Goal: Task Accomplishment & Management: Complete application form

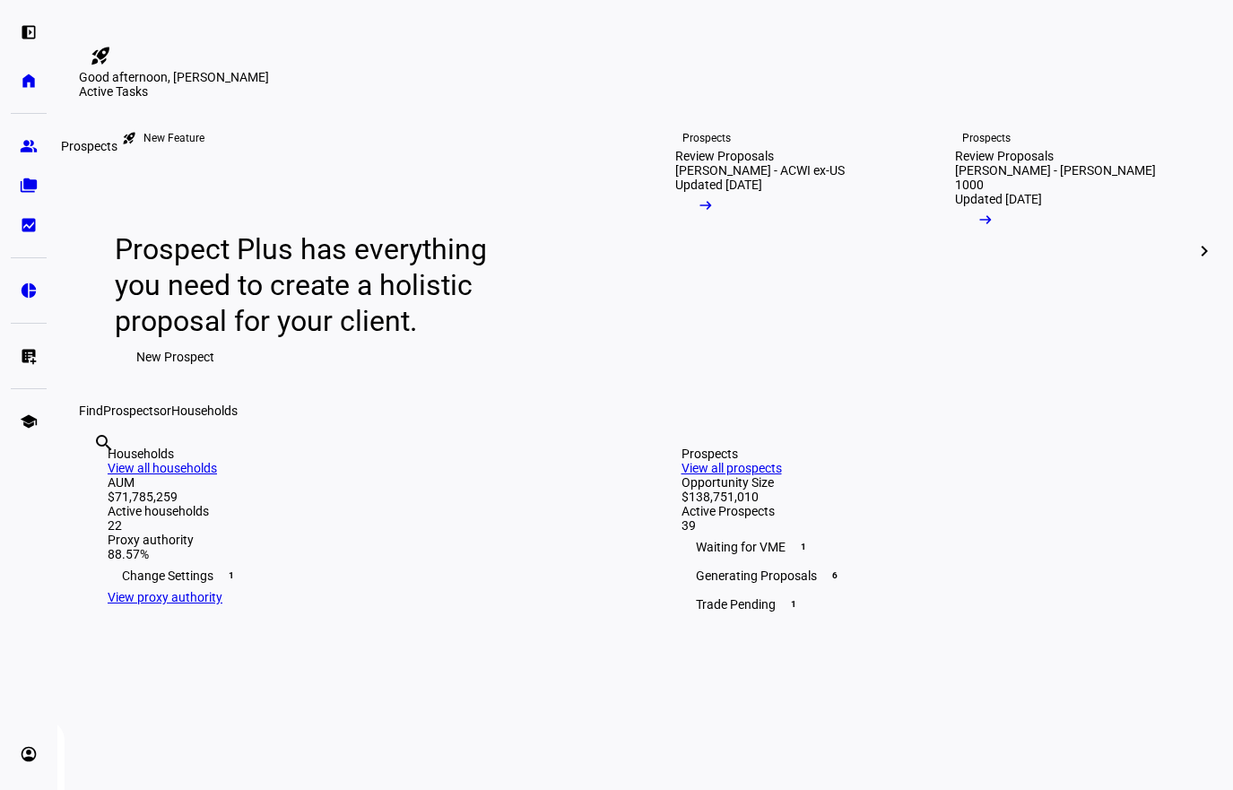
click at [16, 143] on link "group Prospects" at bounding box center [29, 146] width 36 height 36
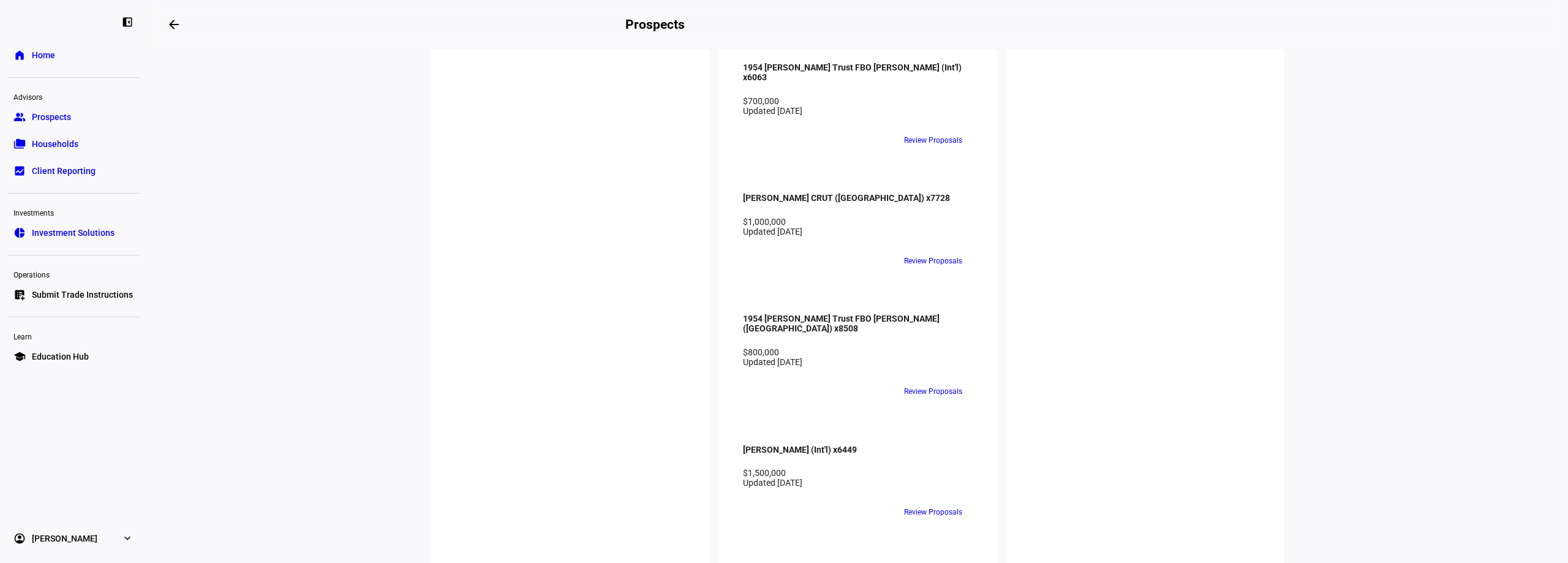
scroll to position [2879, 0]
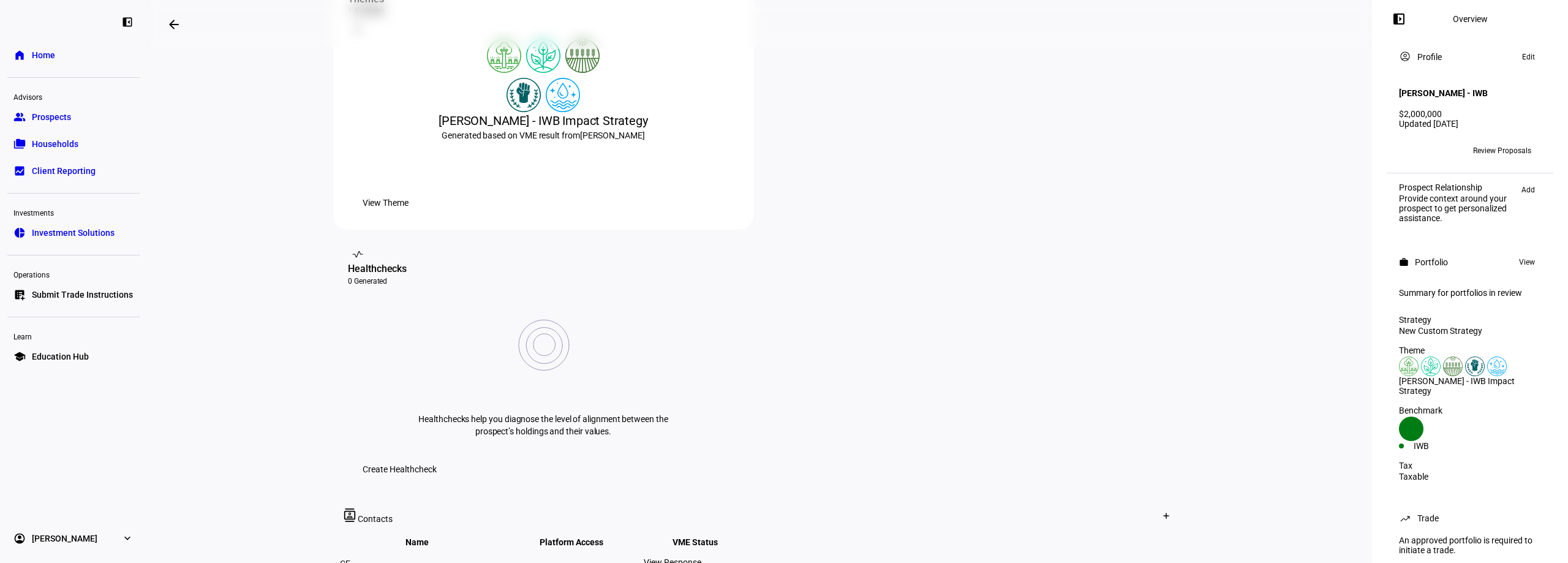
scroll to position [244, 0]
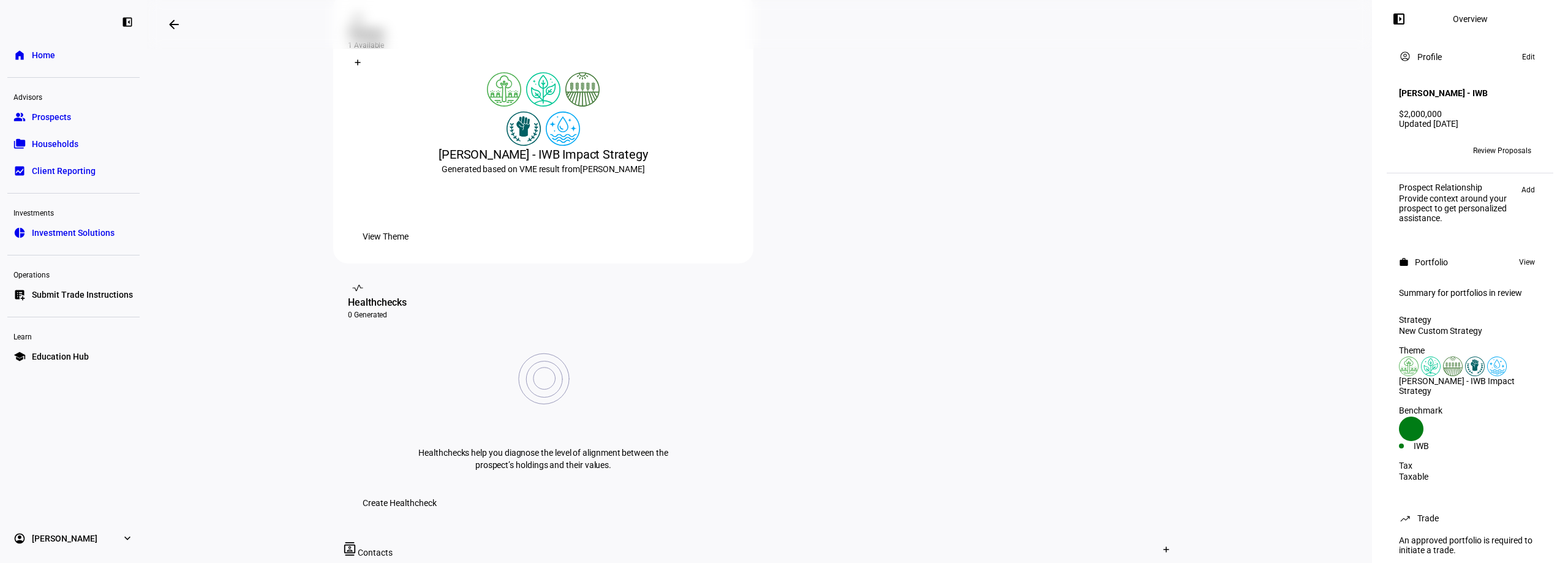
click at [52, 103] on div "Advisors" at bounding box center [74, 96] width 133 height 17
click at [56, 116] on span "Prospects" at bounding box center [51, 117] width 39 height 12
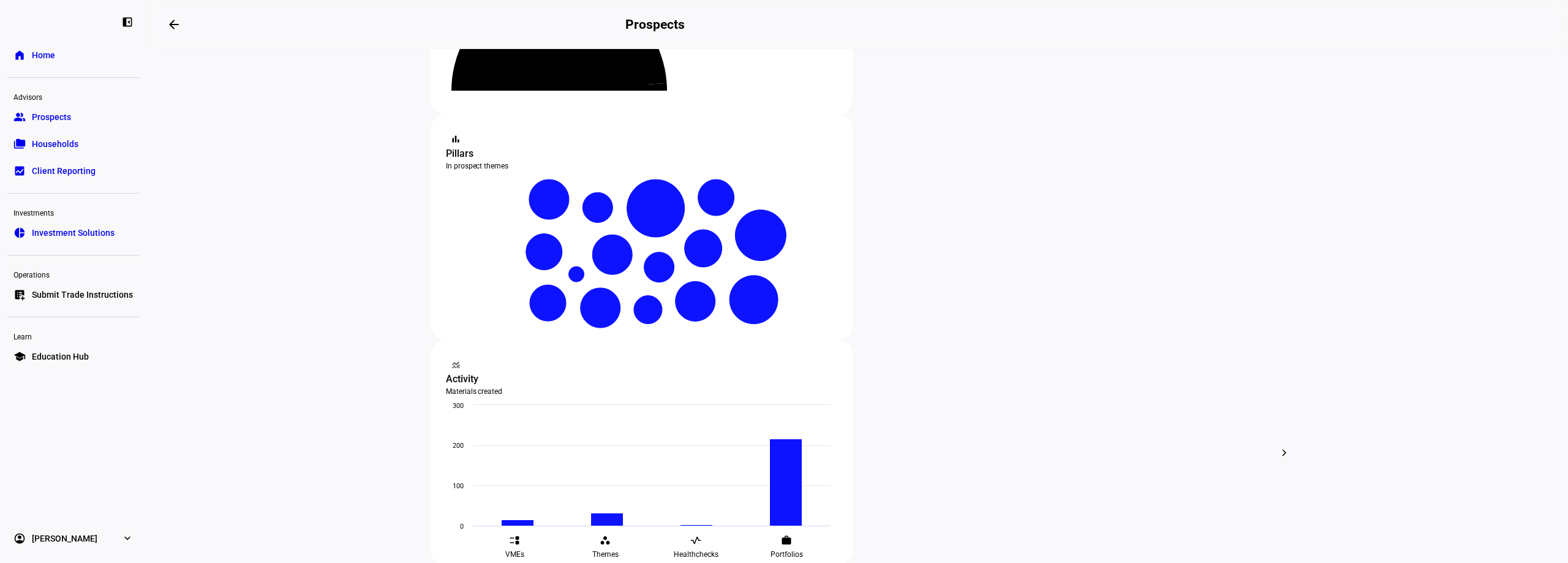
scroll to position [154, 0]
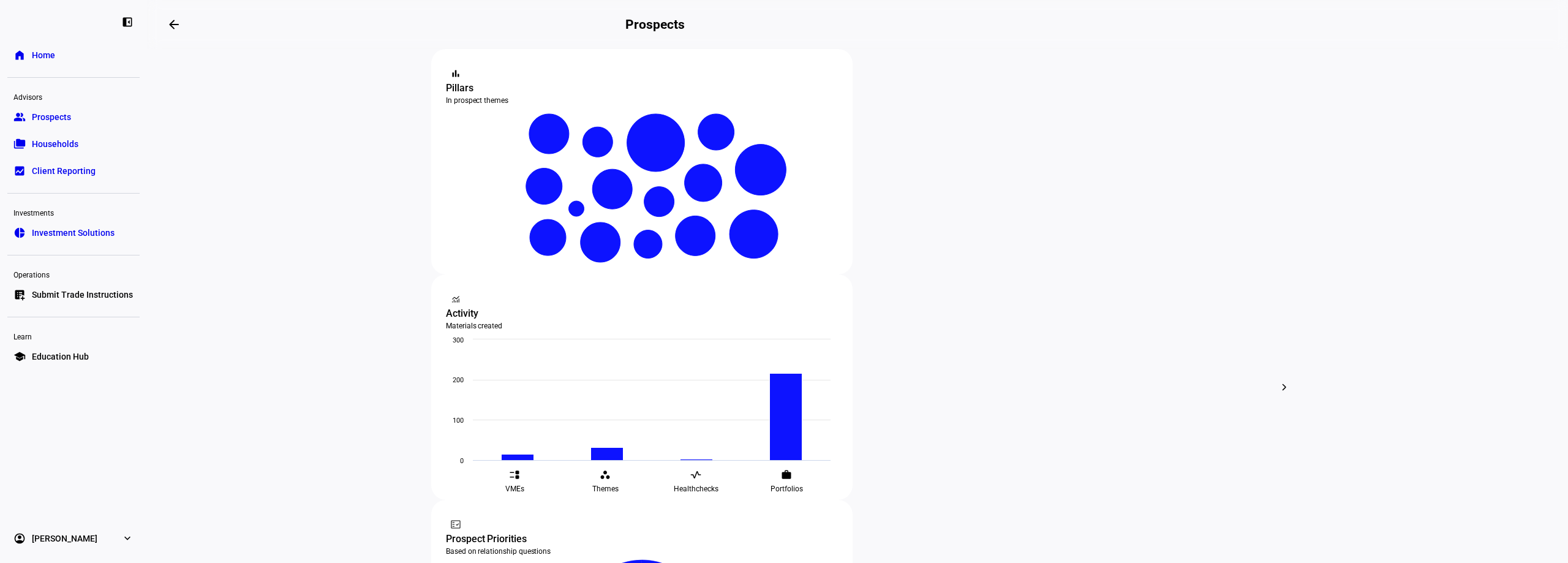
scroll to position [216, 0]
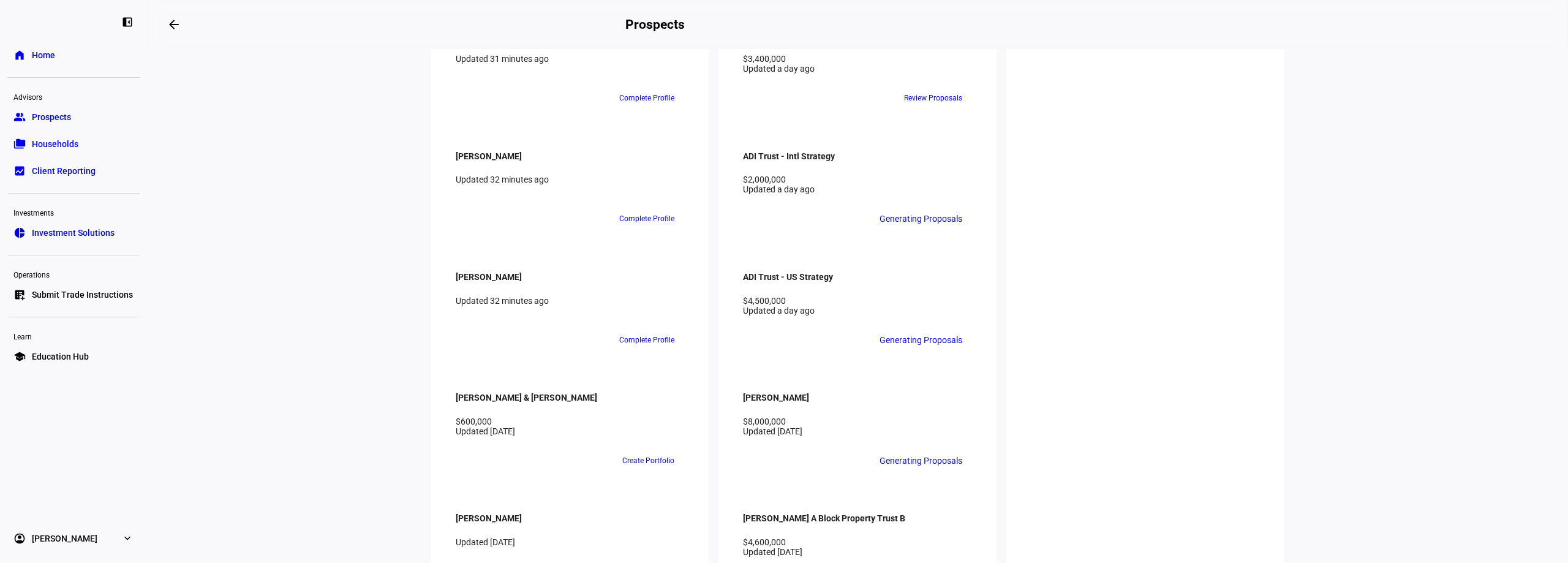
scroll to position [1563, 0]
click at [1379, 402] on eth-layout-page-content "steppers contact_support Prospect Funnel By journey stage What's this data? Tot…" at bounding box center [857, 306] width 1421 height 514
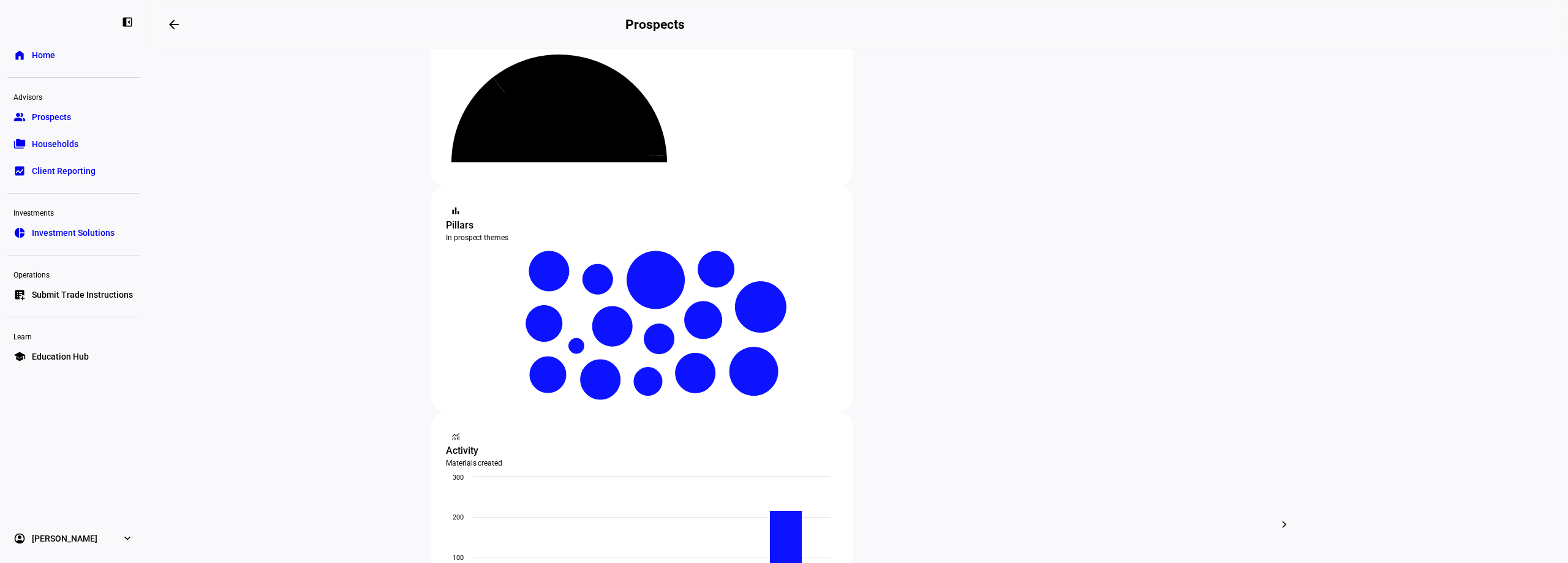
scroll to position [93, 0]
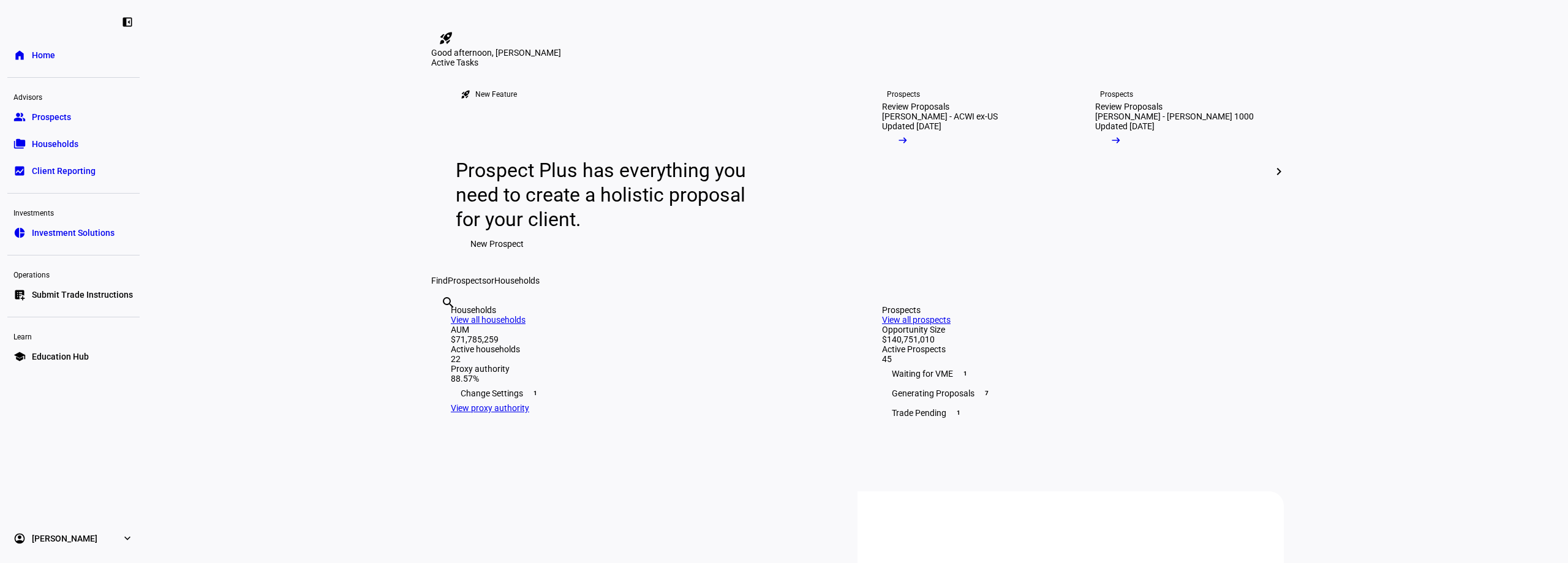
click at [59, 62] on link "home Home" at bounding box center [74, 55] width 133 height 25
click at [81, 294] on span "Submit Trade Instructions" at bounding box center [83, 294] width 101 height 12
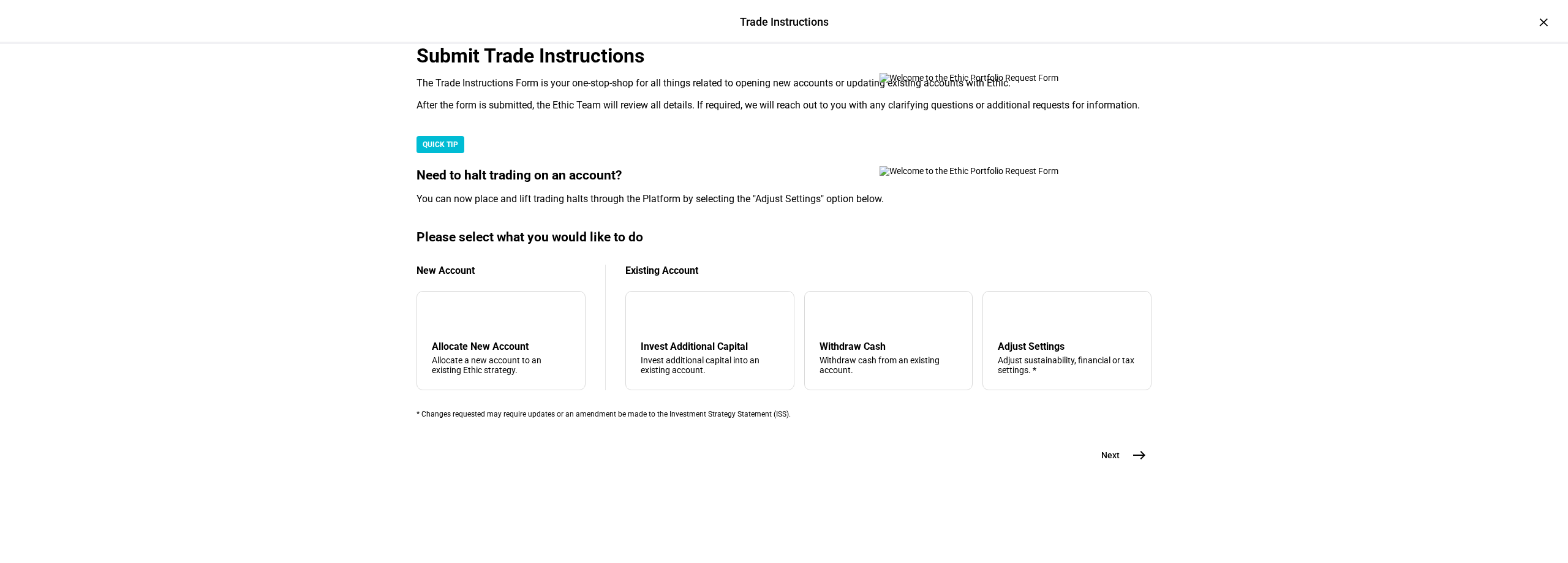
scroll to position [292, 0]
click at [506, 319] on div "add Allocate New Account Allocate a new account to an existing Ethic strategy." at bounding box center [501, 340] width 169 height 99
click at [449, 310] on mat-icon "add" at bounding box center [442, 316] width 15 height 15
click at [548, 329] on div "add Allocate New Account Allocate a new account to an existing Ethic strategy." at bounding box center [501, 340] width 169 height 99
click at [1131, 463] on mat-icon "east" at bounding box center [1139, 455] width 15 height 15
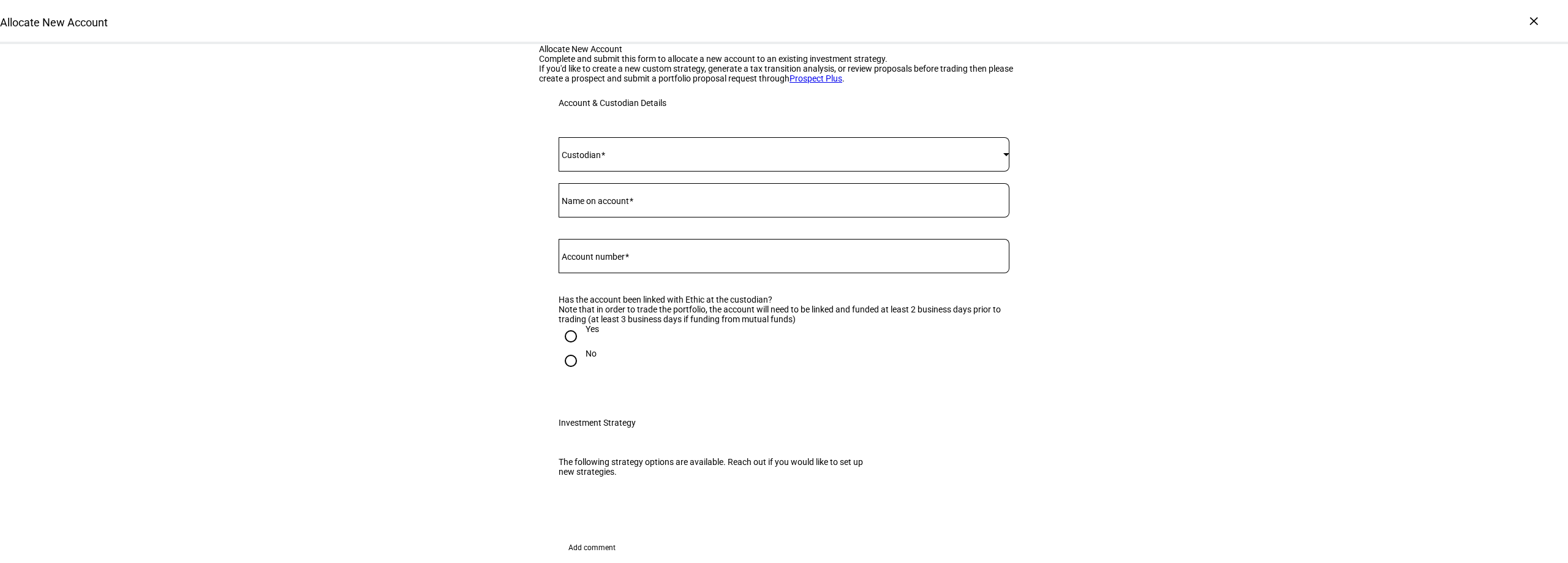
click at [950, 159] on span at bounding box center [780, 154] width 445 height 10
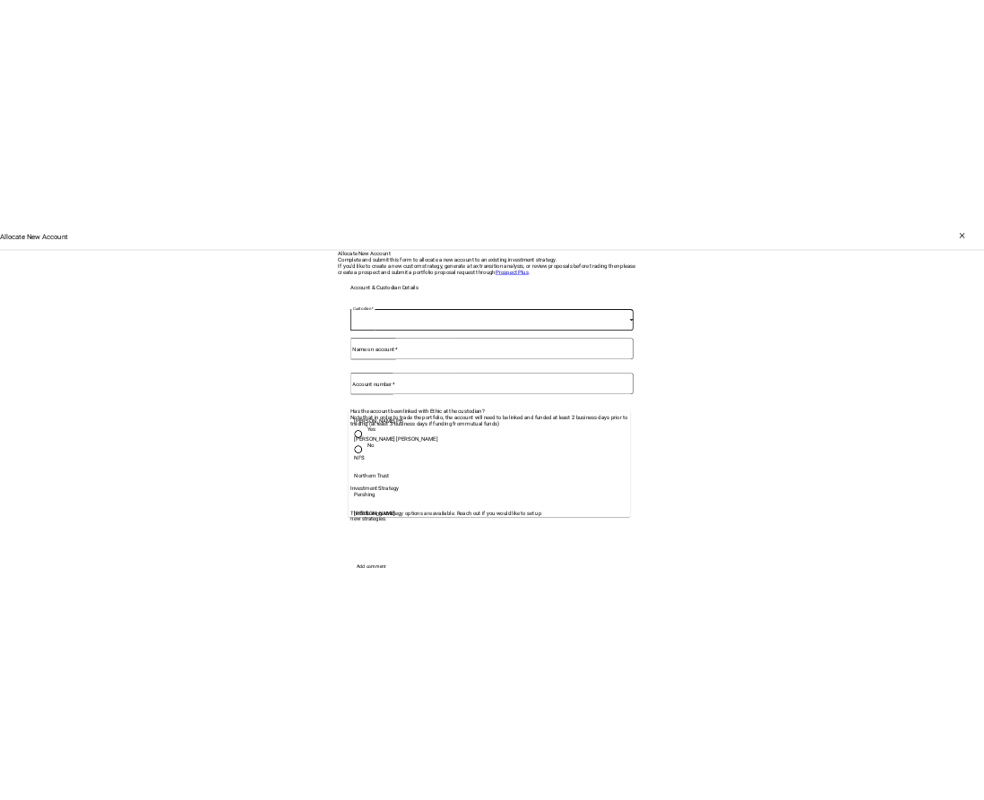
scroll to position [269, 0]
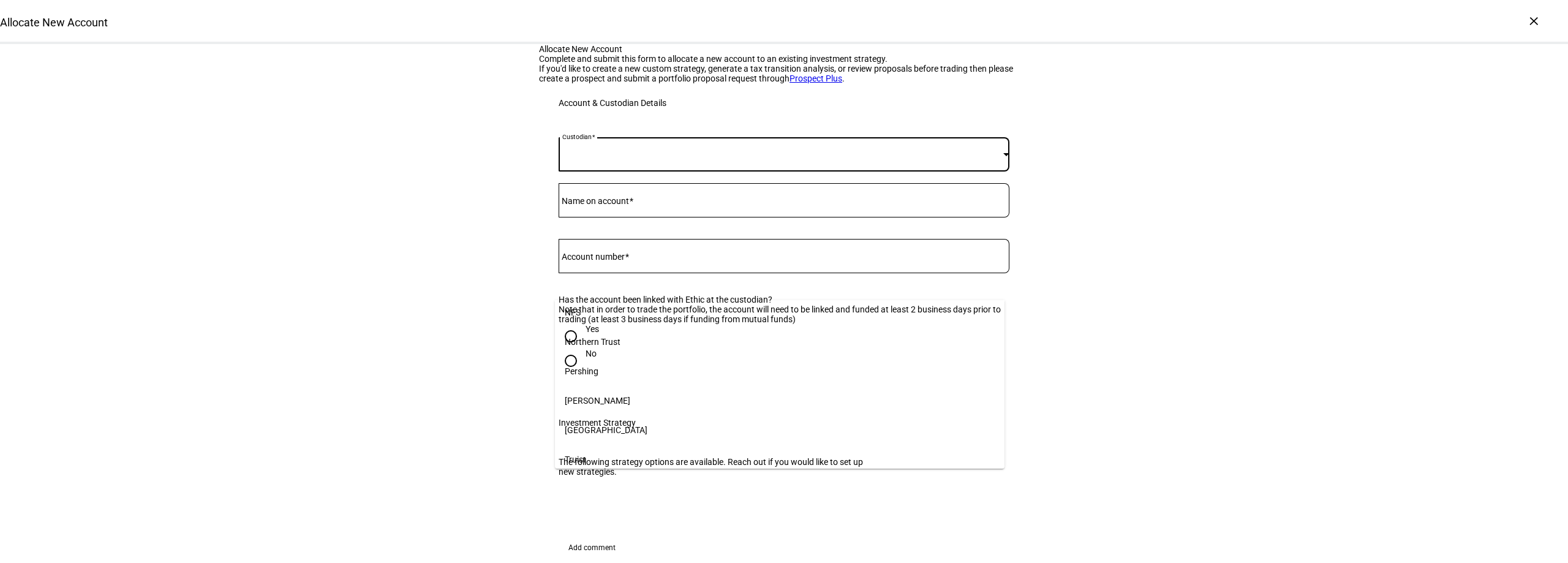
click at [630, 404] on mat-option "Schwab" at bounding box center [780, 400] width 450 height 29
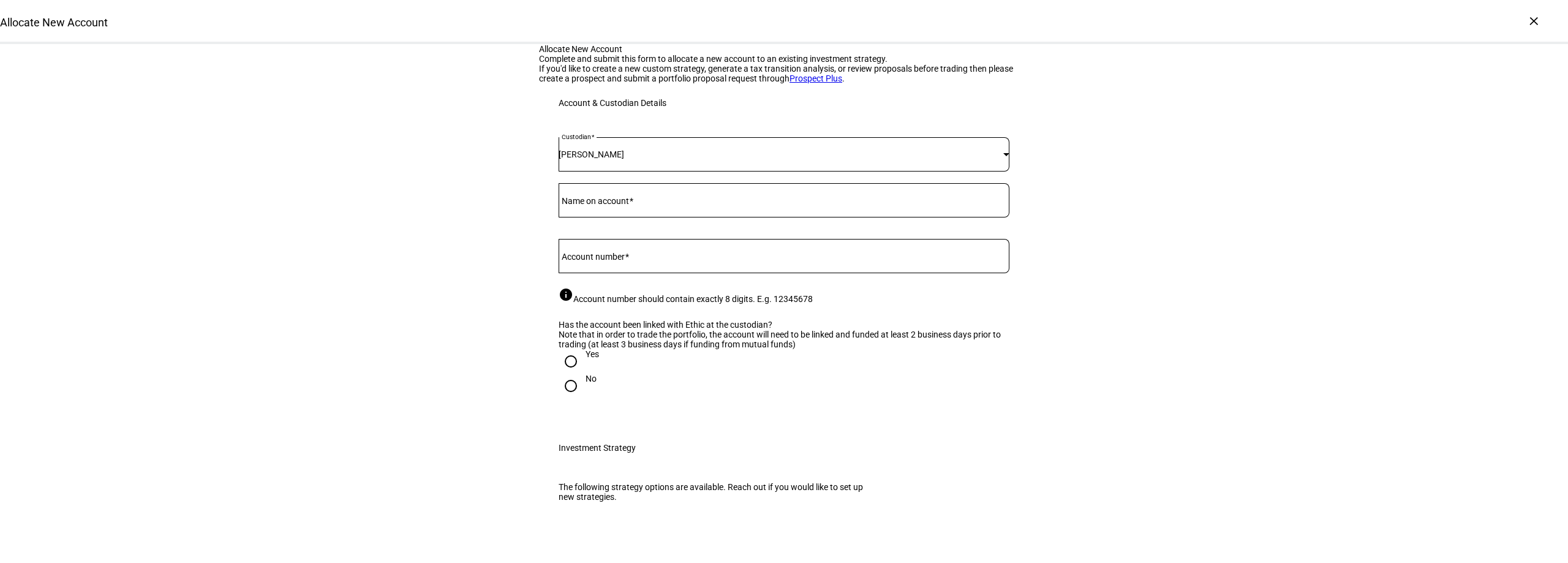
click at [615, 217] on div at bounding box center [784, 200] width 451 height 34
type input "Evan R. Farese"
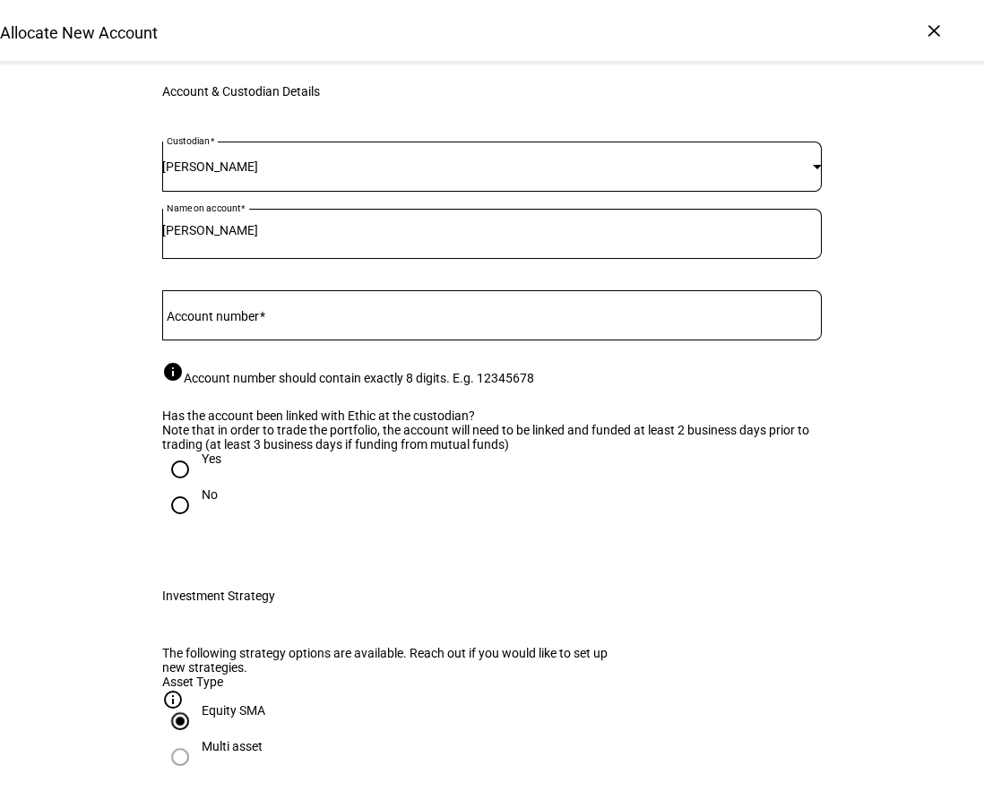
scroll to position [90, 0]
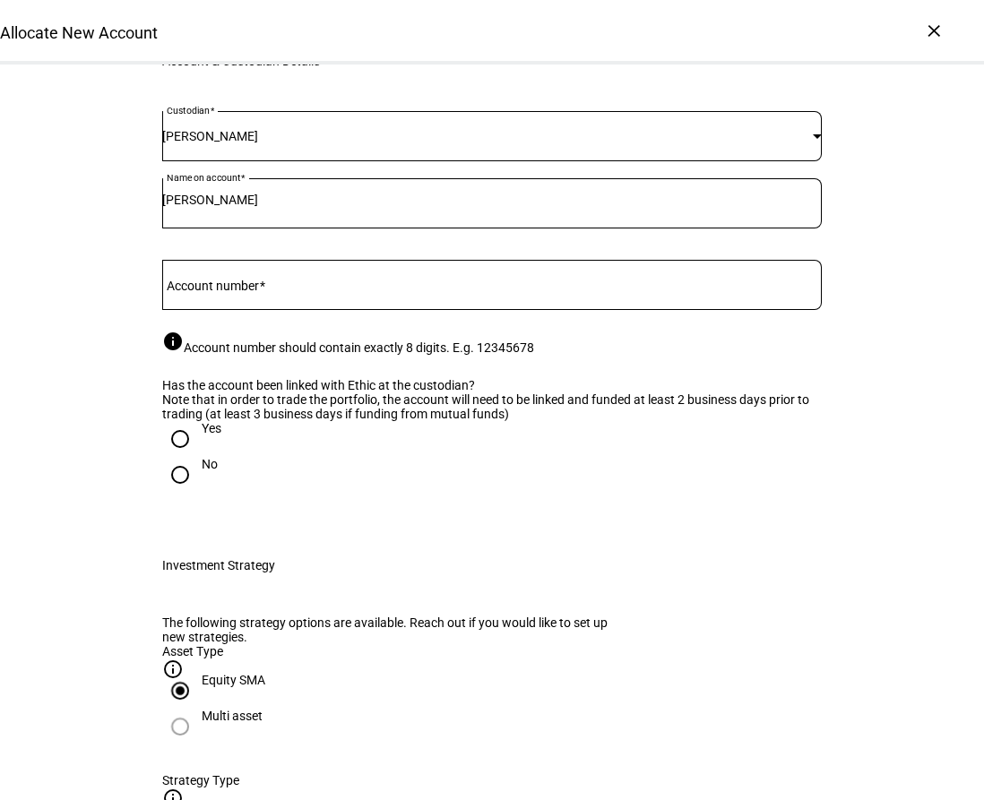
click at [283, 289] on input "Account number" at bounding box center [492, 281] width 660 height 14
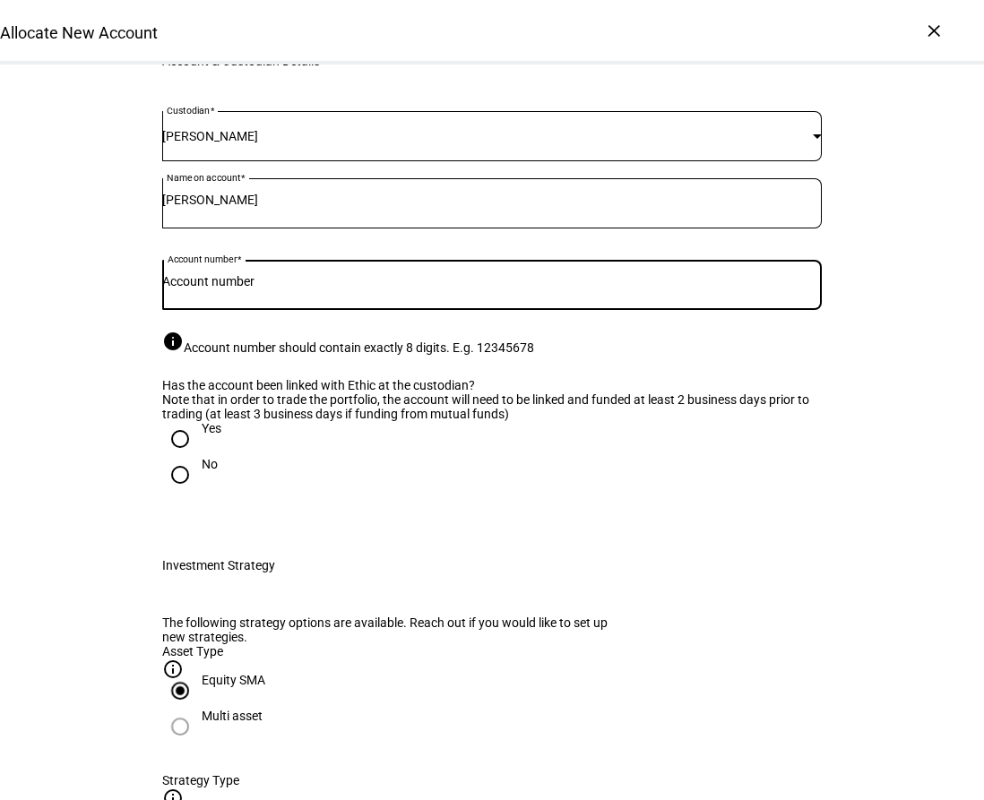
paste input "2851-8318"
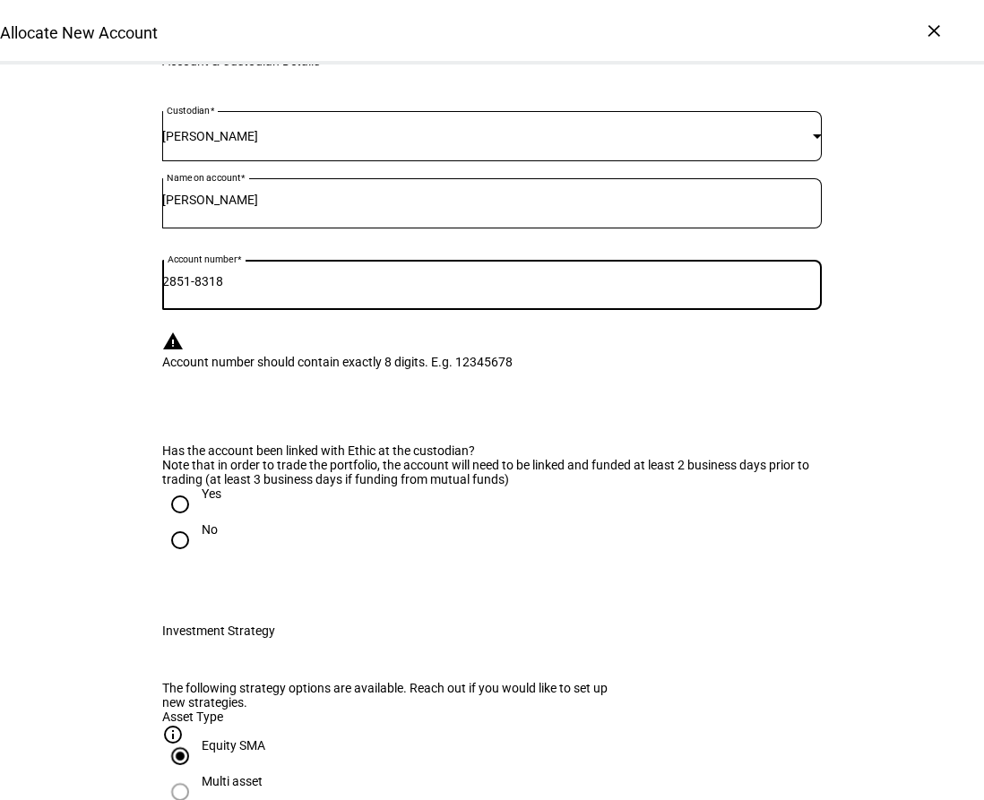
click at [176, 574] on div "Has the account been linked with Ethic at the custodian? Note that in order to …" at bounding box center [492, 509] width 660 height 130
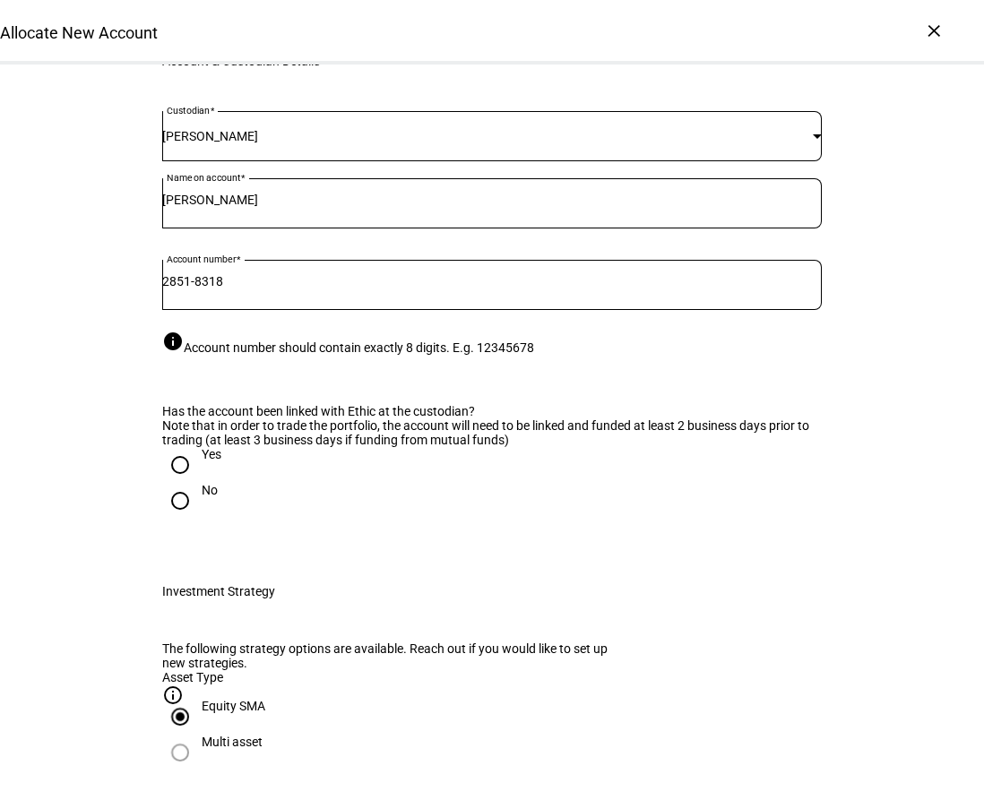
click at [202, 289] on input "2851-8318" at bounding box center [492, 281] width 660 height 14
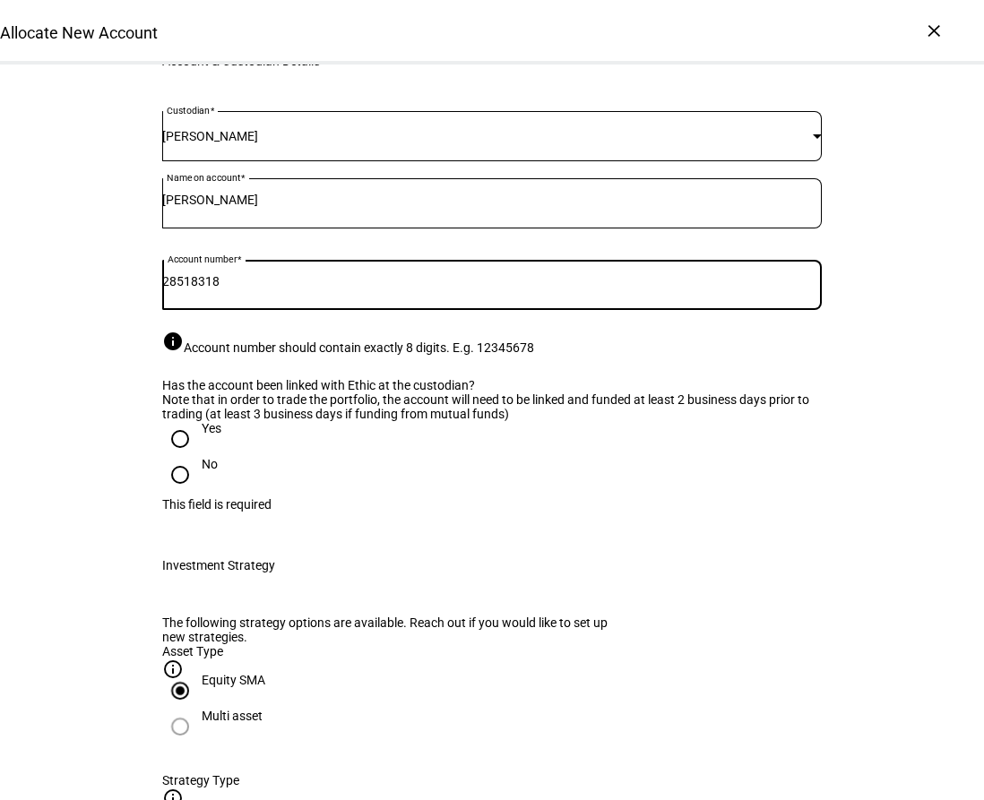
type input "28518318"
click at [175, 457] on input "Yes" at bounding box center [180, 439] width 36 height 36
radio input "true"
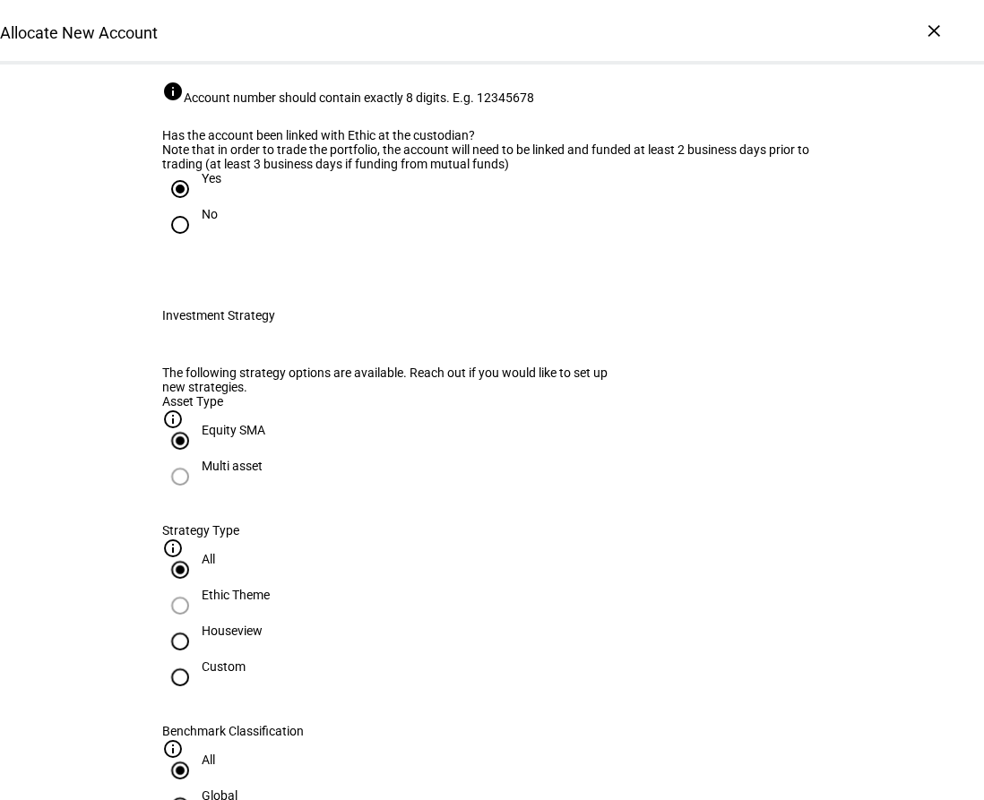
scroll to position [448, 0]
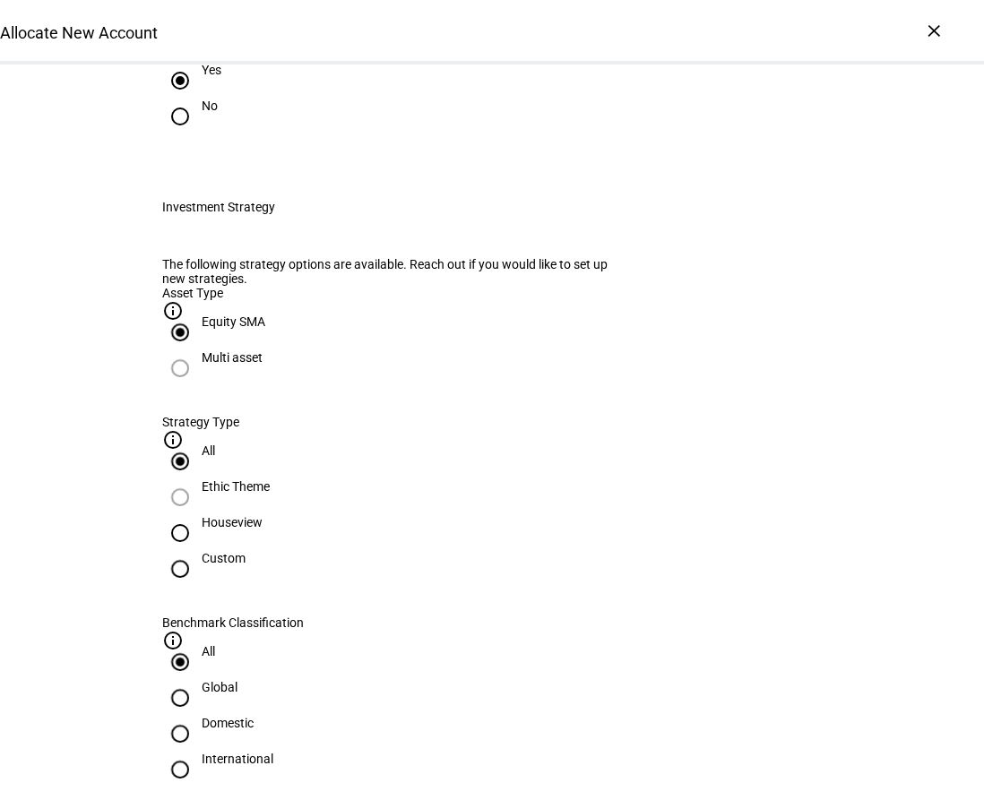
click at [198, 551] on div at bounding box center [180, 533] width 36 height 36
click at [198, 551] on input "Houseview" at bounding box center [180, 533] width 36 height 36
radio input "true"
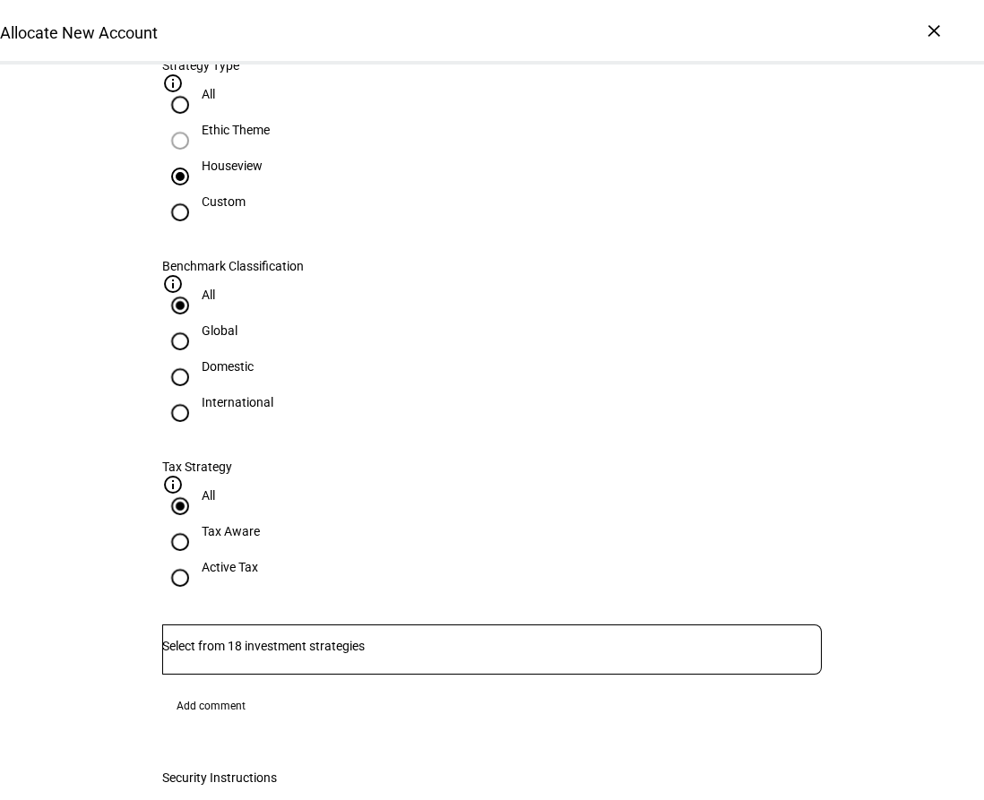
scroll to position [807, 0]
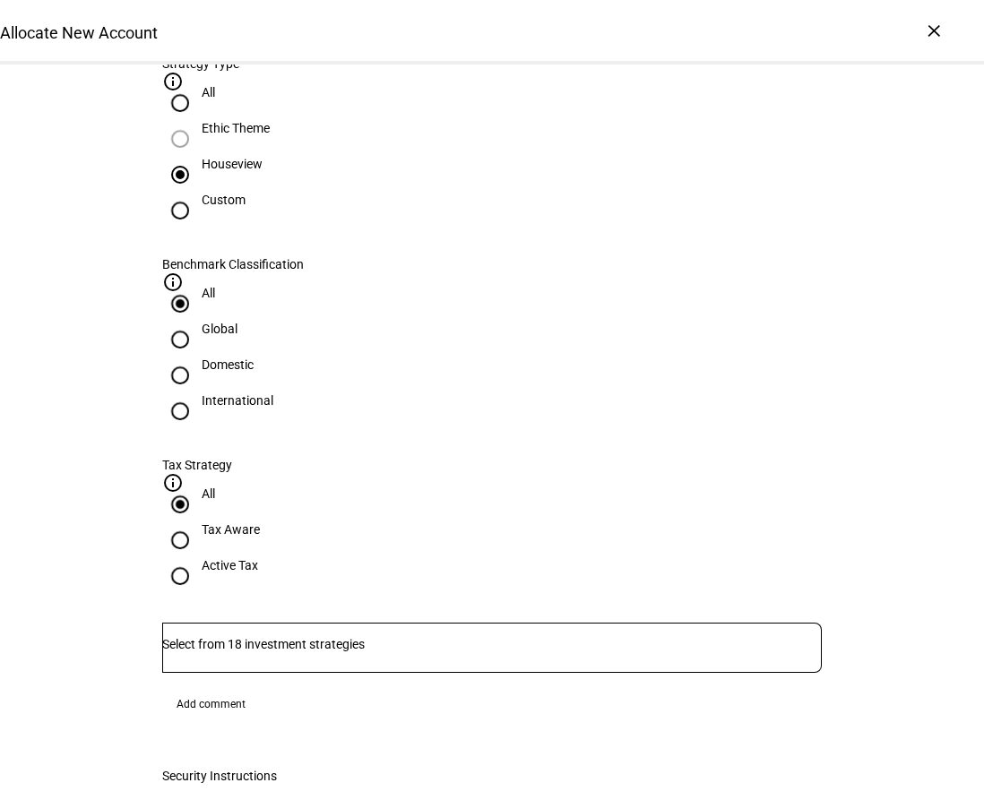
click at [363, 623] on div at bounding box center [492, 648] width 660 height 50
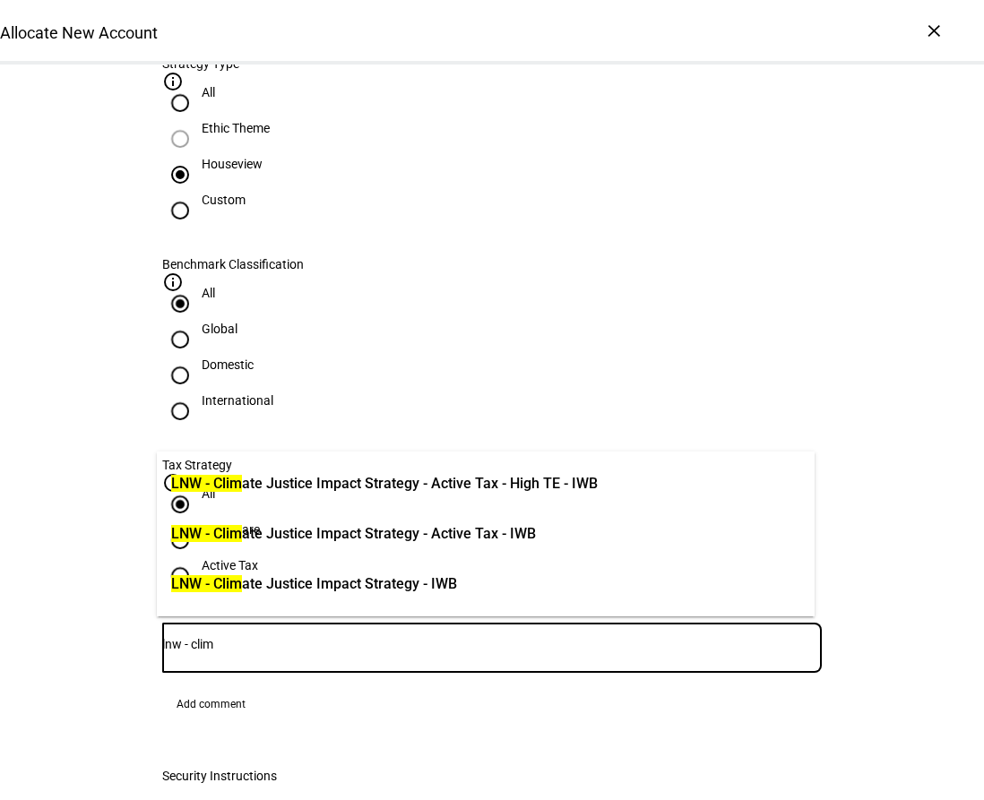
type input "lnw - clim"
click at [536, 530] on span "LNW - Clim ate Justice Impact Strategy - Active Tax - IWB" at bounding box center [353, 534] width 365 height 22
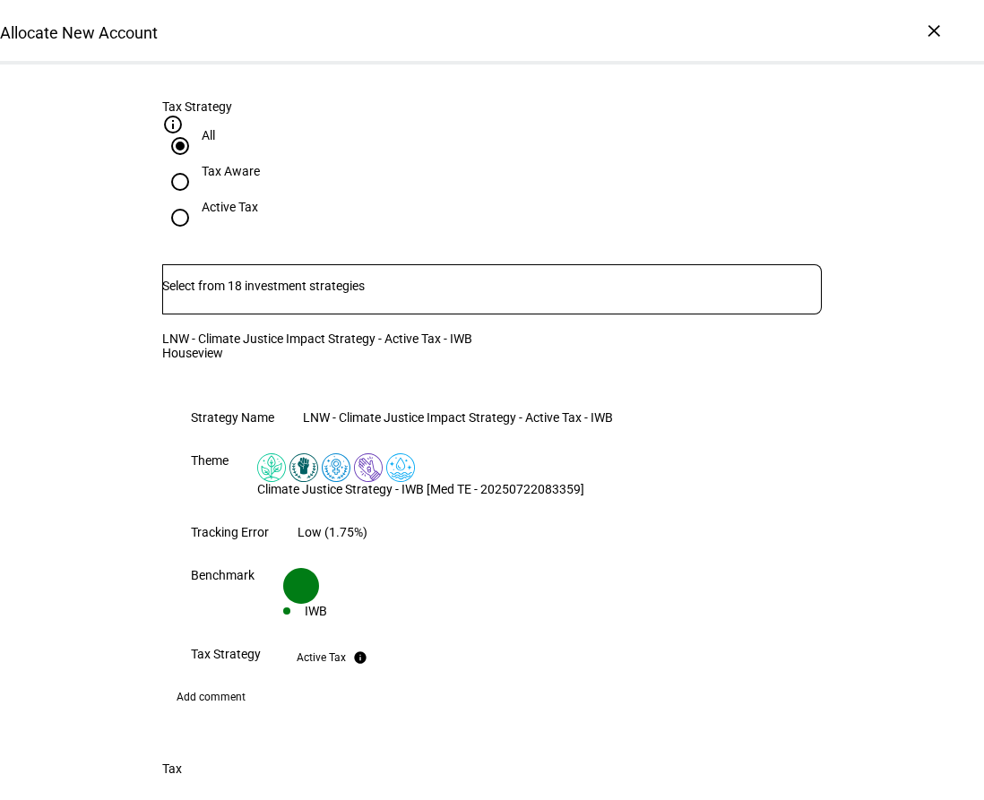
scroll to position [1434, 0]
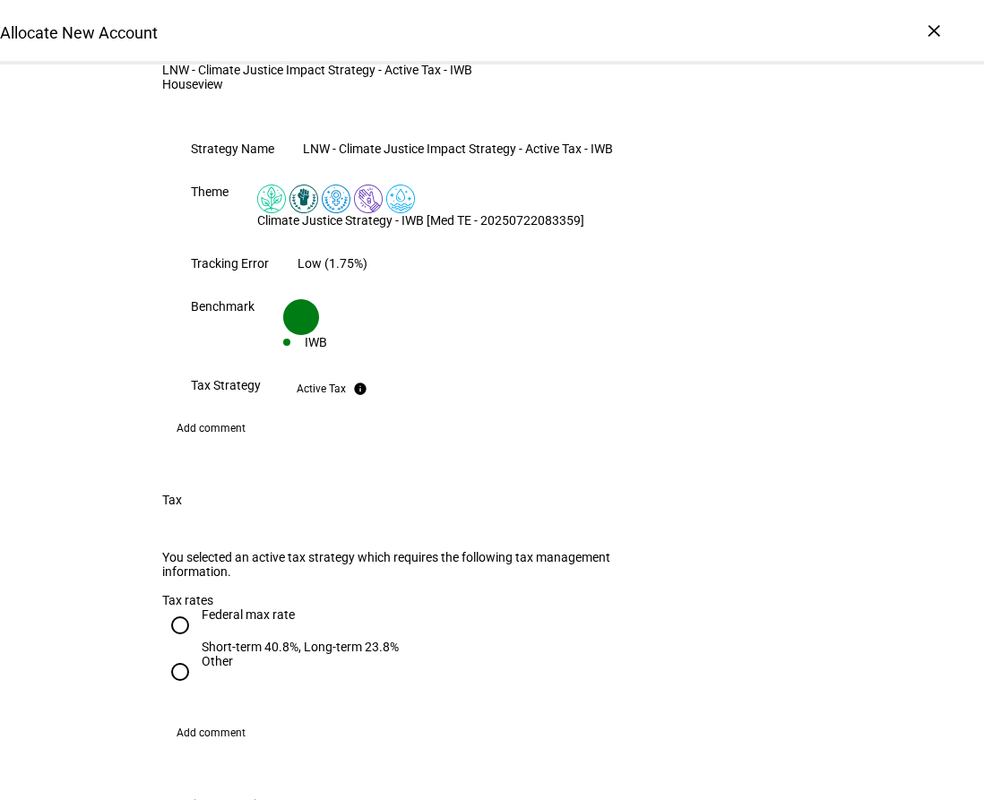
click at [177, 608] on input "Federal max rate Short-term 40.8%, Long-term 23.8%" at bounding box center [180, 626] width 36 height 36
radio input "true"
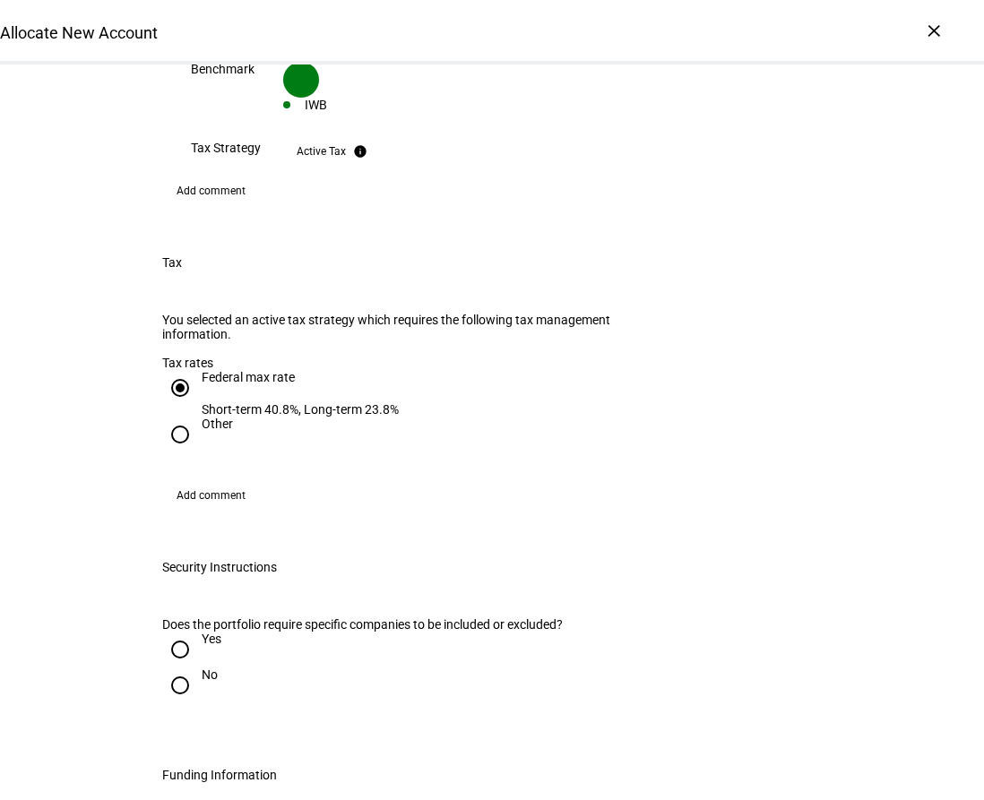
scroll to position [1703, 0]
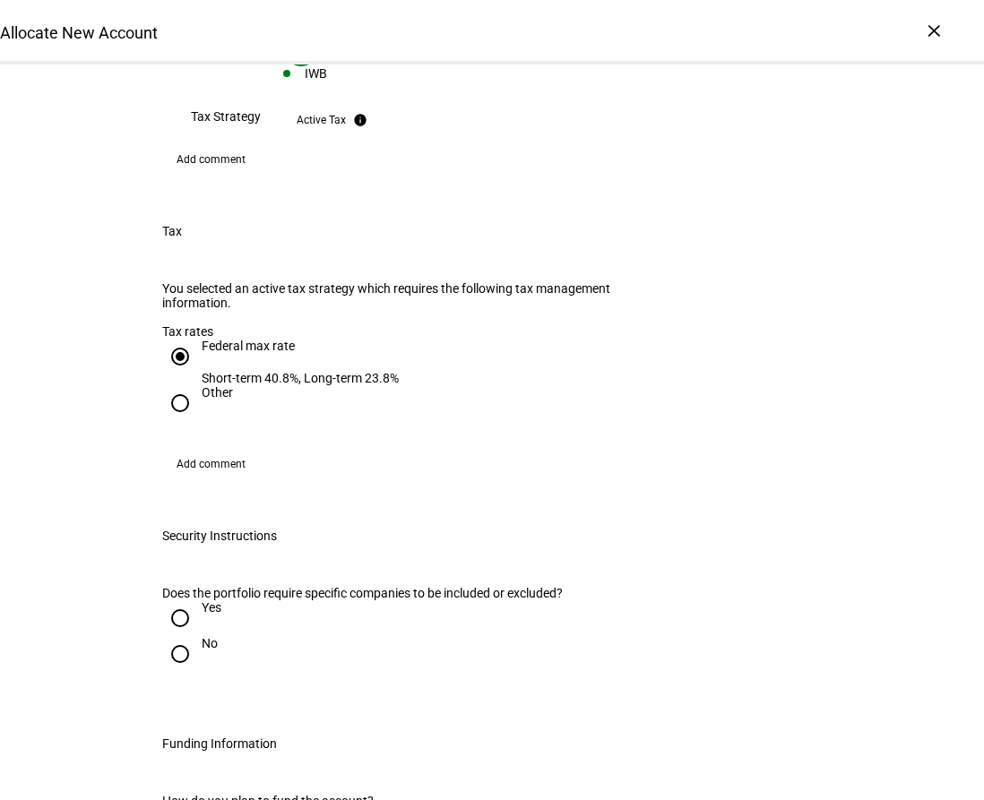
click at [175, 636] on input "No" at bounding box center [180, 654] width 36 height 36
radio input "true"
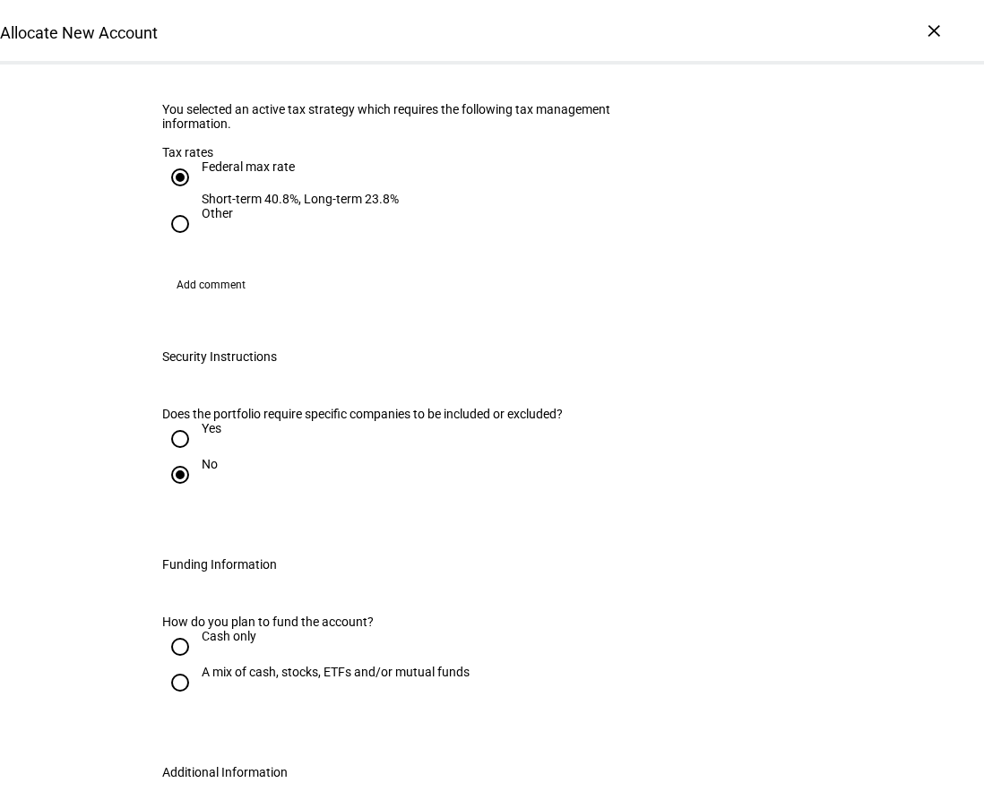
click at [176, 629] on input "Cash only" at bounding box center [180, 647] width 36 height 36
radio input "true"
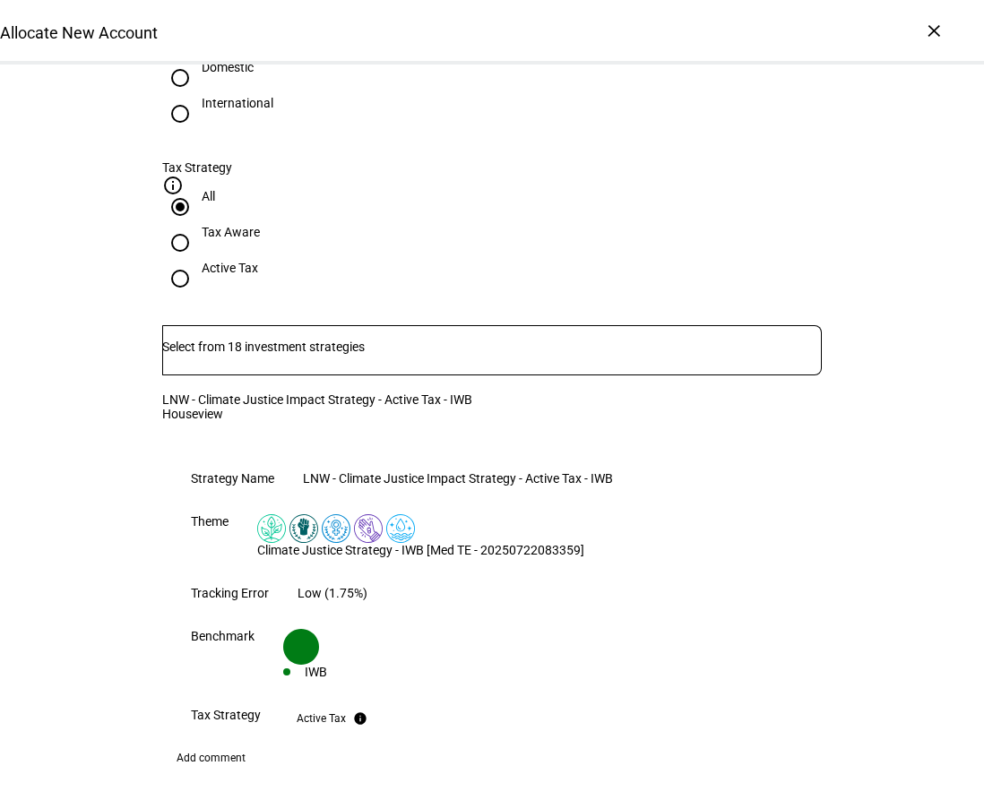
scroll to position [896, 0]
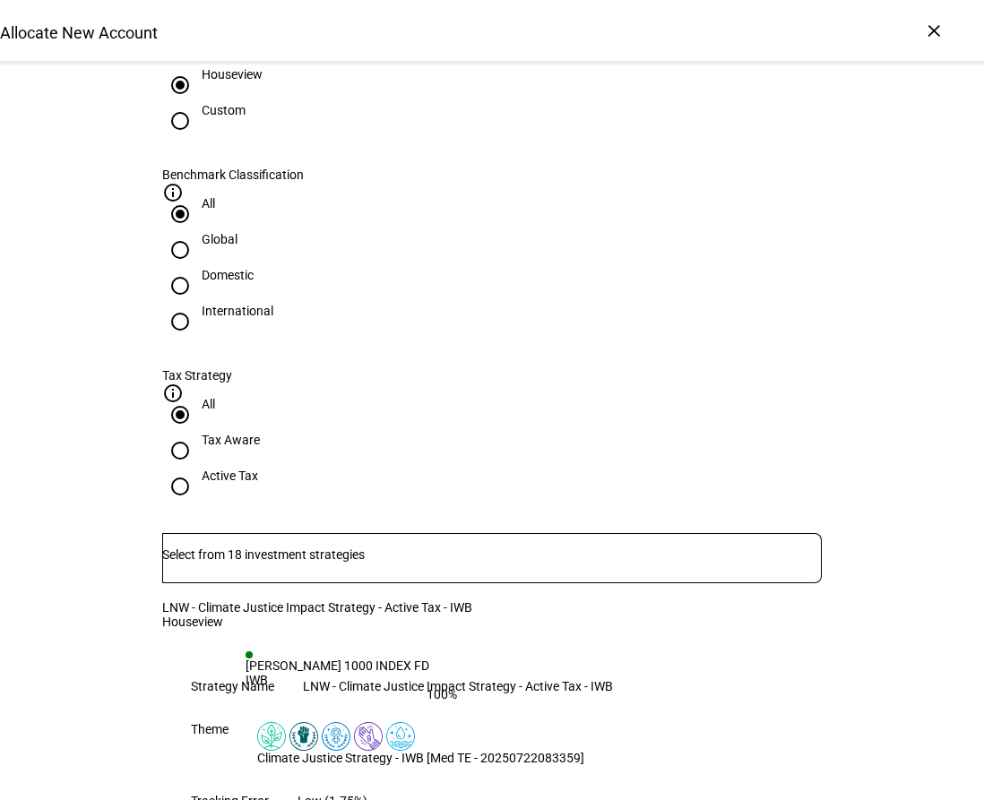
click at [506, 548] on input "Number" at bounding box center [492, 555] width 660 height 14
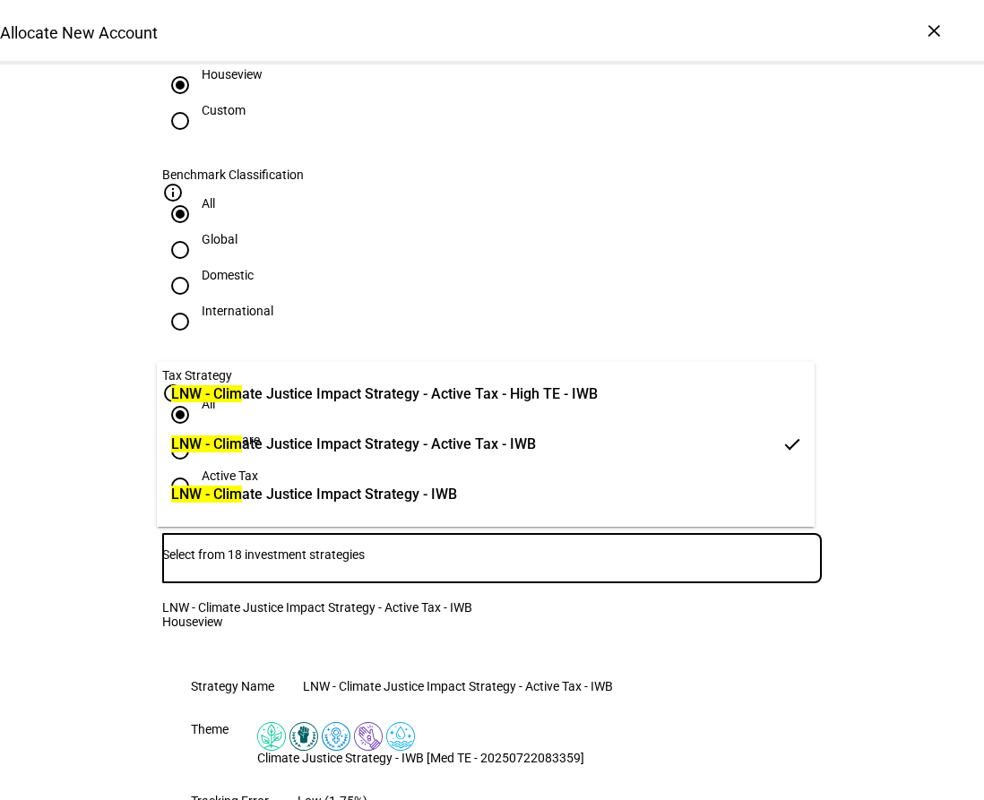
click at [487, 390] on span "LNW - Clim ate Justice Impact Strategy - Active Tax - High TE - IWB" at bounding box center [384, 395] width 427 height 22
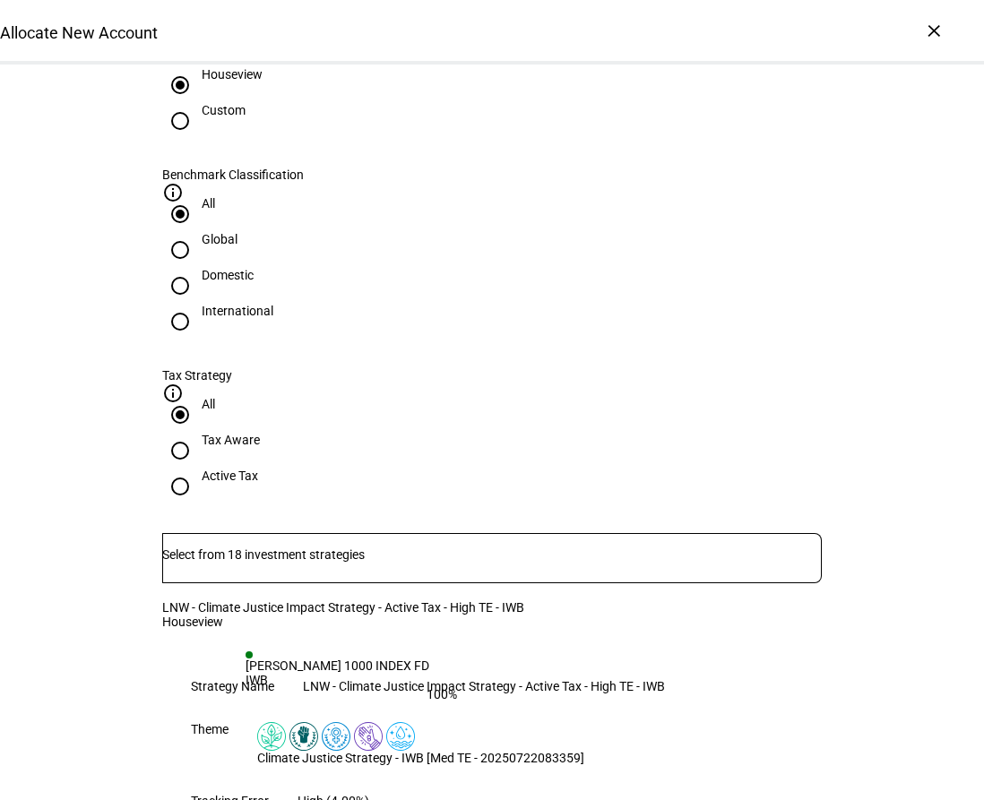
click at [447, 548] on input "Number" at bounding box center [492, 555] width 660 height 14
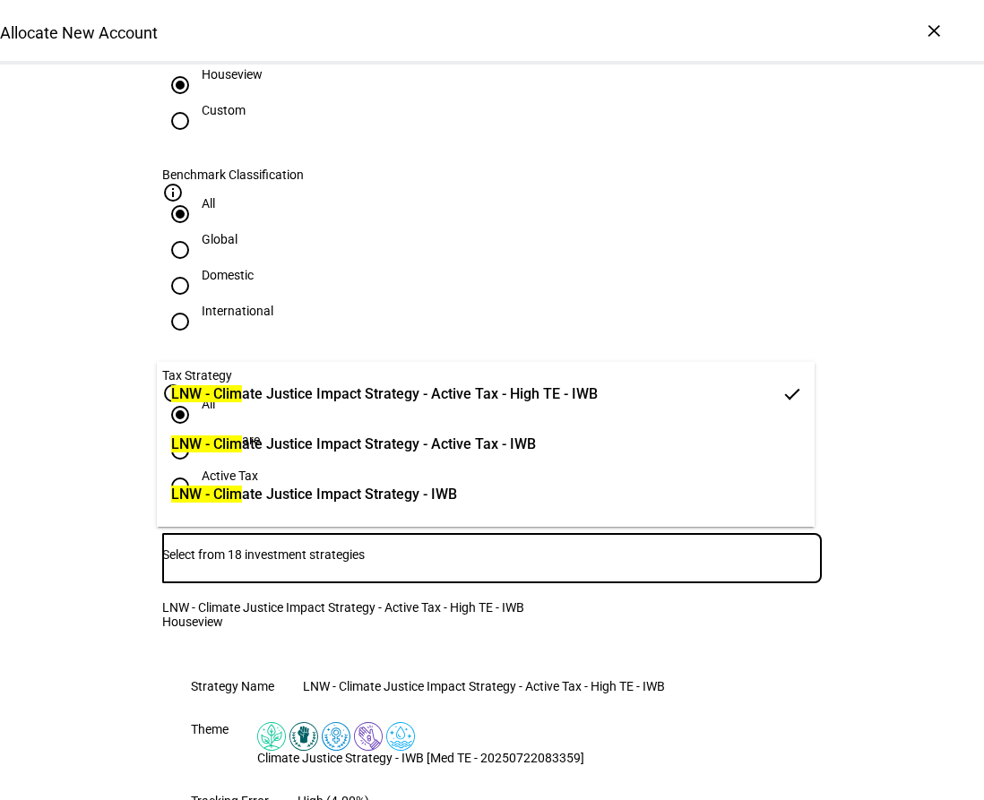
click at [426, 454] on span "LNW - Clim ate Justice Impact Strategy - Active Tax - IWB" at bounding box center [353, 445] width 365 height 22
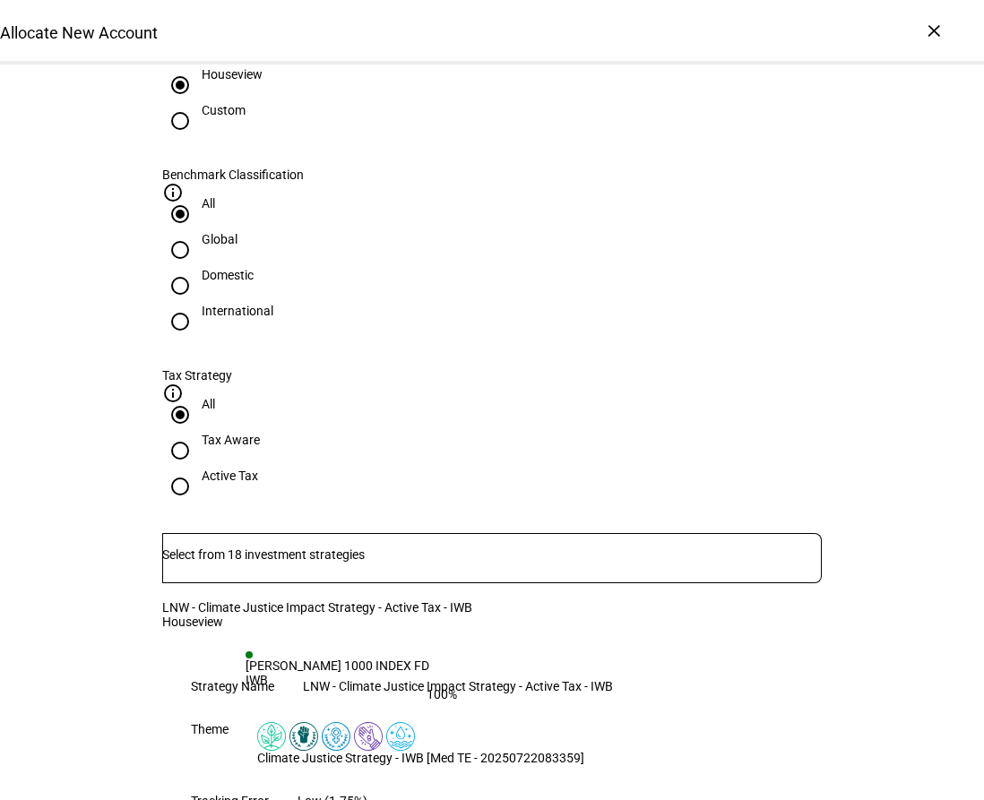
click at [379, 676] on div "IWB" at bounding box center [352, 680] width 212 height 14
click at [305, 673] on div "ISHARES RUSSELL 1000 INDEX FD" at bounding box center [352, 666] width 212 height 14
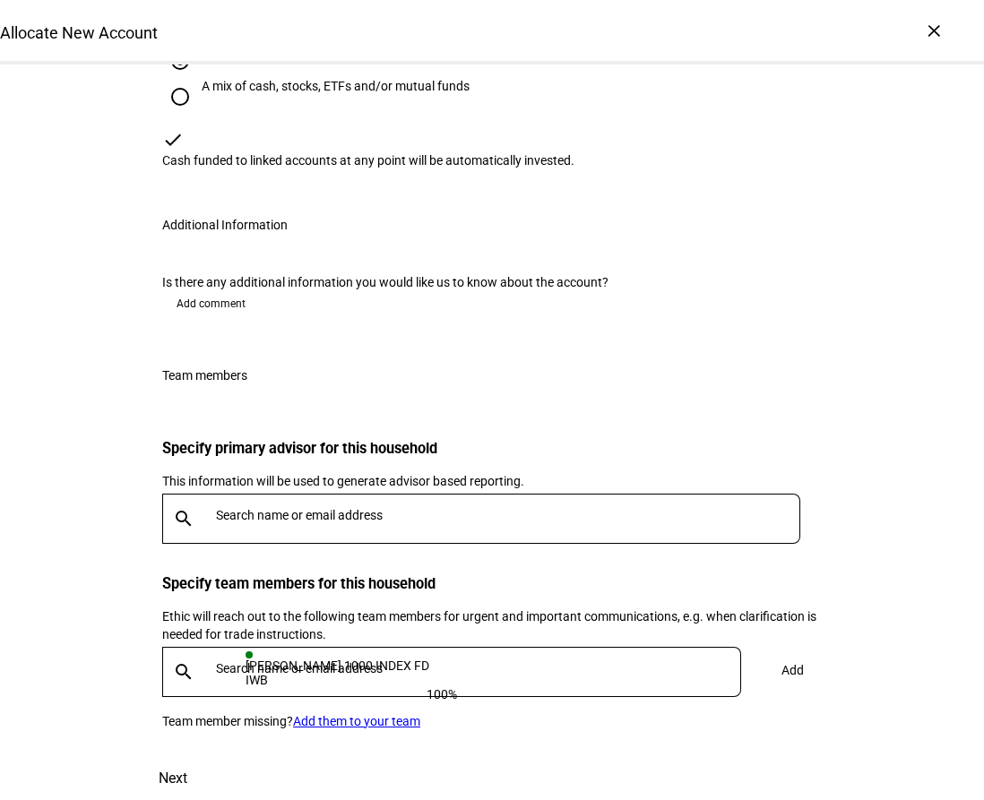
scroll to position [2647, 0]
click at [244, 494] on div at bounding box center [505, 519] width 592 height 50
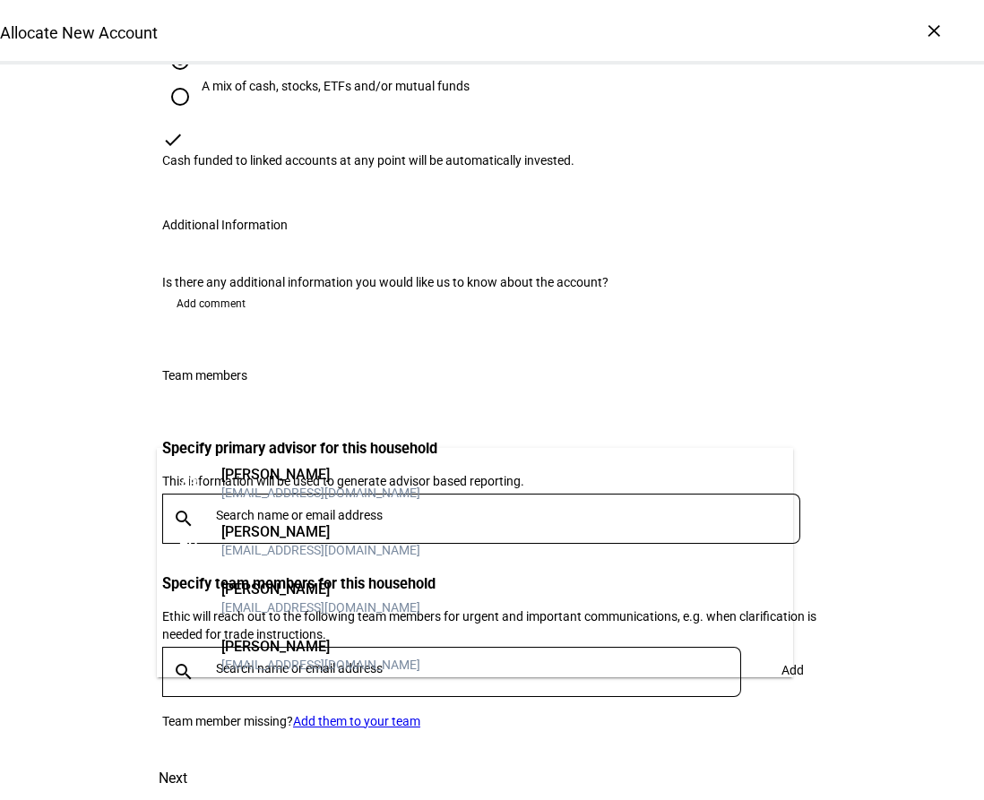
click at [474, 440] on h3 "Specify primary advisor for this household" at bounding box center [492, 448] width 660 height 17
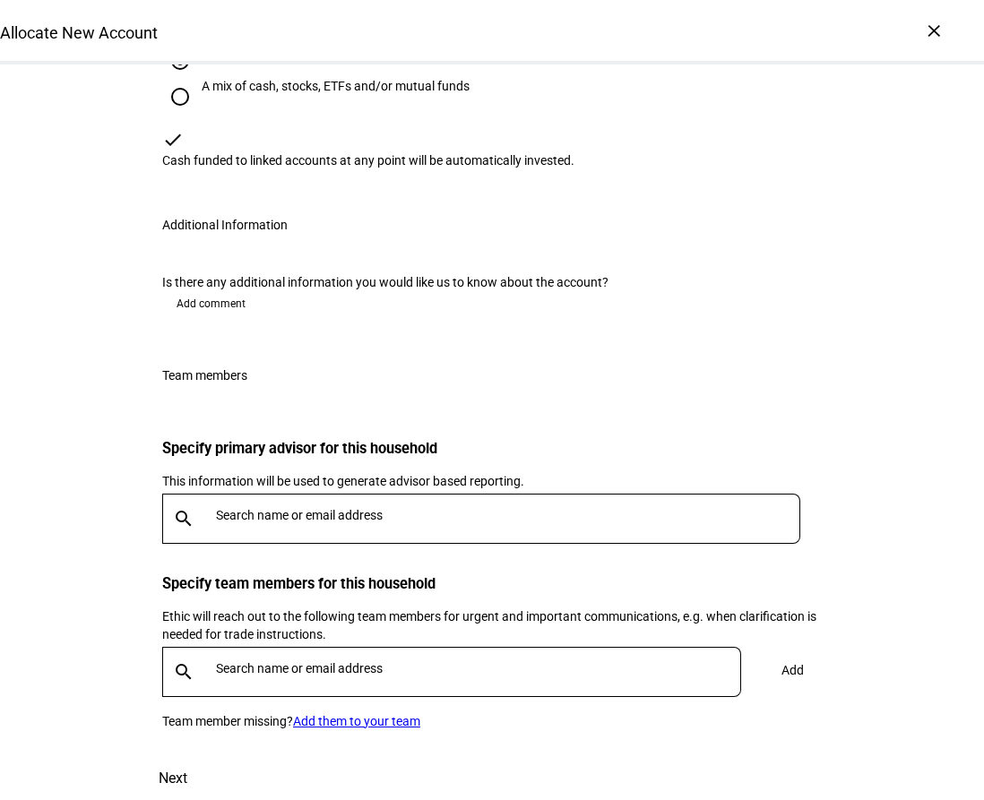
click at [402, 508] on input "text" at bounding box center [512, 515] width 592 height 14
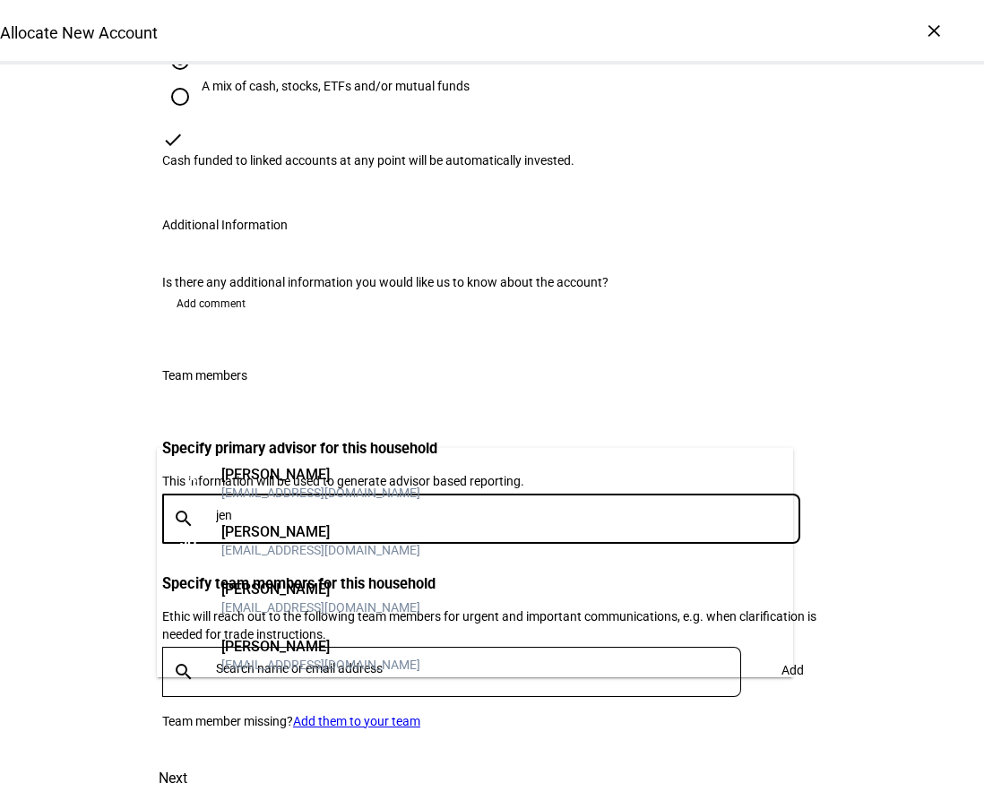
type input "jen"
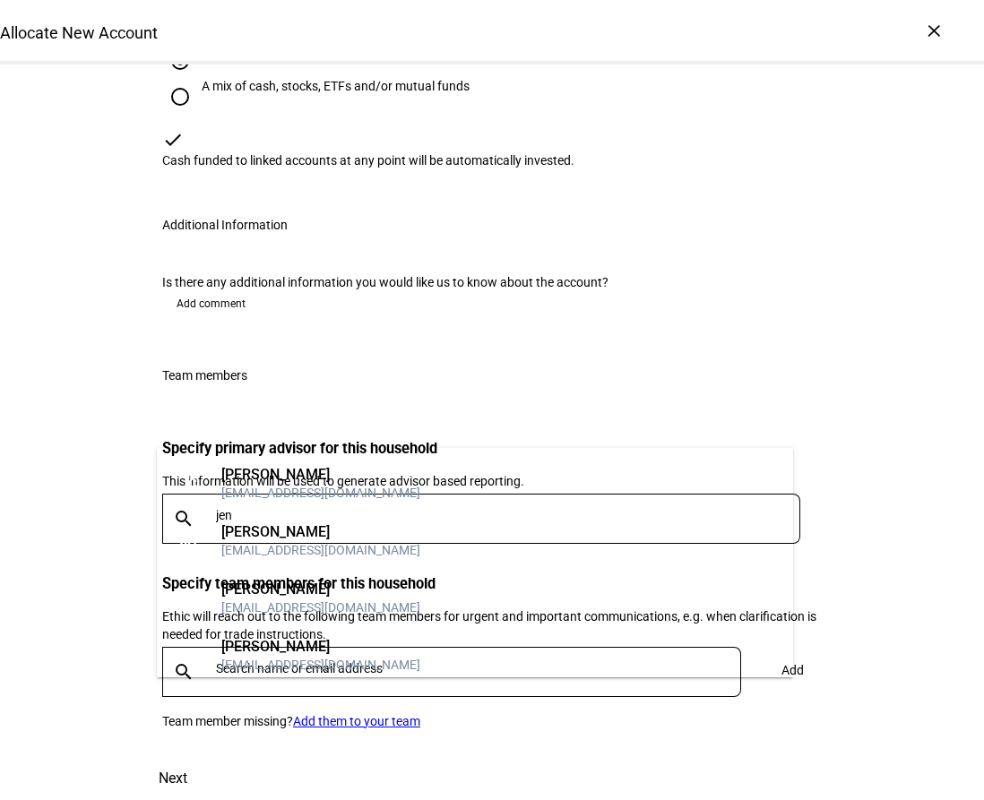
click at [363, 471] on mat-option "JC Jennifer Chan jchan@lnwadvisors.com" at bounding box center [475, 483] width 636 height 57
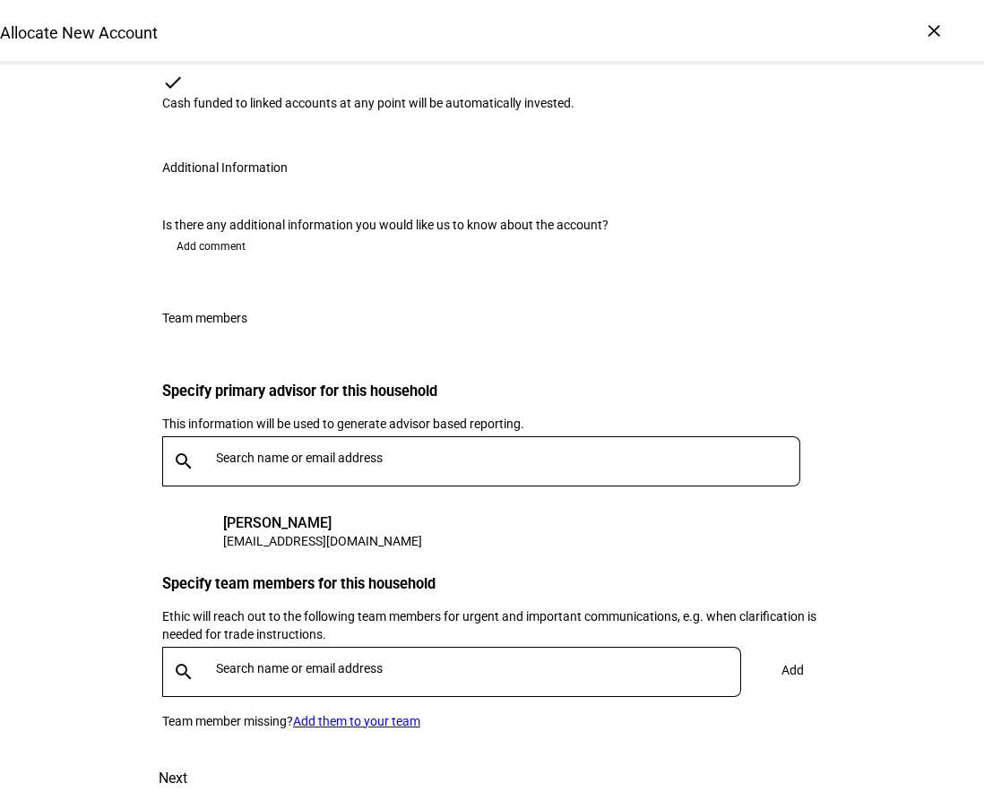
click at [301, 662] on input "text" at bounding box center [482, 669] width 532 height 14
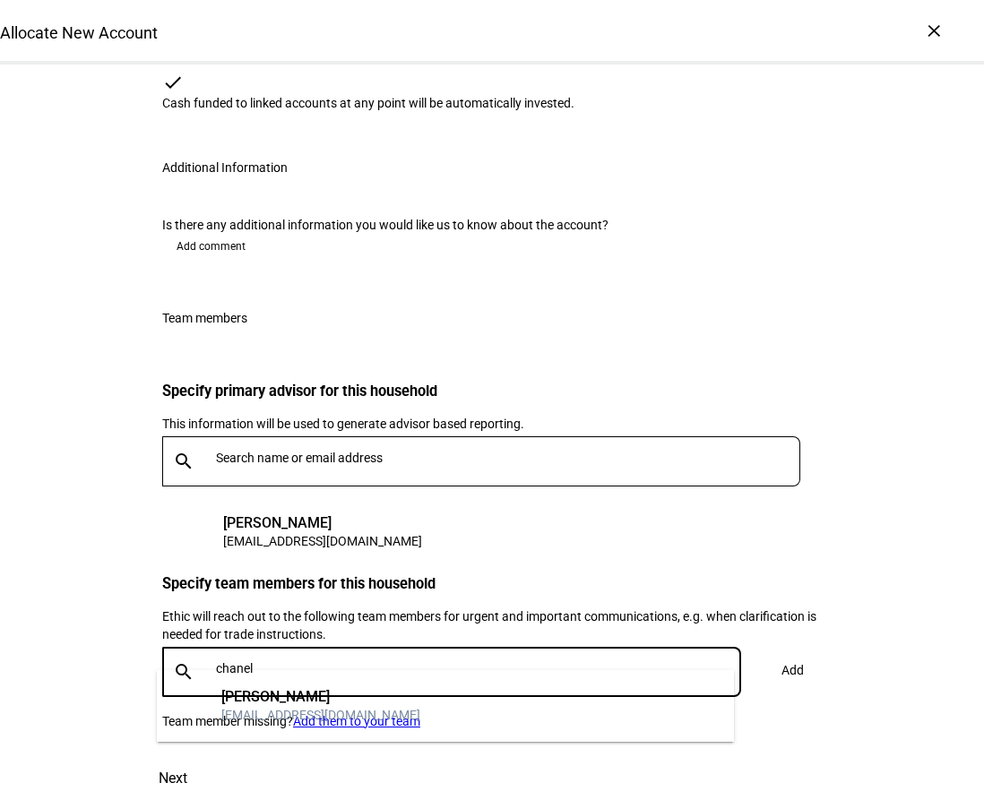
type input "chanel"
click at [444, 690] on mat-option "CG Chanel Griffith cgriffith@lnwadvisors.com" at bounding box center [445, 706] width 577 height 57
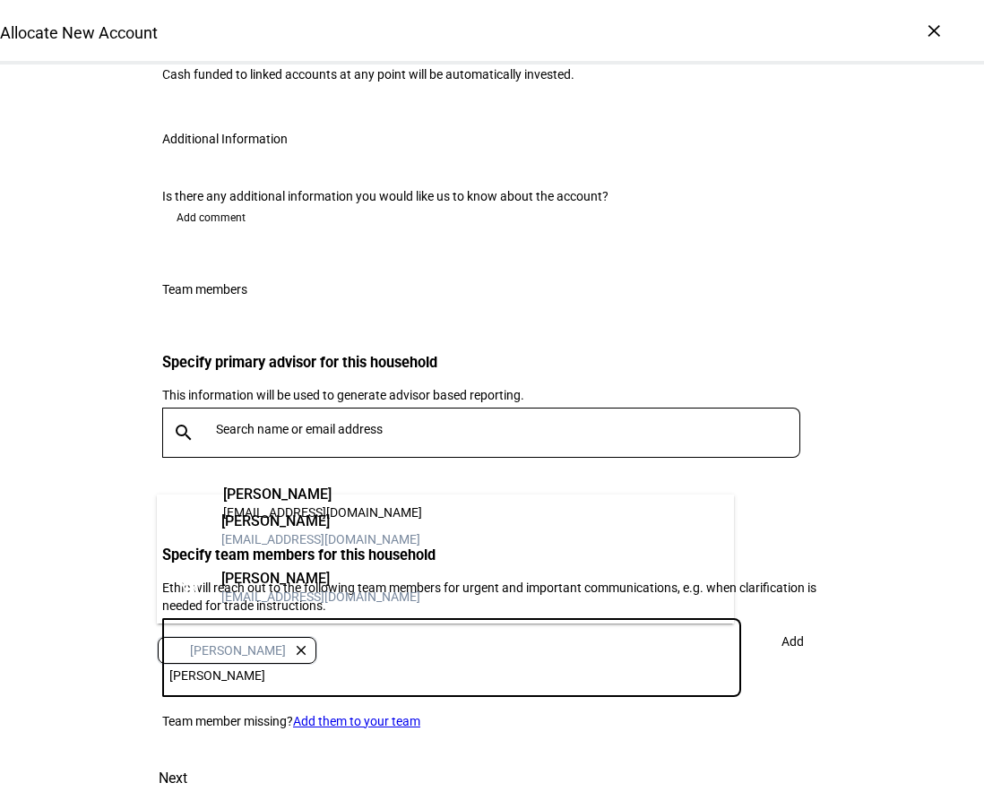
type input "nicole"
click at [344, 533] on div "nho@lnwadvisors.com" at bounding box center [320, 540] width 199 height 18
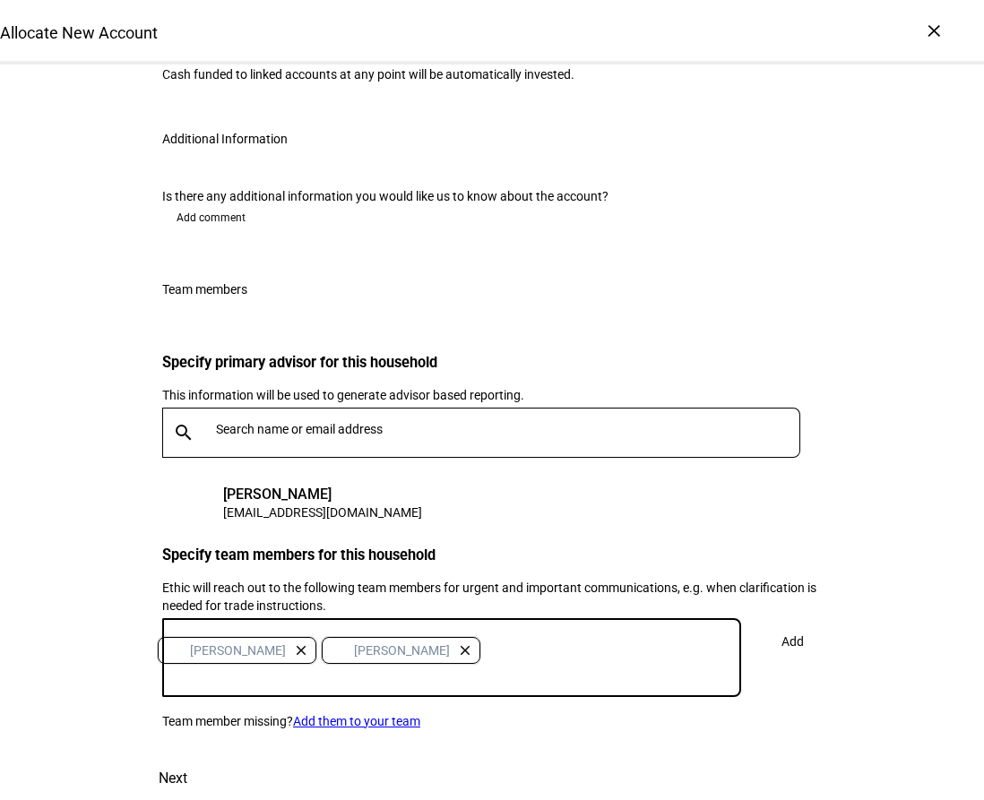
click at [782, 648] on span "Add" at bounding box center [793, 642] width 22 height 36
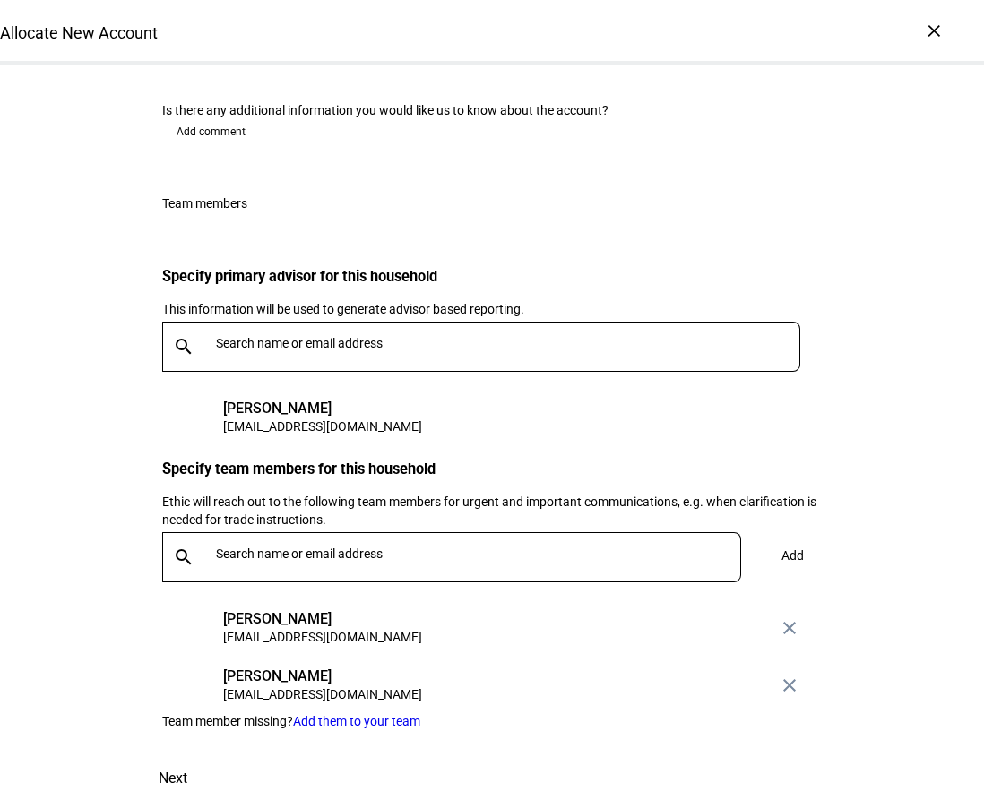
scroll to position [2819, 0]
click at [187, 759] on span "Next" at bounding box center [173, 778] width 29 height 43
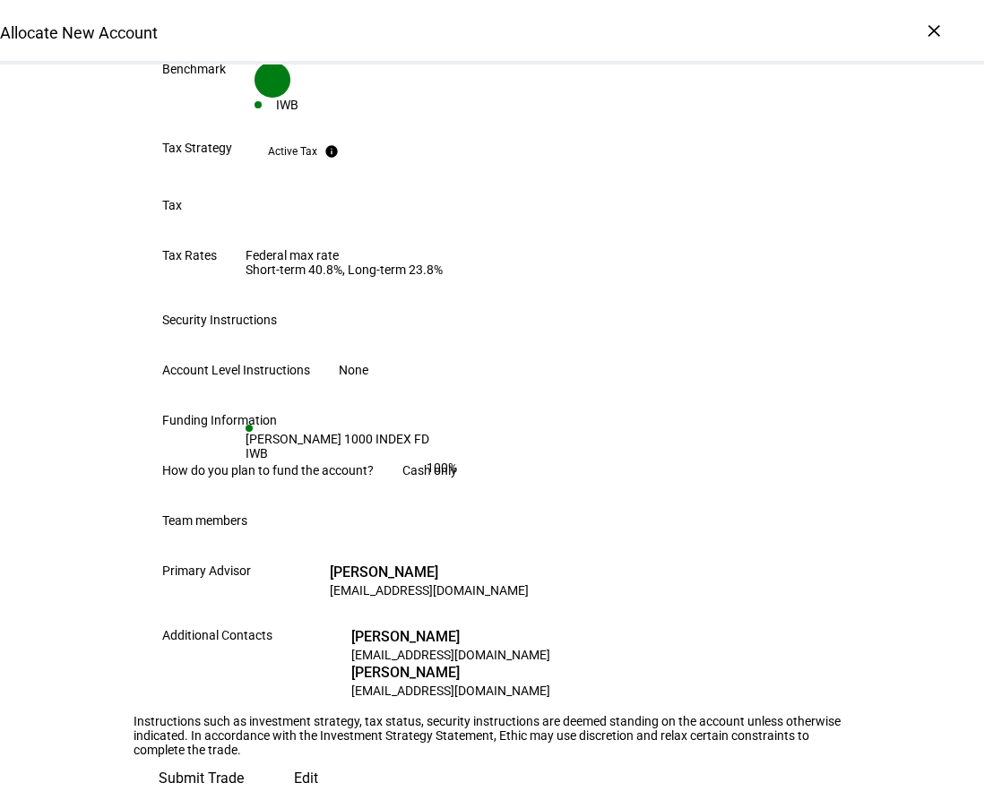
scroll to position [999, 0]
click at [244, 757] on span "Submit Trade" at bounding box center [201, 778] width 85 height 43
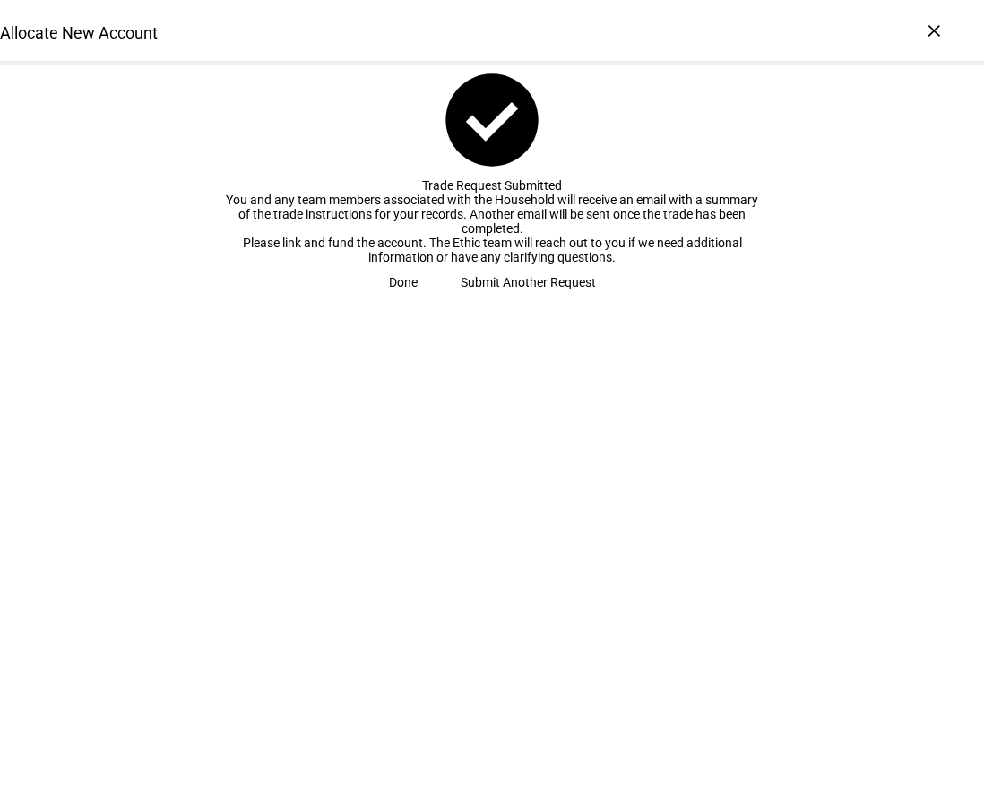
click at [418, 300] on span "Done" at bounding box center [403, 282] width 29 height 36
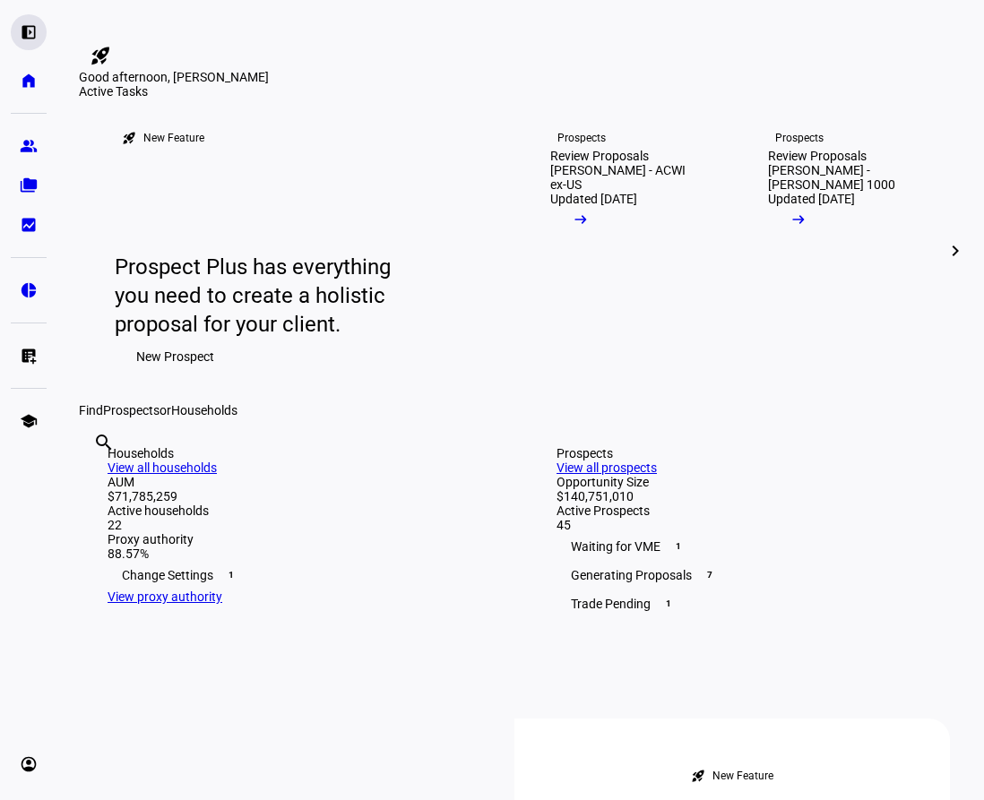
click at [28, 34] on eth-mat-symbol "left_panel_open" at bounding box center [29, 32] width 18 height 18
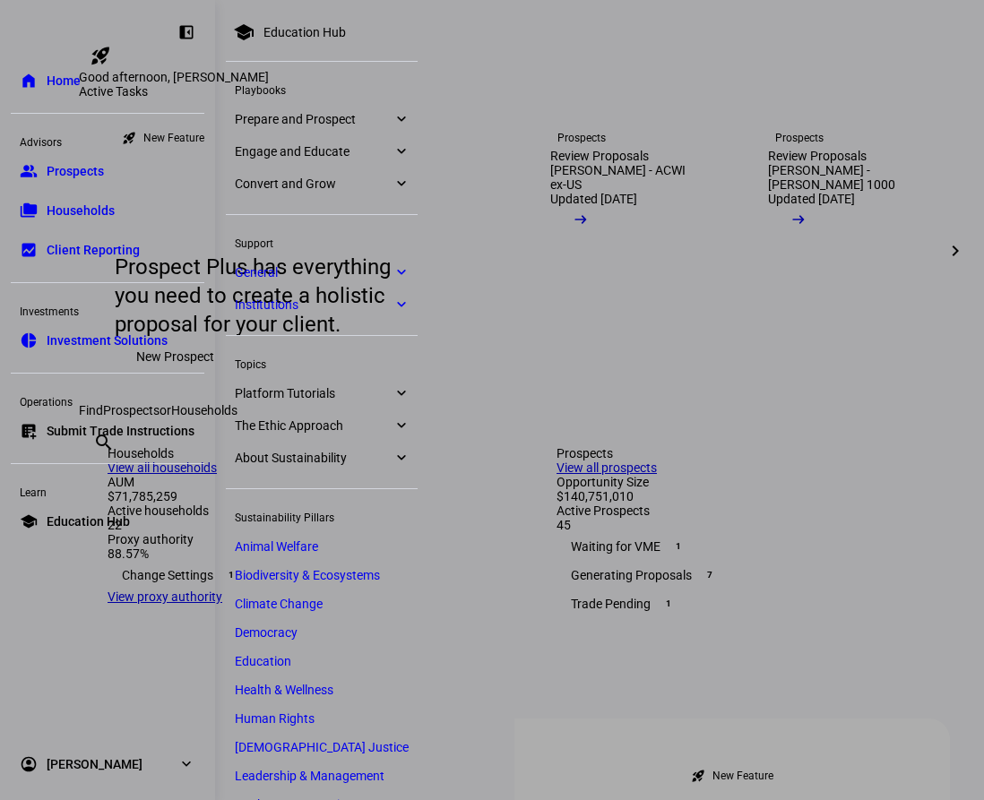
click at [133, 433] on span "Submit Trade Instructions" at bounding box center [121, 431] width 148 height 18
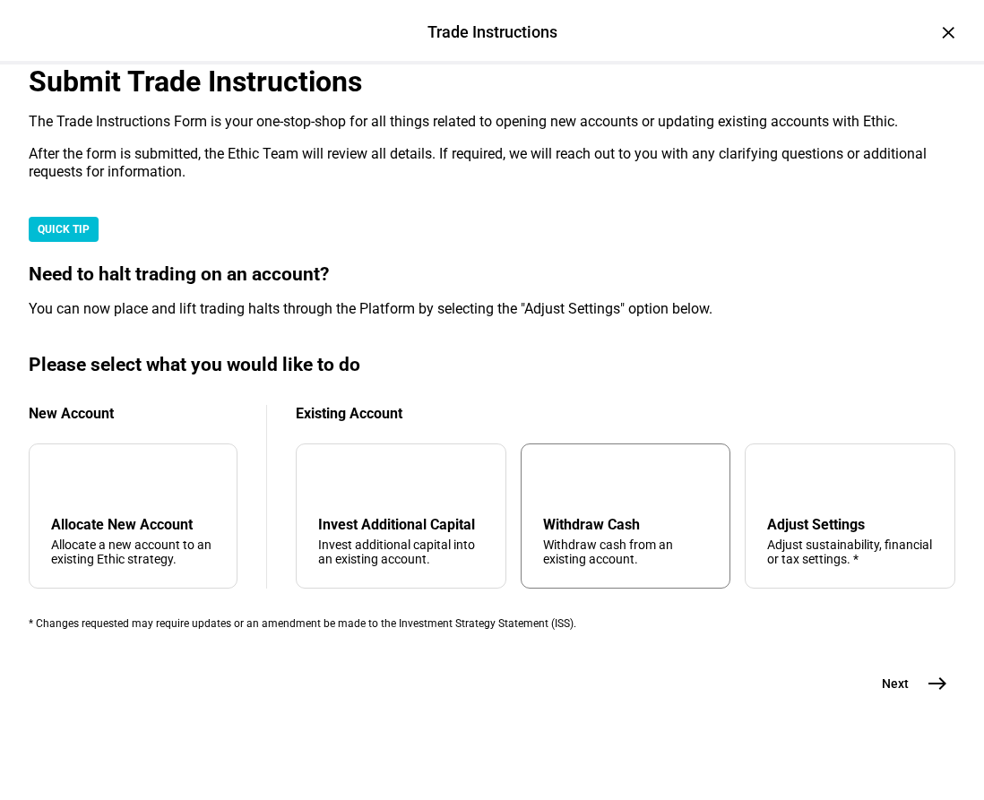
scroll to position [378, 0]
click at [156, 516] on div "Allocate New Account" at bounding box center [133, 524] width 164 height 17
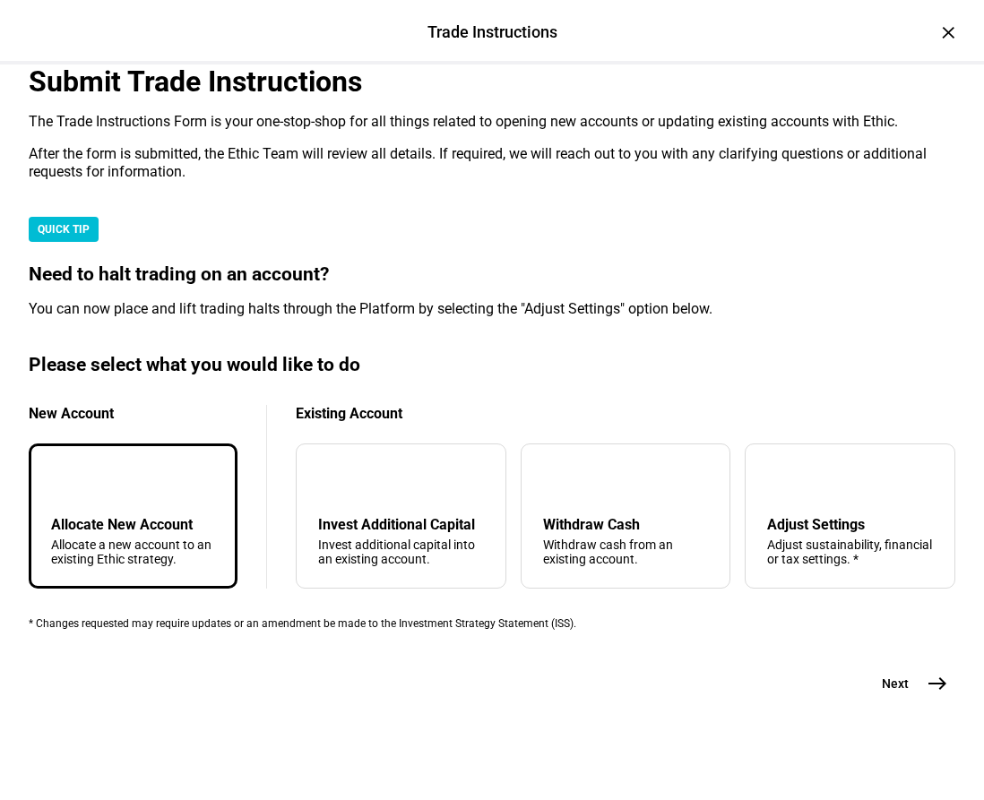
click at [76, 470] on mat-icon "add" at bounding box center [66, 481] width 22 height 22
click at [930, 702] on span "east" at bounding box center [938, 684] width 36 height 36
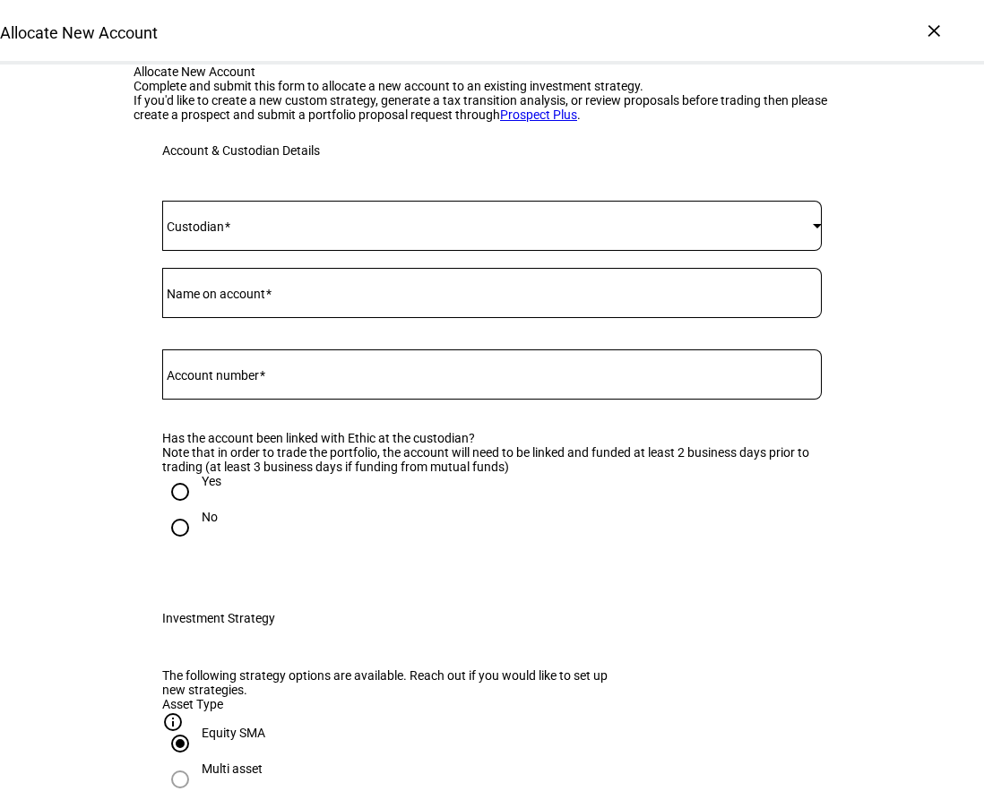
click at [295, 233] on span at bounding box center [487, 226] width 651 height 14
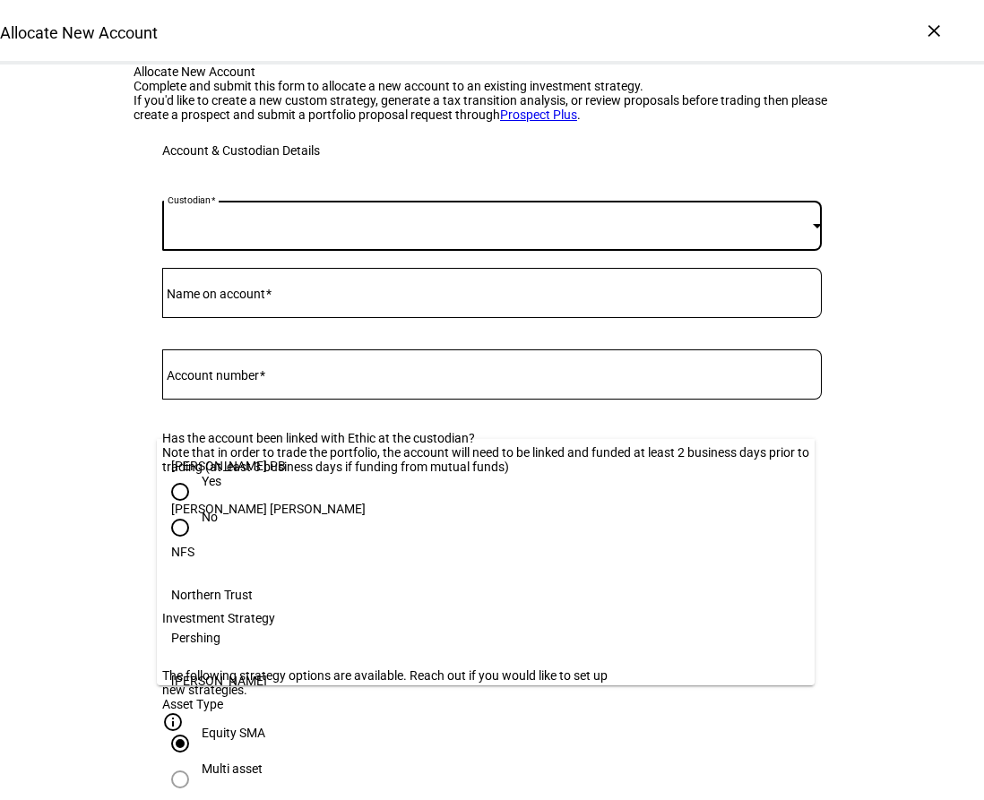
scroll to position [179, 0]
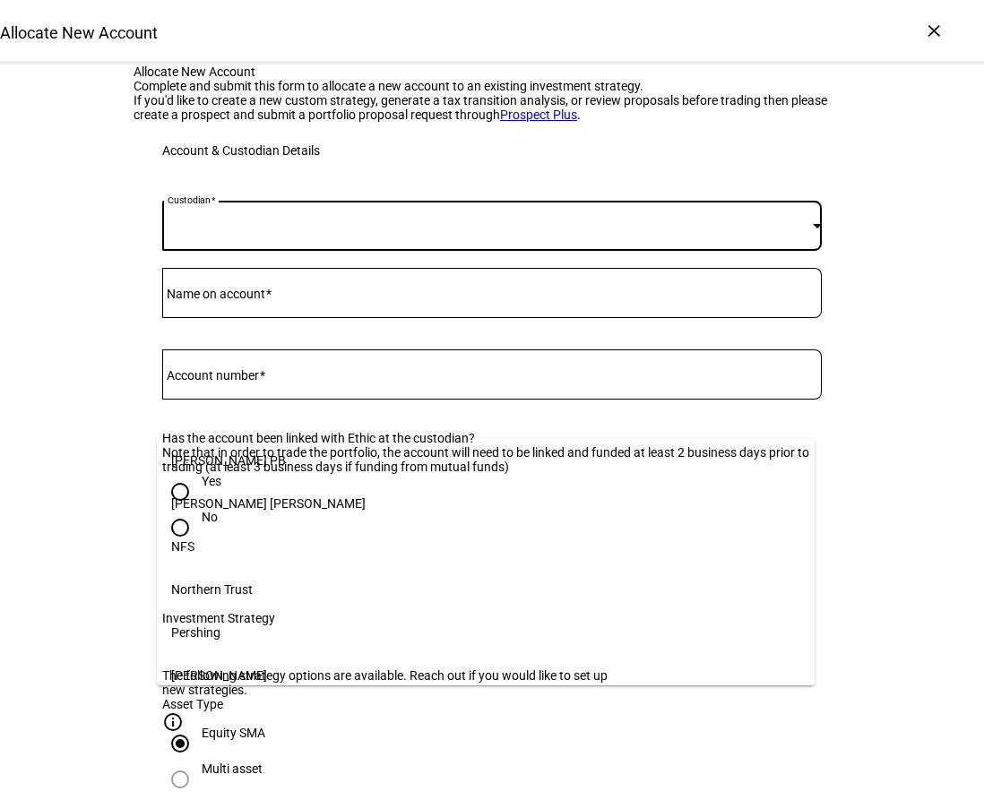
click at [247, 664] on mat-option "Schwab" at bounding box center [486, 675] width 658 height 43
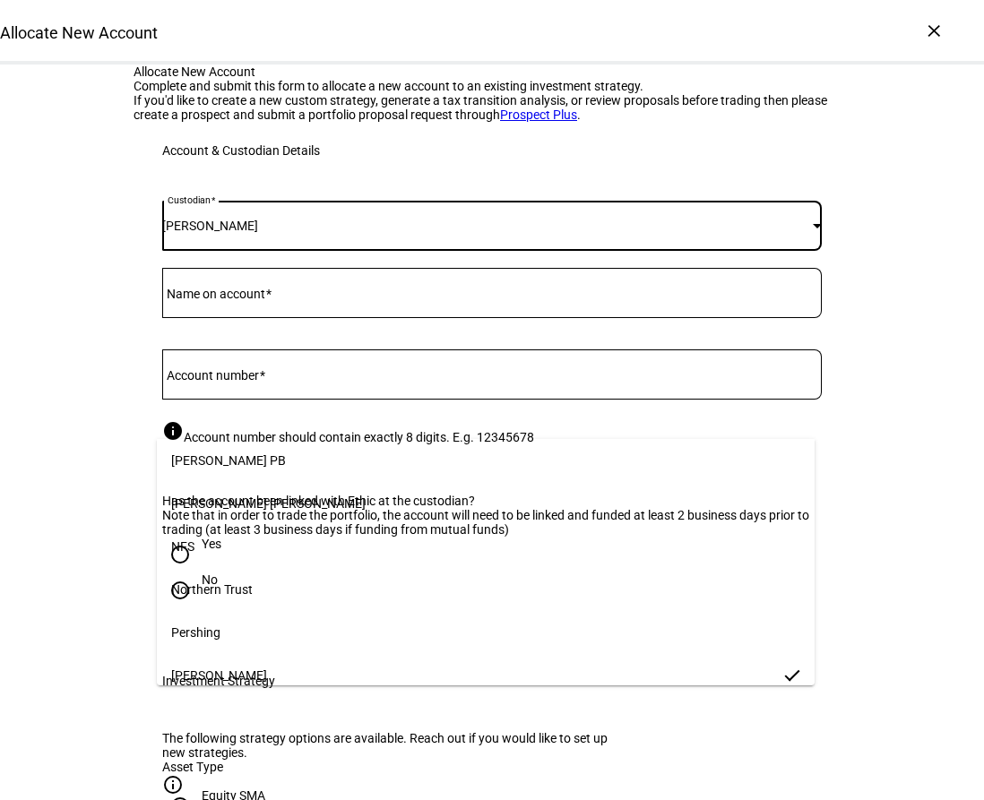
scroll to position [0, 0]
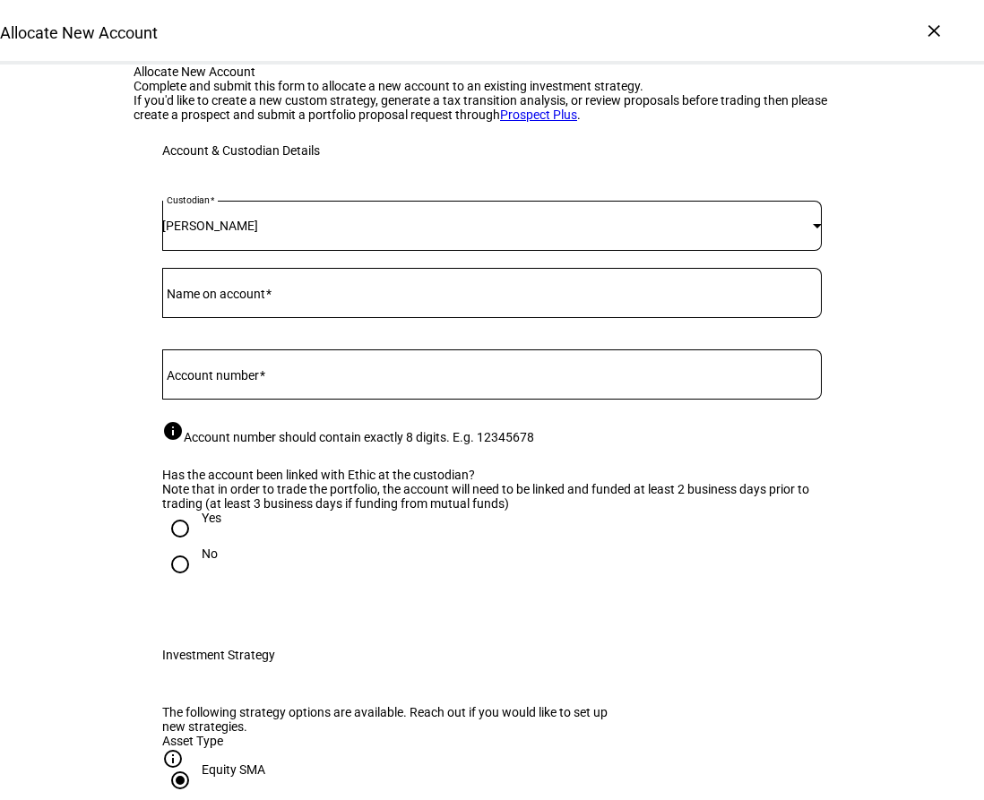
click at [220, 318] on div at bounding box center [492, 293] width 660 height 50
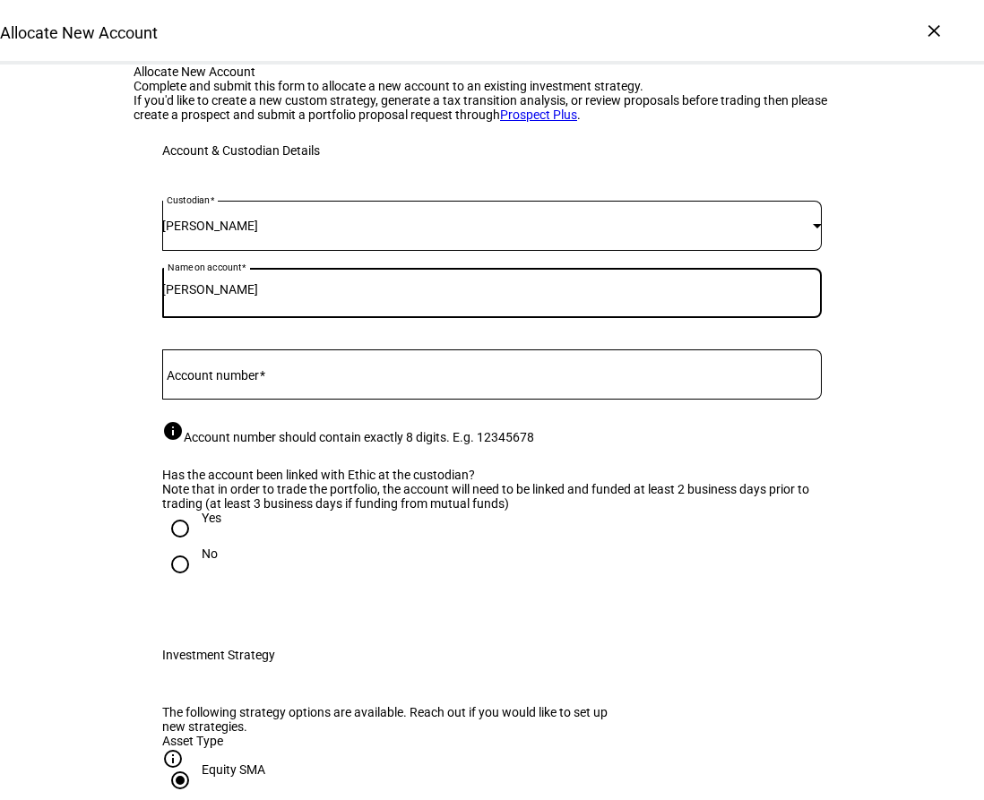
type input "Evan R. Farese"
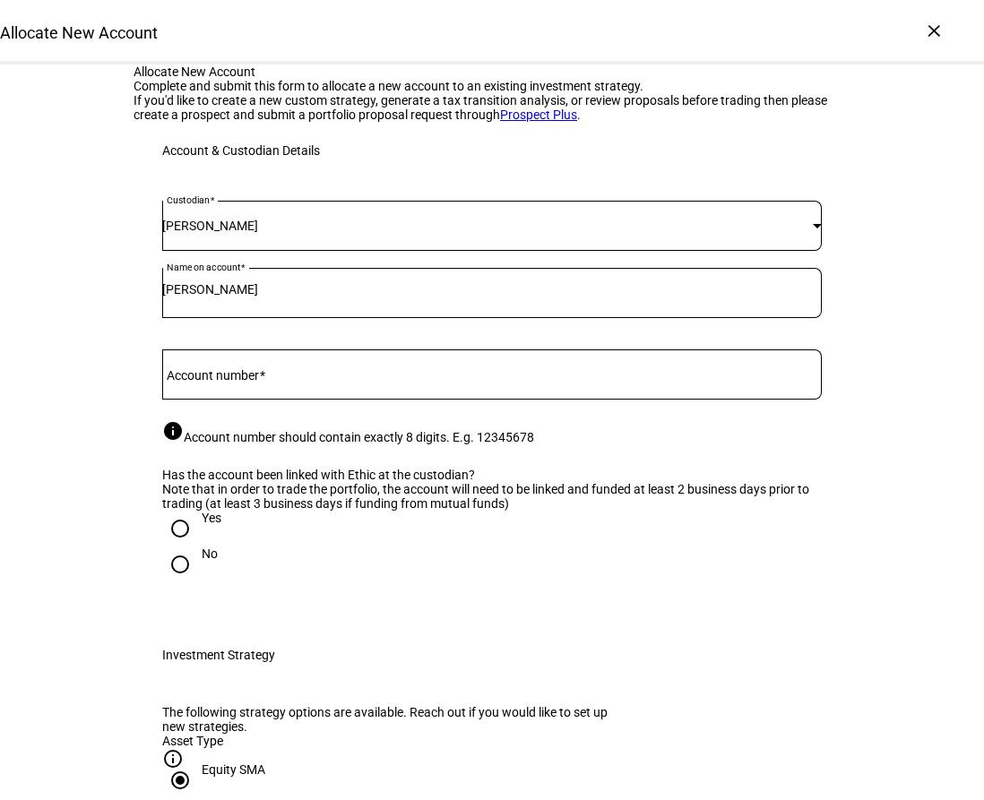
click at [248, 383] on mat-label "Account number" at bounding box center [213, 375] width 92 height 14
click at [248, 378] on input "Account number" at bounding box center [492, 371] width 660 height 14
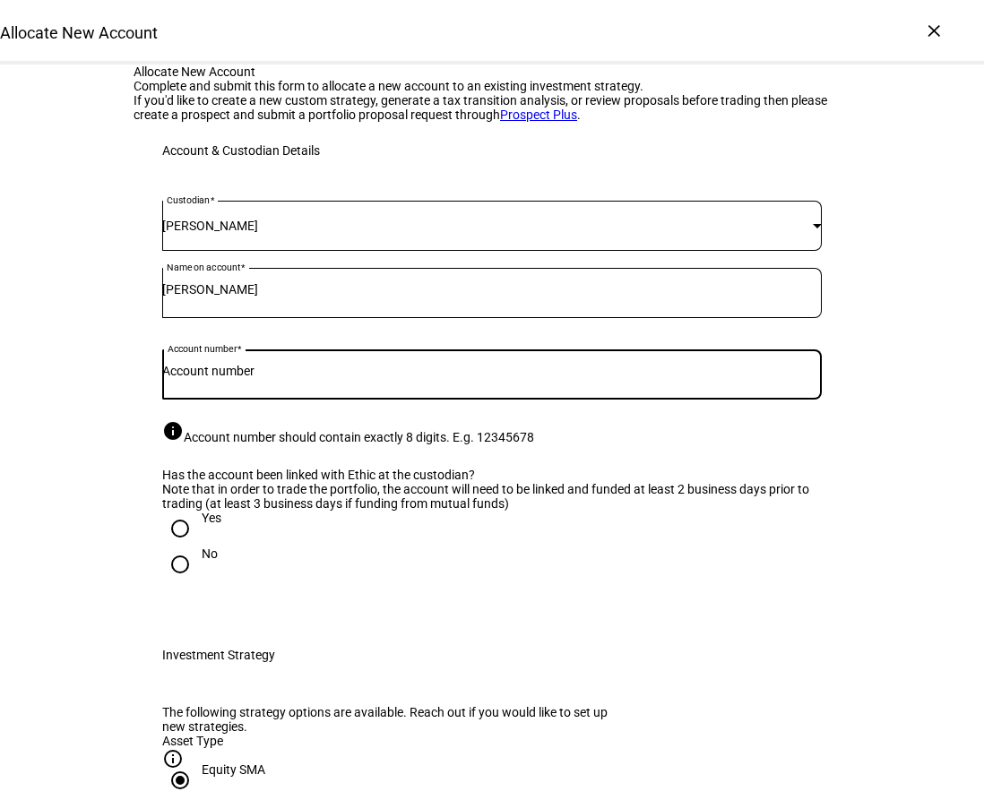
paste input "8625-9321"
click at [203, 378] on input "8625-9321" at bounding box center [492, 371] width 660 height 14
type input "86259321"
click at [666, 335] on div at bounding box center [492, 326] width 660 height 17
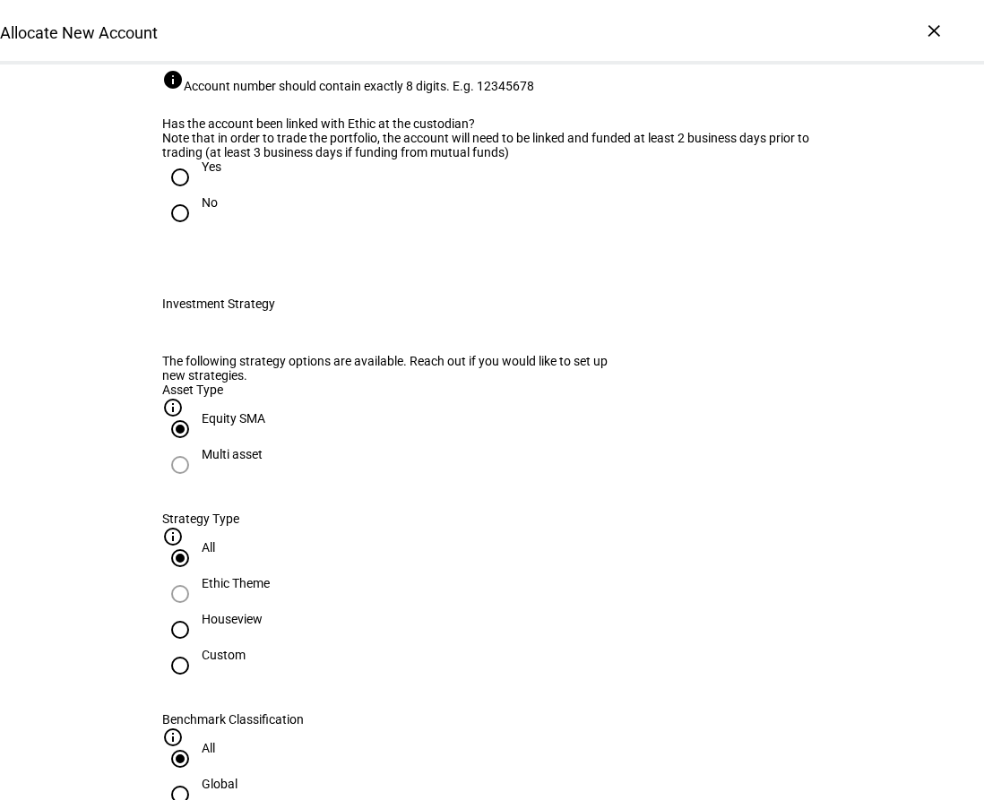
scroll to position [359, 0]
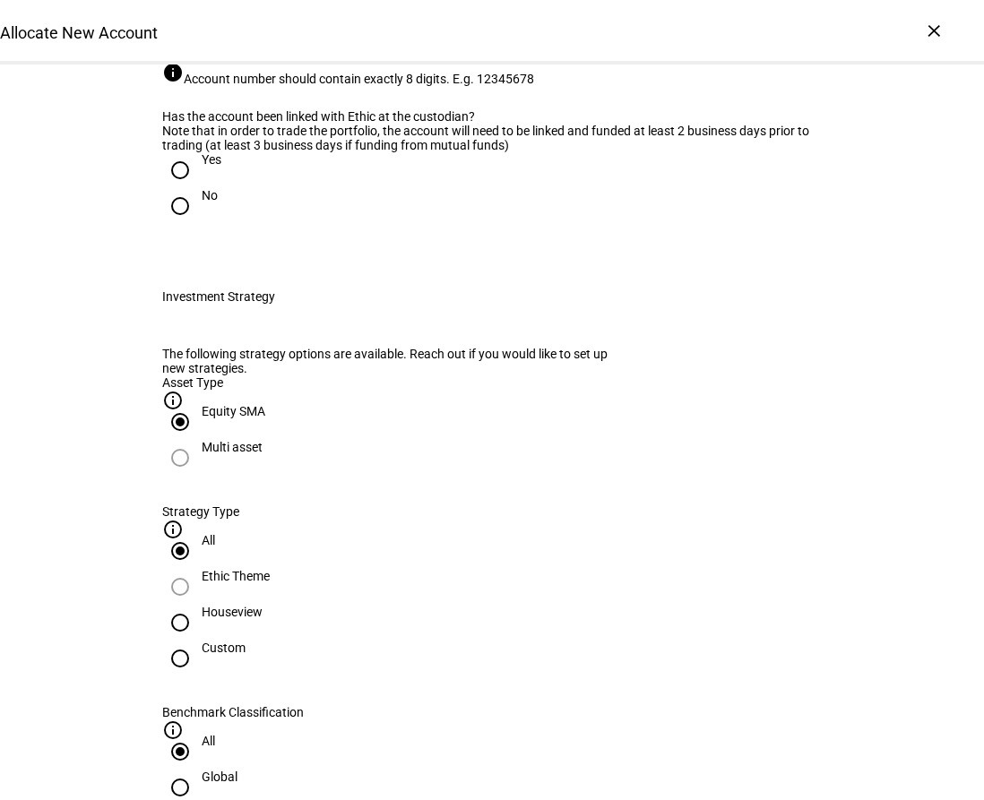
click at [171, 188] on input "Yes" at bounding box center [180, 170] width 36 height 36
radio input "true"
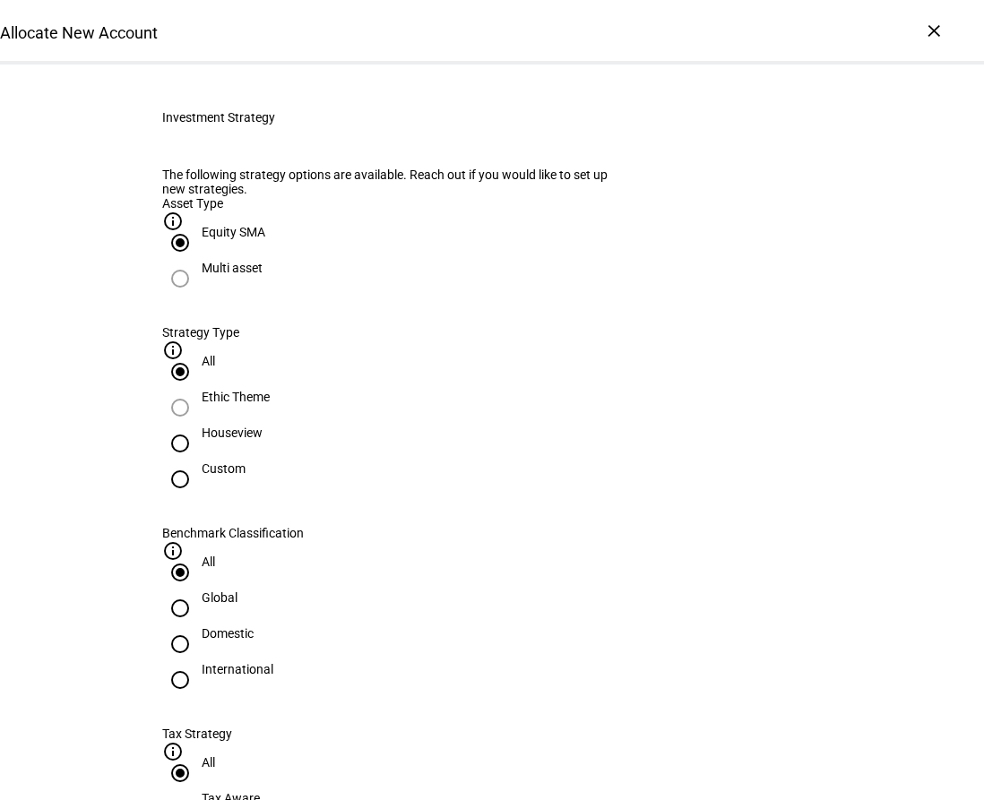
click at [198, 462] on input "Houseview" at bounding box center [180, 444] width 36 height 36
radio input "true"
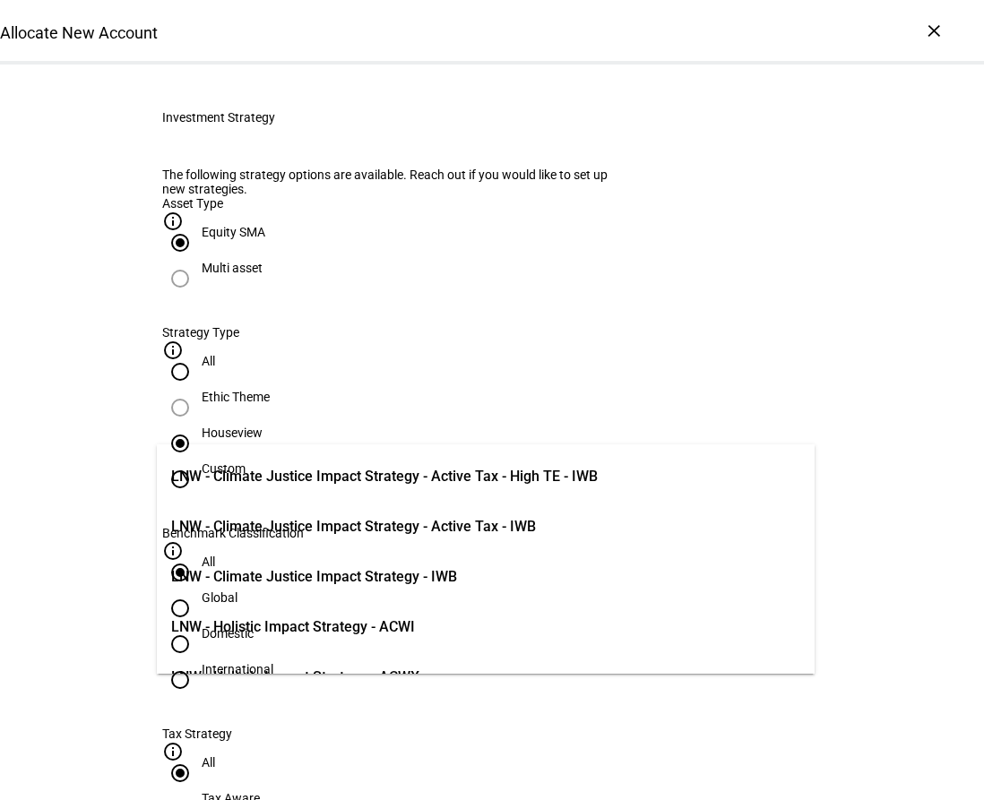
click at [484, 523] on span "LNW - Climate Justice Impact Strategy - Active Tax - IWB" at bounding box center [353, 527] width 365 height 22
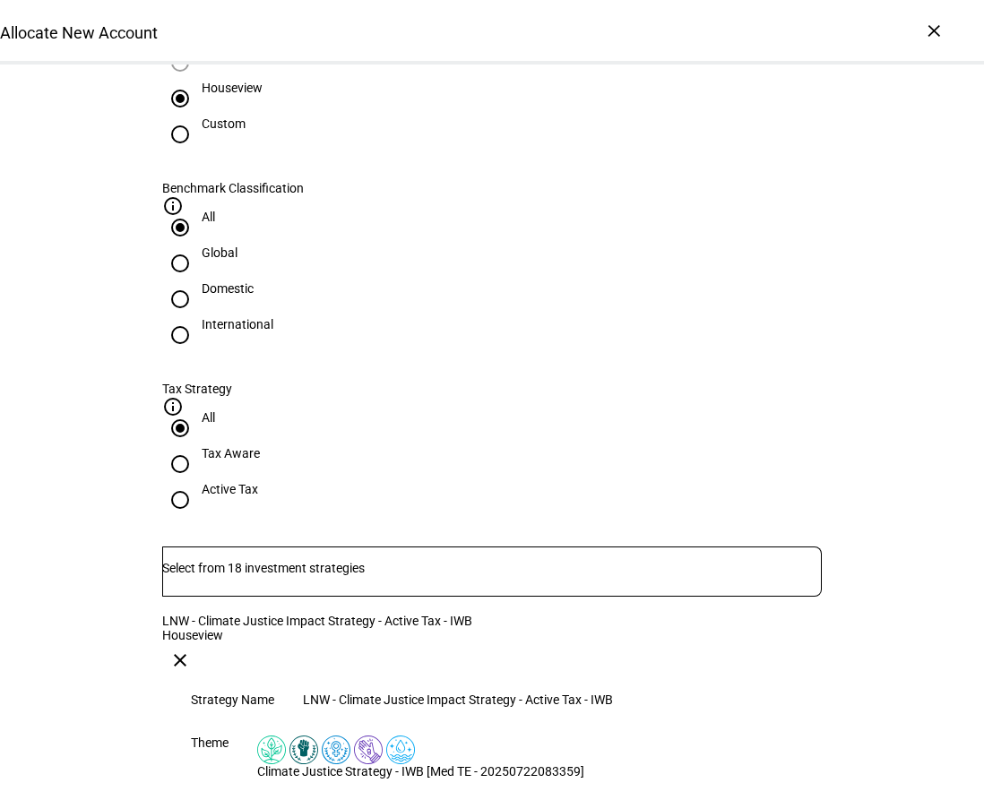
scroll to position [896, 0]
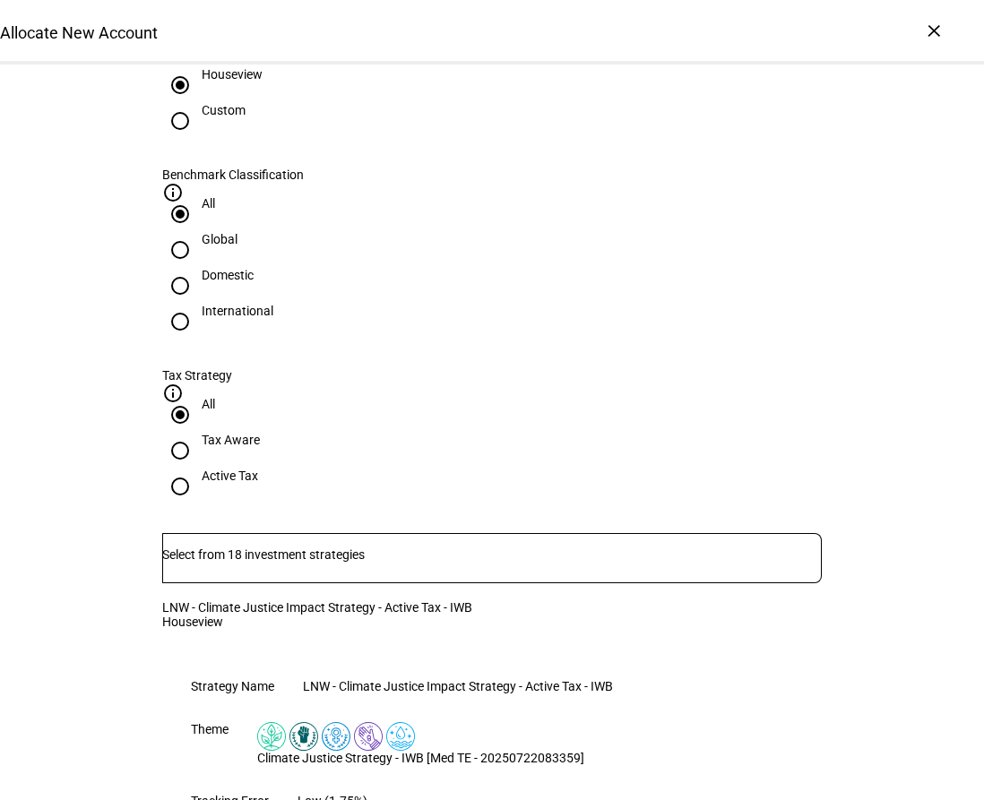
click at [604, 679] on div "LNW - Climate Justice Impact Strategy - Active Tax - IWB" at bounding box center [458, 686] width 310 height 14
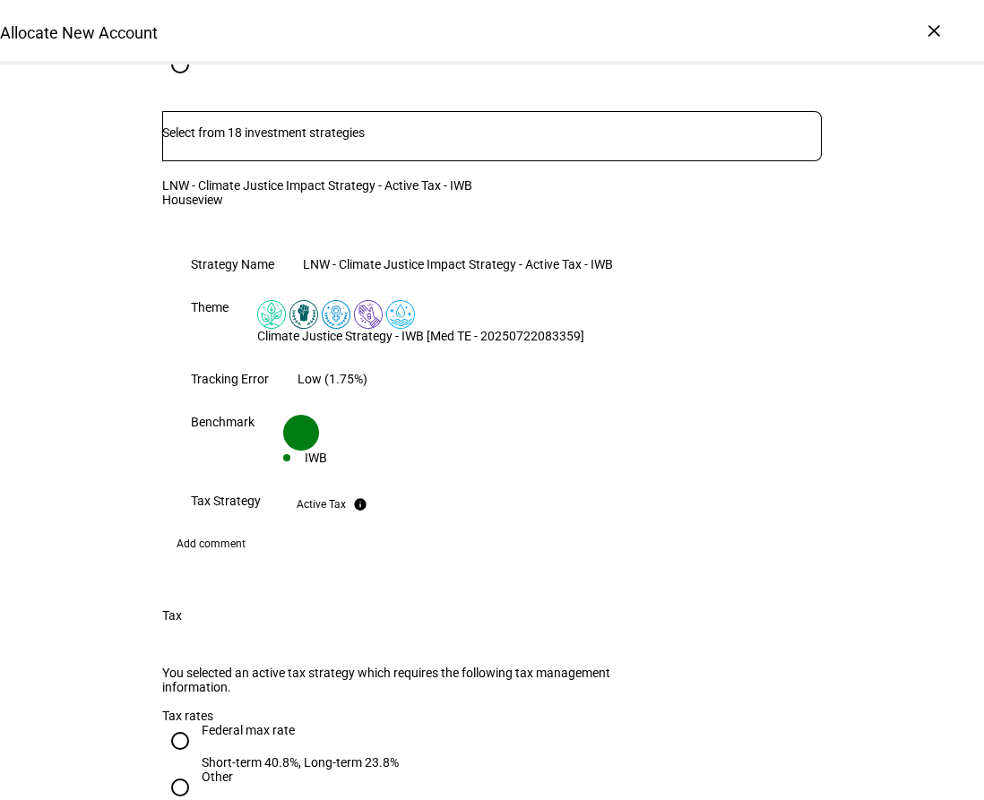
scroll to position [1345, 0]
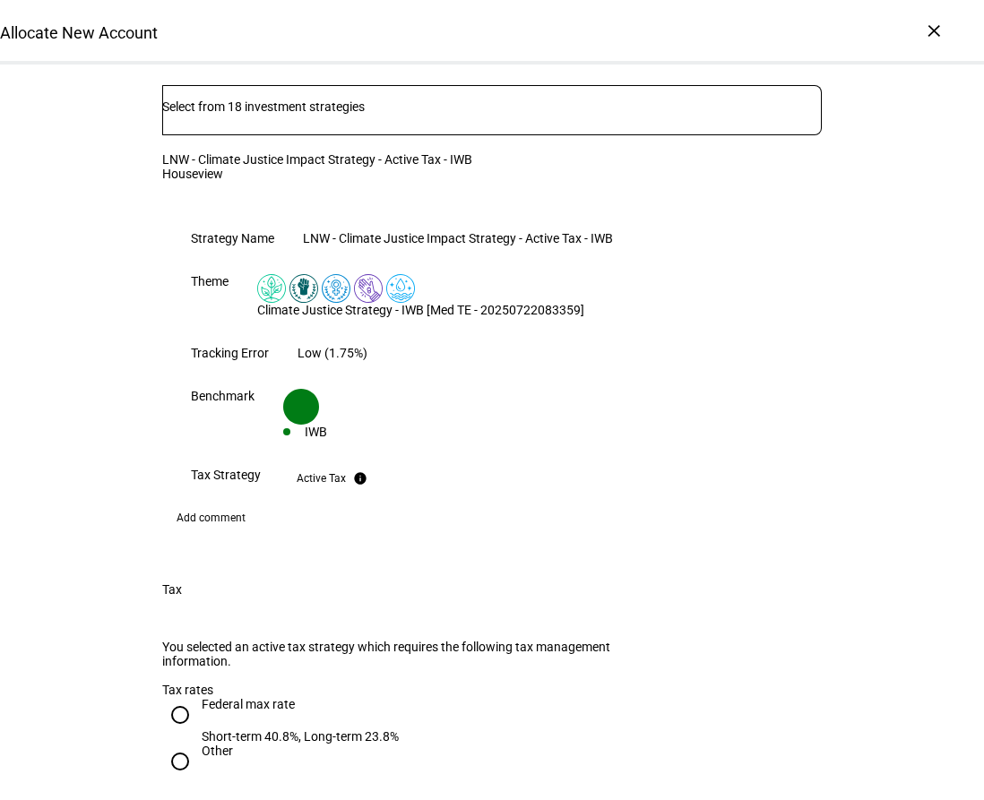
click at [170, 697] on input "Federal max rate Short-term 40.8%, Long-term 23.8%" at bounding box center [180, 715] width 36 height 36
radio input "true"
click at [327, 425] on div "IWB" at bounding box center [316, 432] width 22 height 14
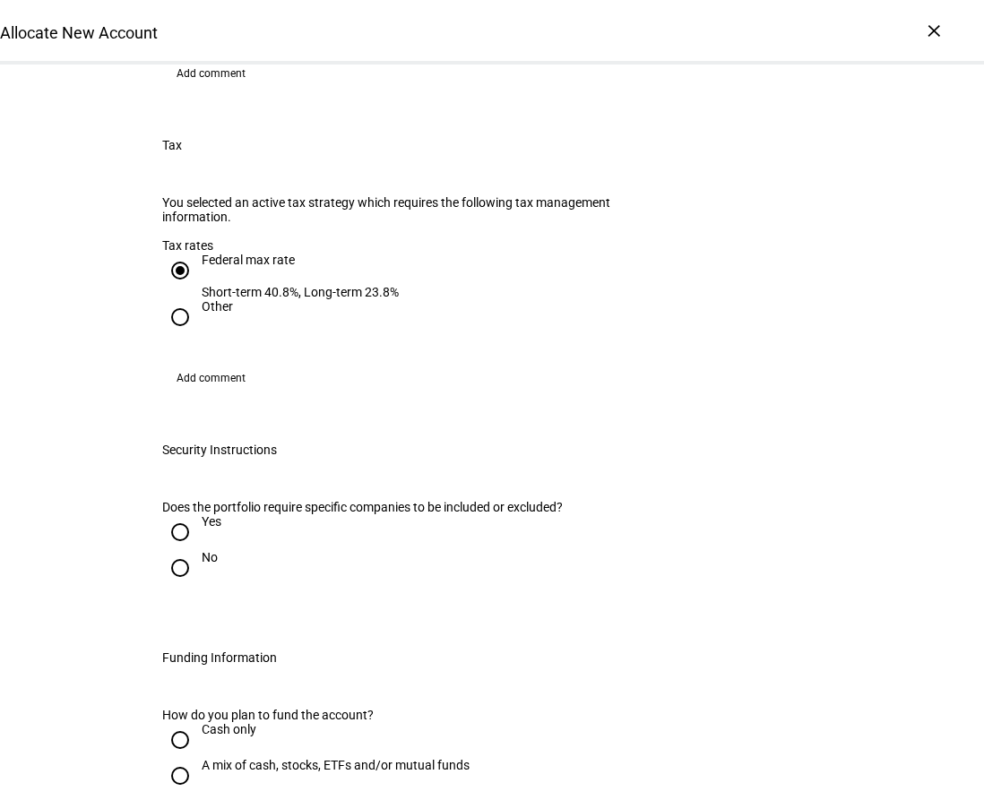
scroll to position [1793, 0]
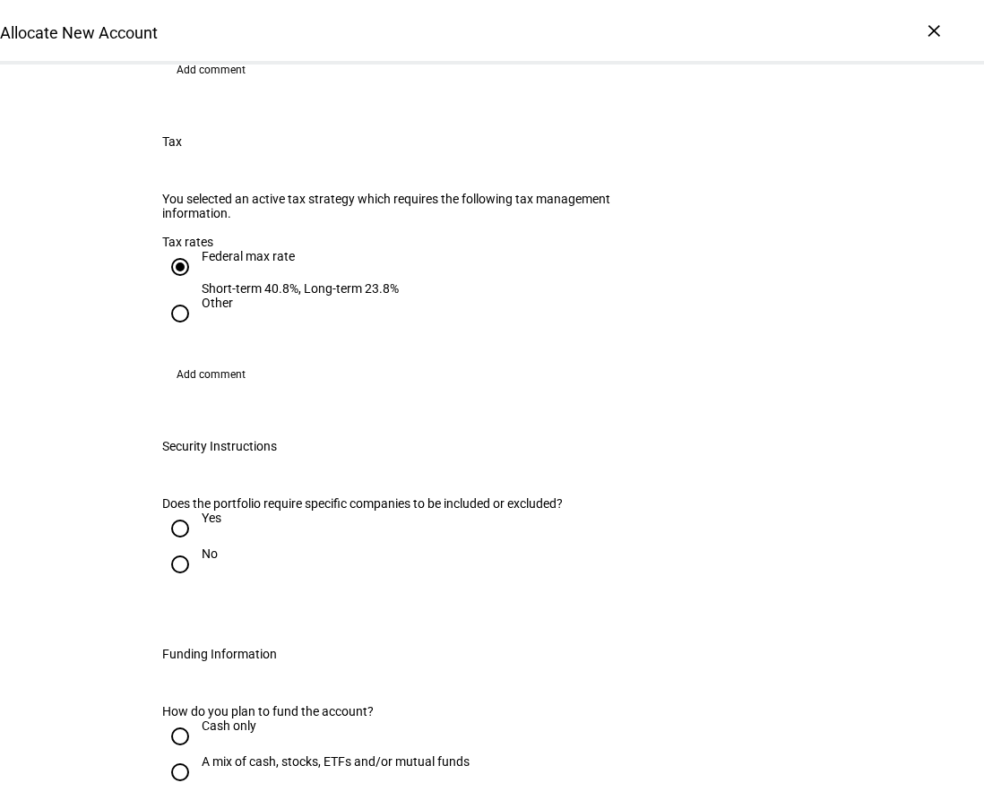
click at [177, 547] on input "No" at bounding box center [180, 565] width 36 height 36
radio input "true"
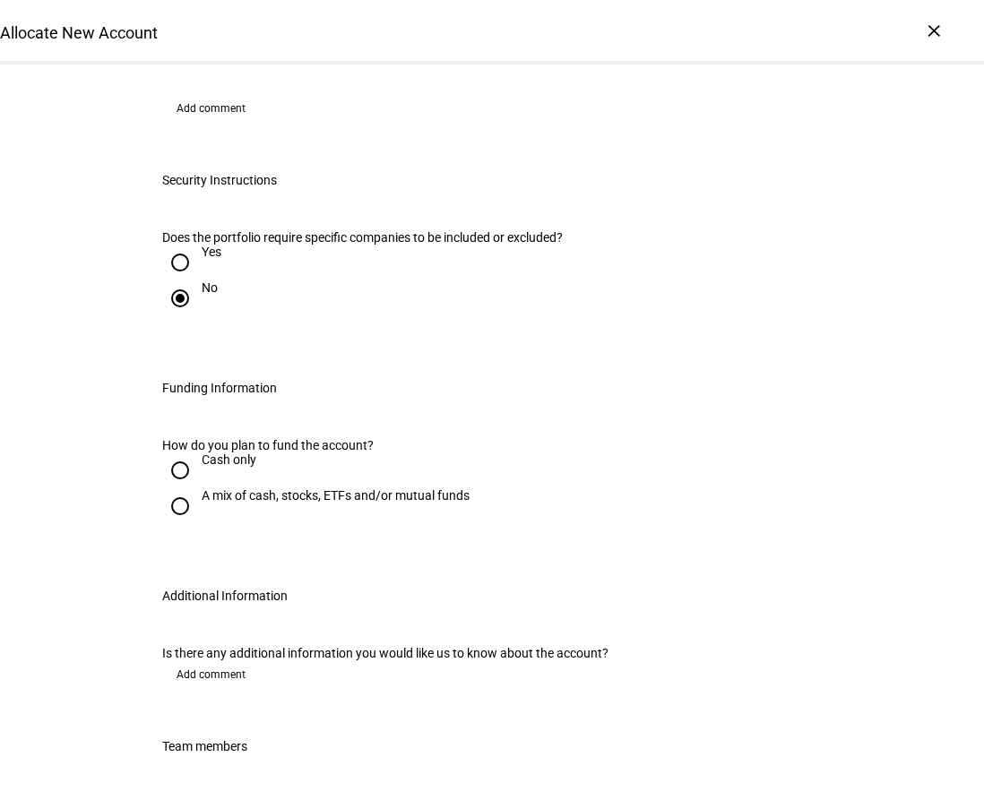
scroll to position [2062, 0]
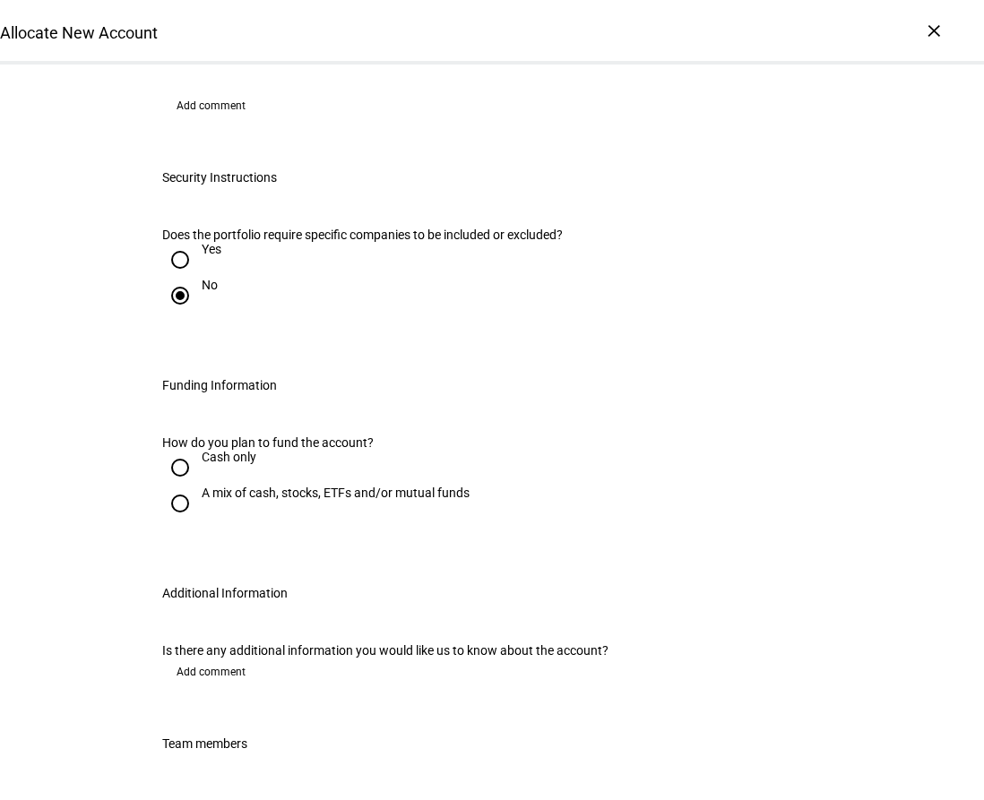
click at [178, 454] on input "Cash only" at bounding box center [180, 468] width 36 height 36
radio input "true"
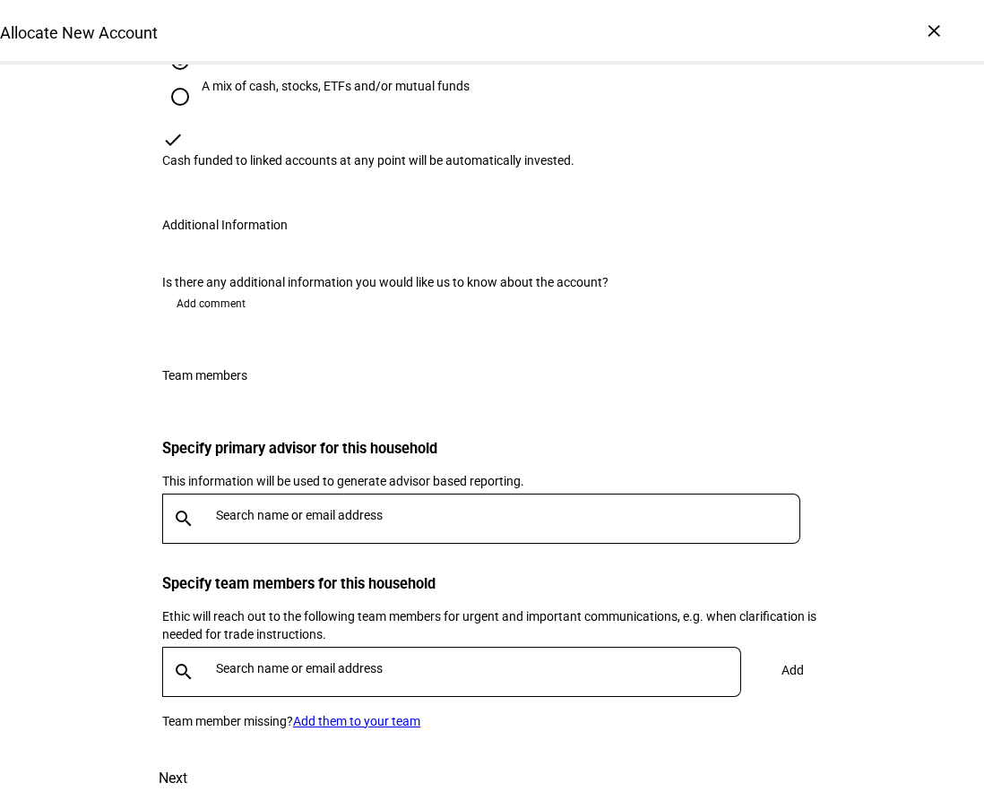
scroll to position [2510, 0]
click at [342, 544] on div at bounding box center [505, 519] width 592 height 50
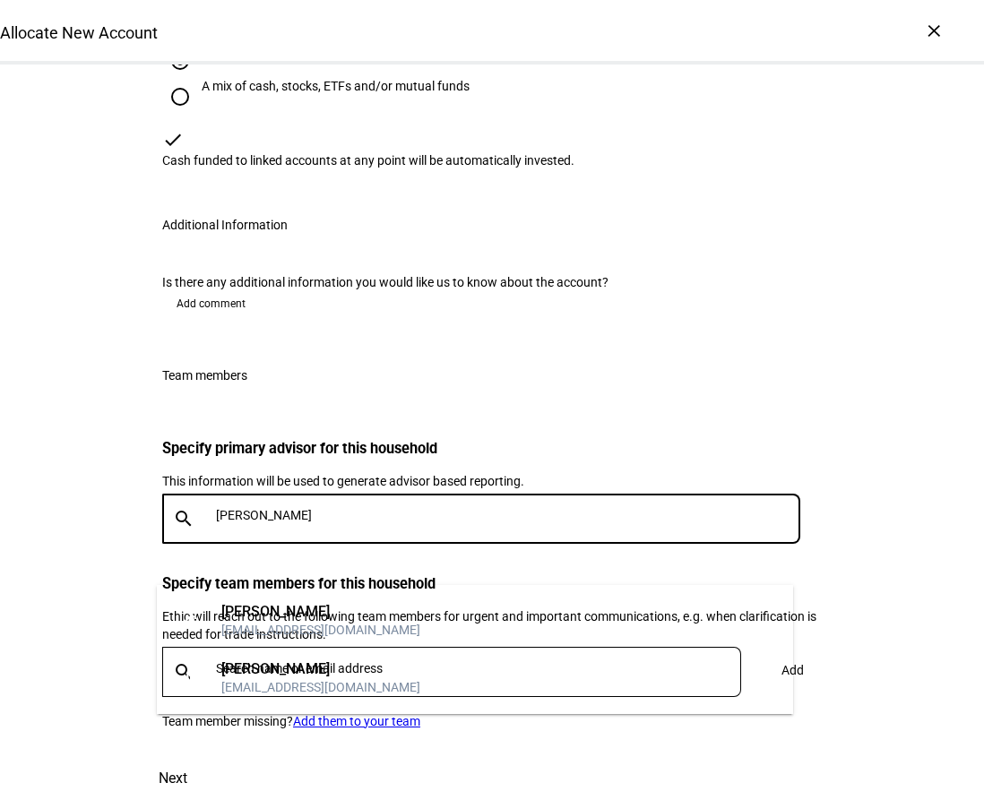
type input "jennifer"
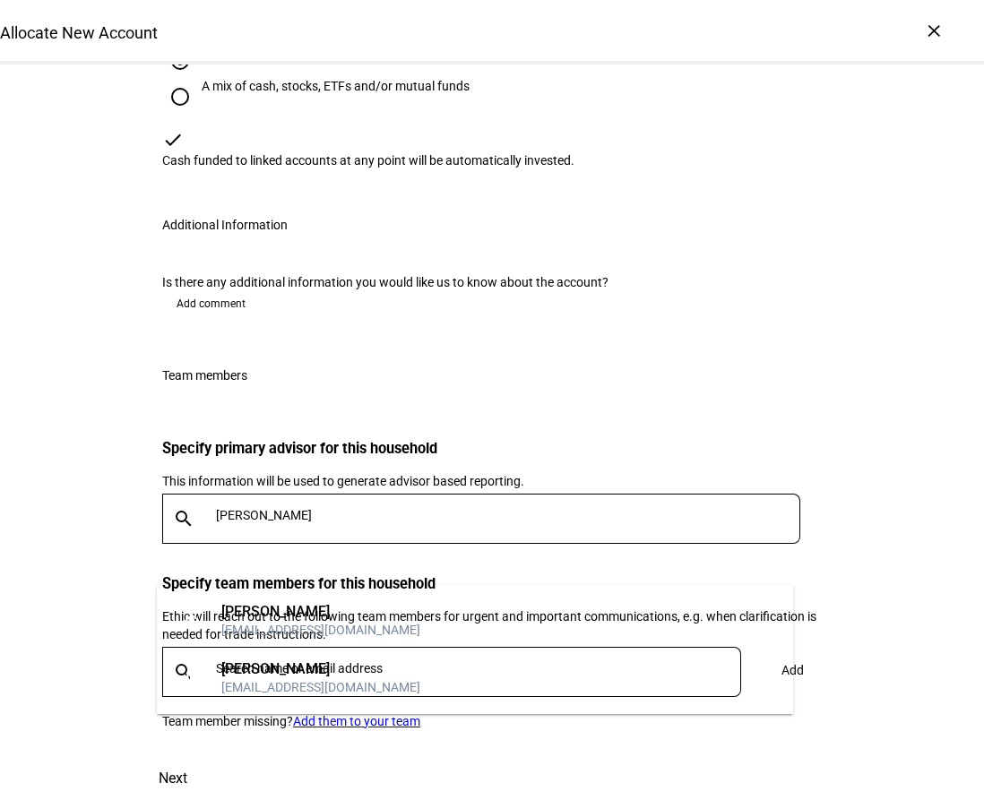
click at [354, 601] on mat-option "JC Jennifer Chan jchan@lnwadvisors.com" at bounding box center [475, 621] width 636 height 57
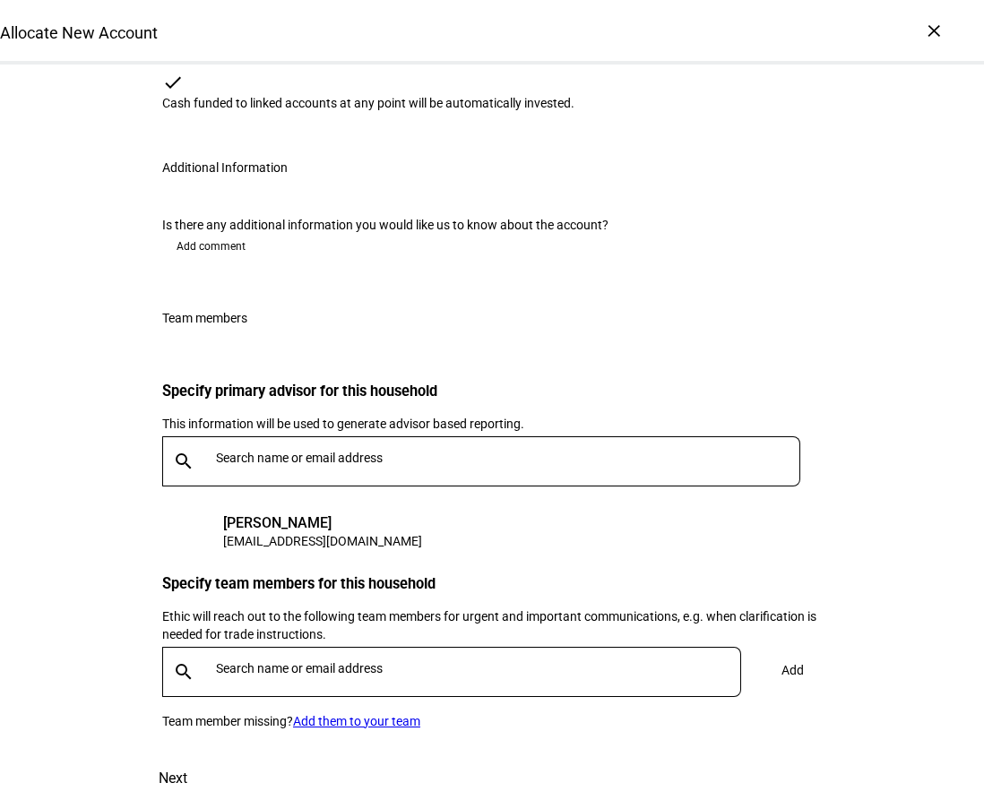
scroll to position [2704, 0]
click at [362, 662] on input "text" at bounding box center [482, 669] width 532 height 14
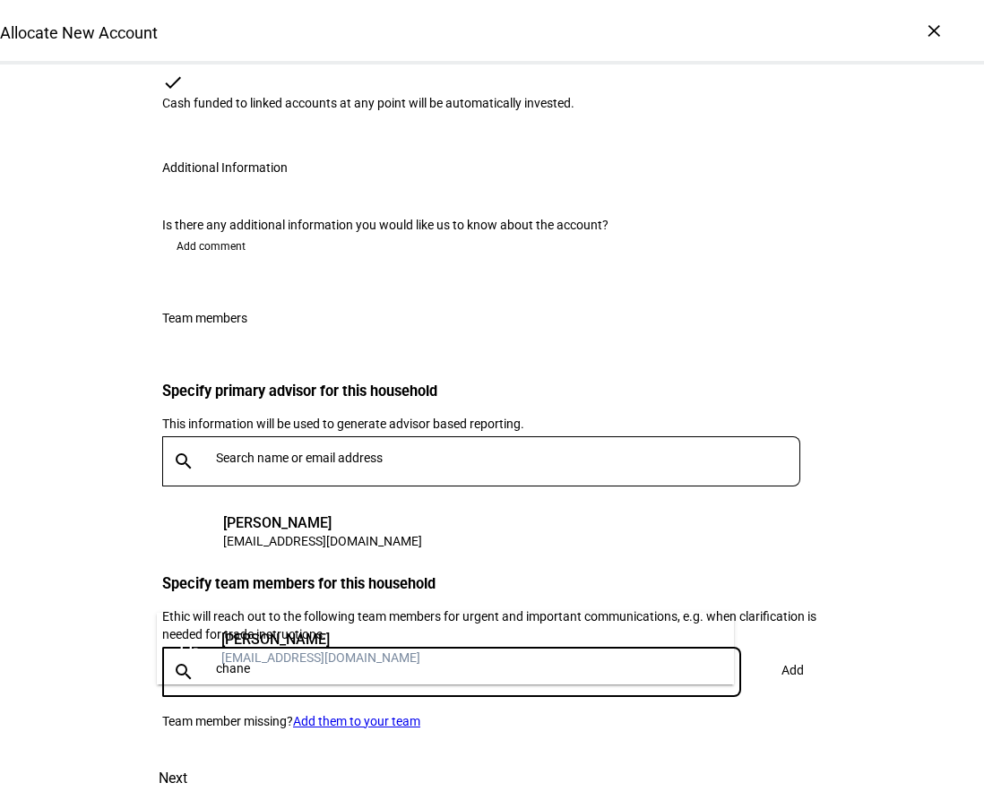
type input "chane"
click at [594, 660] on mat-option "CG Chanel Griffith cgriffith@lnwadvisors.com" at bounding box center [445, 648] width 577 height 57
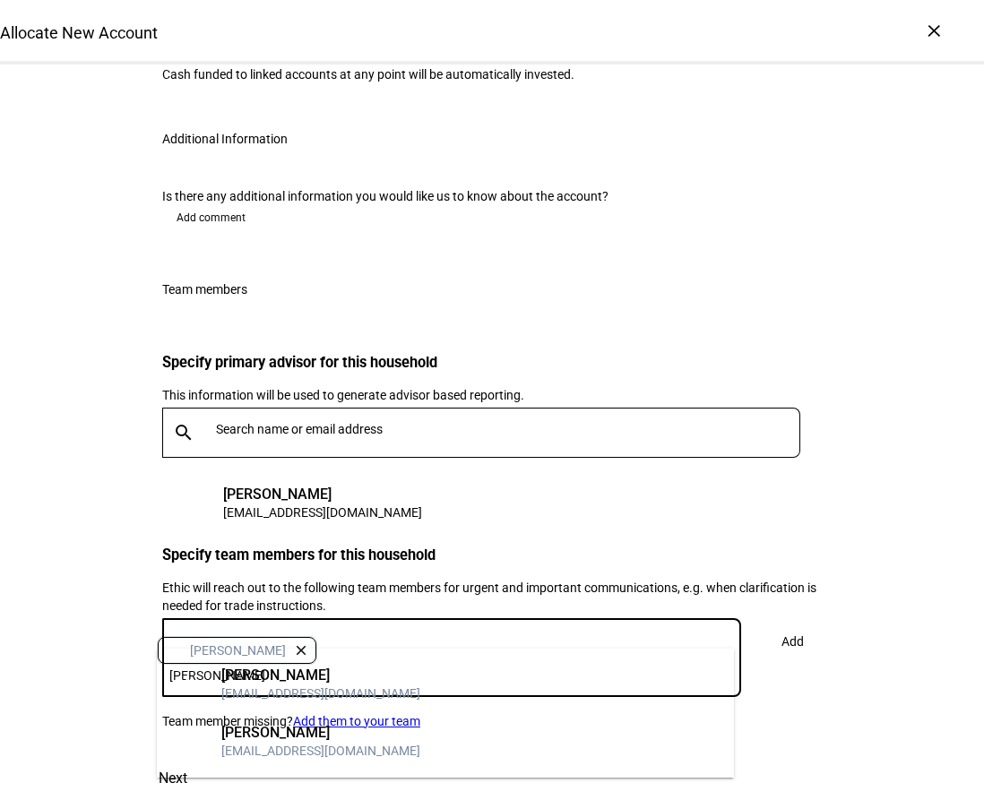
type input "nicole"
click at [568, 685] on mat-option "NH Nicole Ho nho@lnwadvisors.com" at bounding box center [445, 684] width 577 height 57
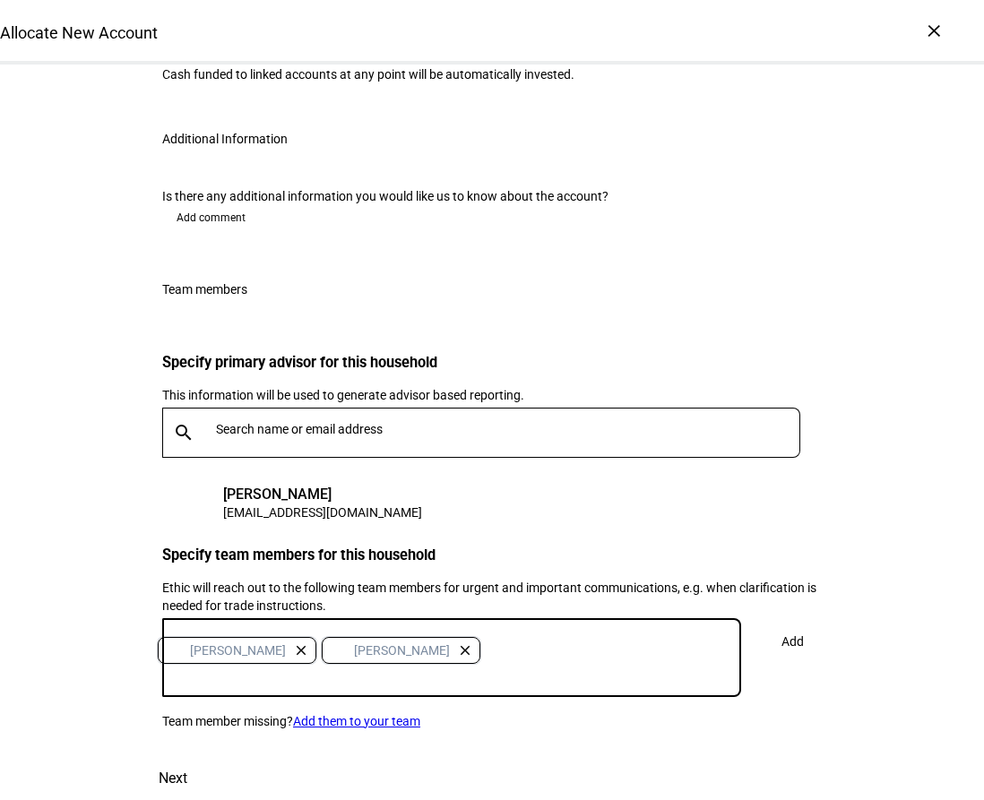
scroll to position [2740, 0]
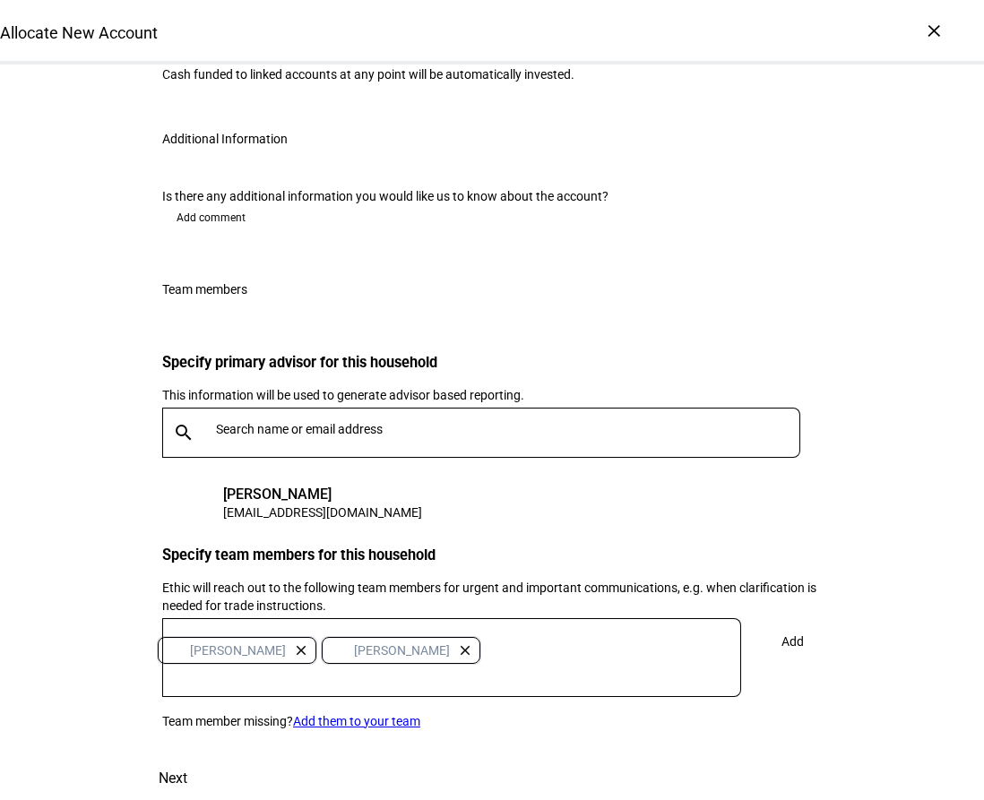
click at [790, 624] on span "Add" at bounding box center [793, 642] width 22 height 36
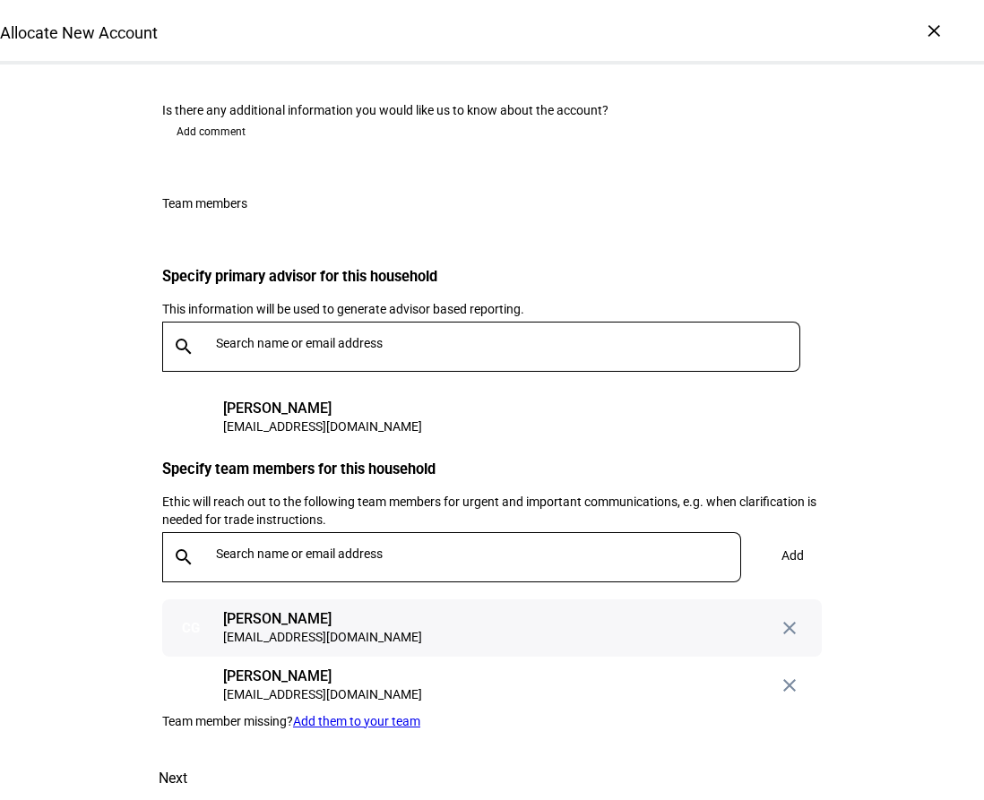
scroll to position [2819, 0]
click at [187, 757] on span "Next" at bounding box center [173, 778] width 29 height 43
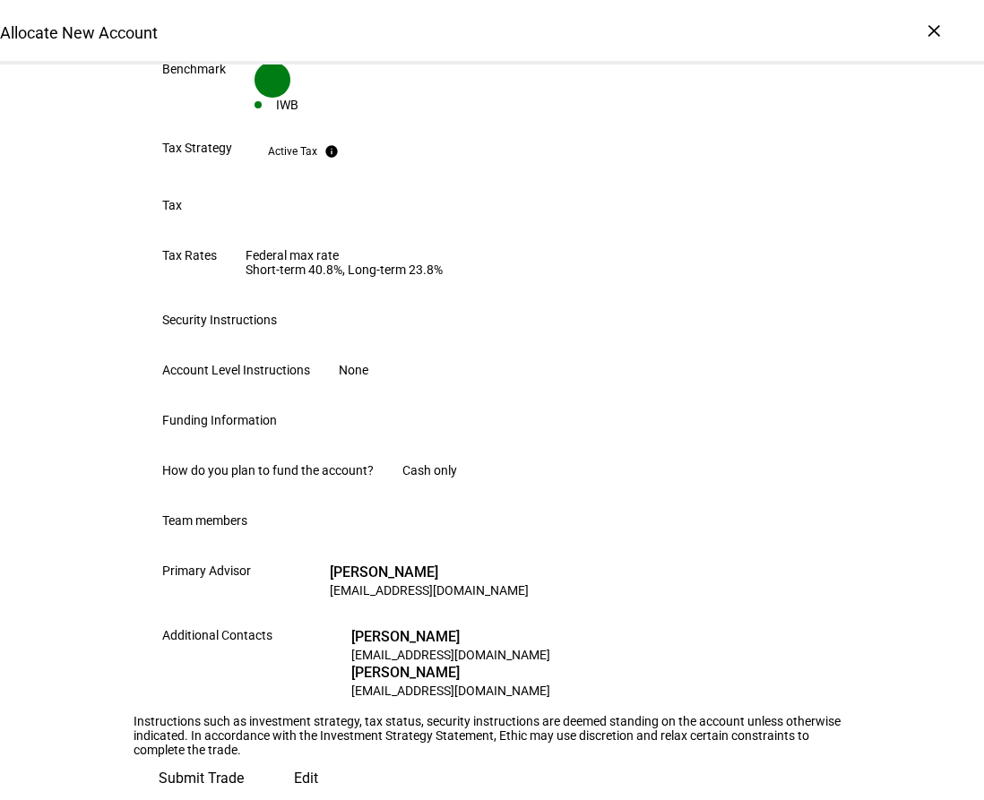
scroll to position [999, 0]
click at [244, 757] on span "Submit Trade" at bounding box center [201, 778] width 85 height 43
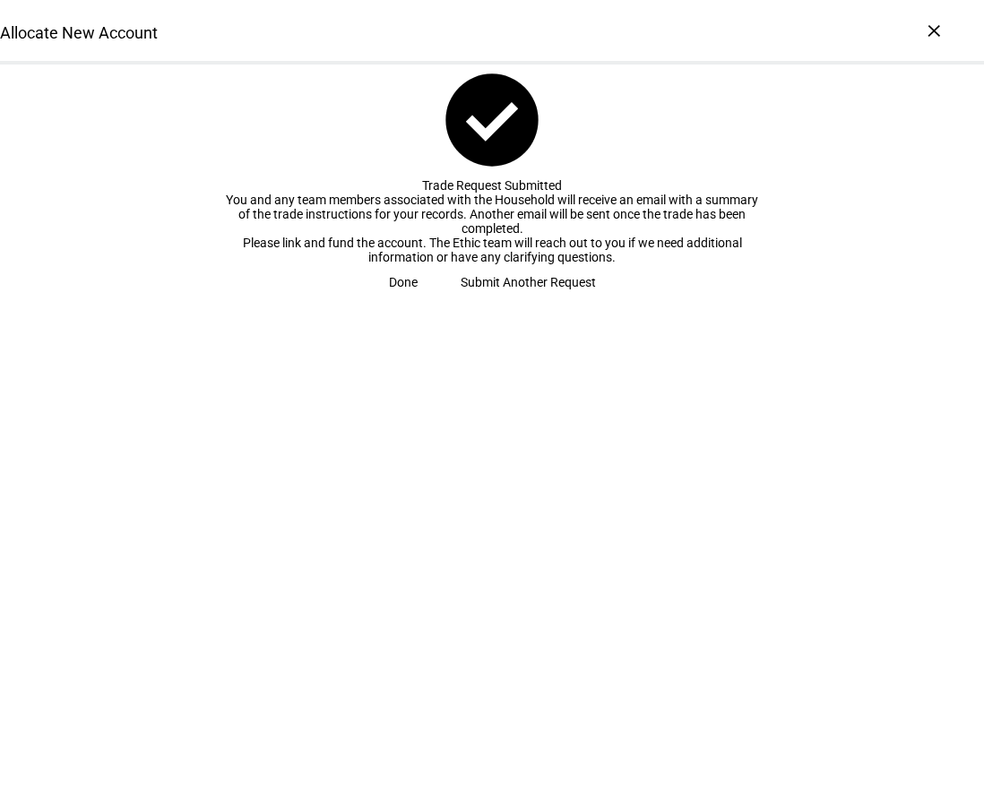
click at [418, 300] on span "Done" at bounding box center [403, 282] width 29 height 36
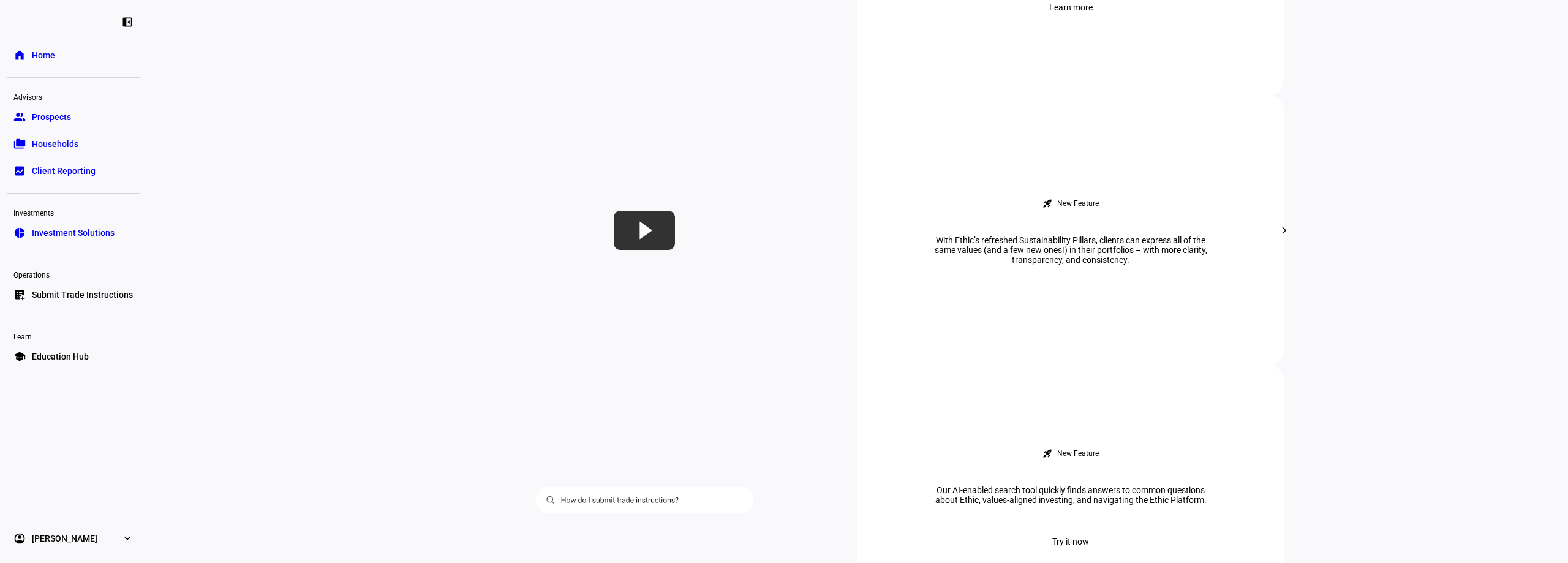
scroll to position [674, 0]
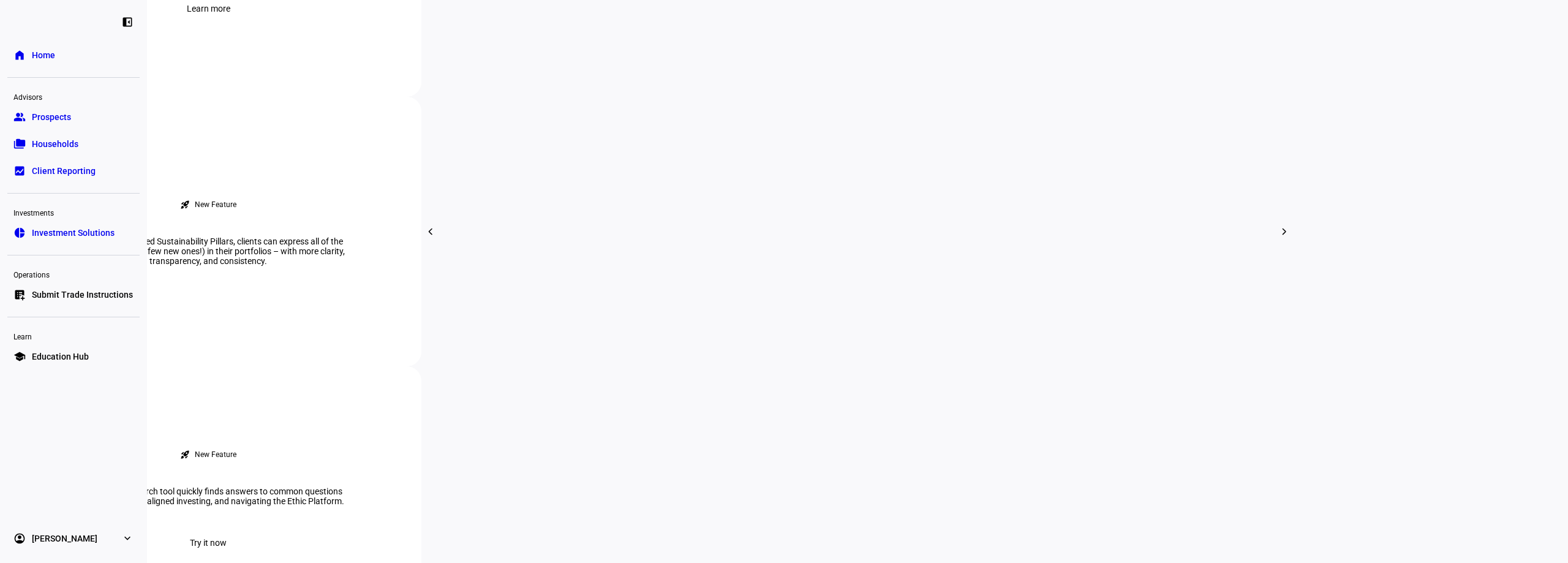
drag, startPoint x: 200, startPoint y: 84, endPoint x: 190, endPoint y: 74, distance: 14.1
click at [200, 84] on eth-layout-page-content "rocket_launch Product Updates The latest features and improvements Powered by L…" at bounding box center [857, 282] width 1421 height 563
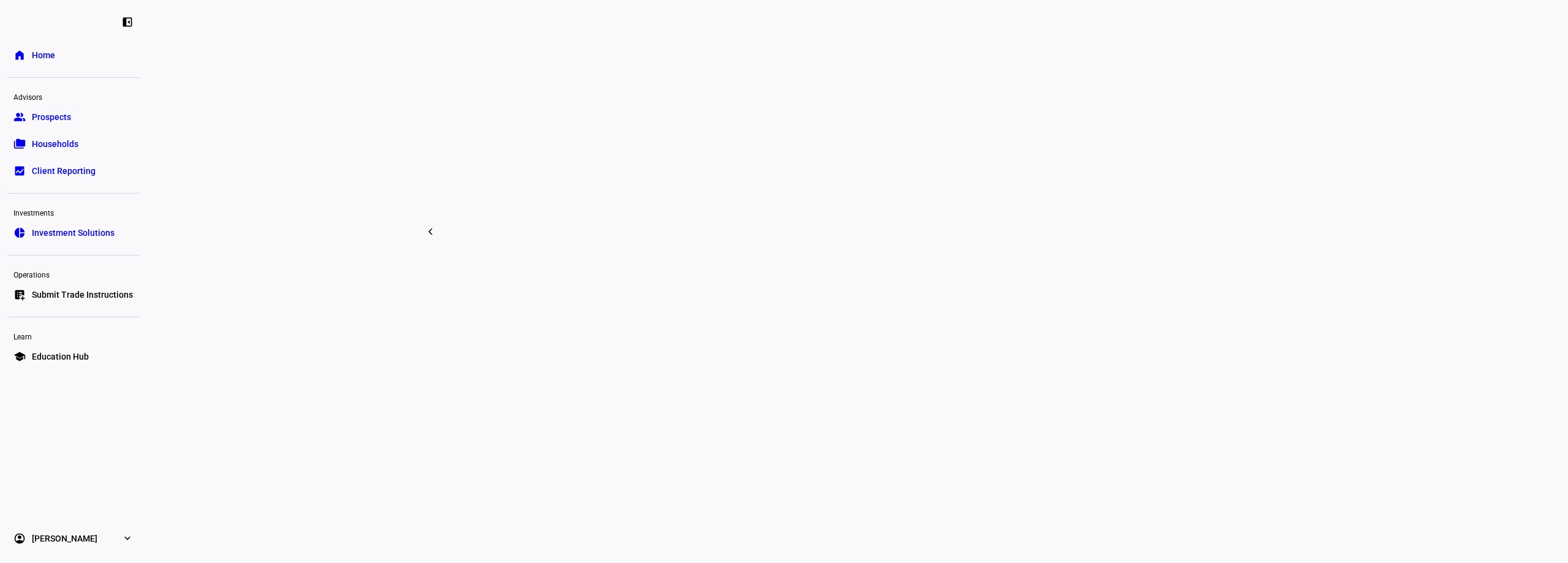
click at [1425, 292] on eth-layout-page-content "rocket_launch Product Updates The latest features and improvements Powered by L…" at bounding box center [857, 282] width 1421 height 563
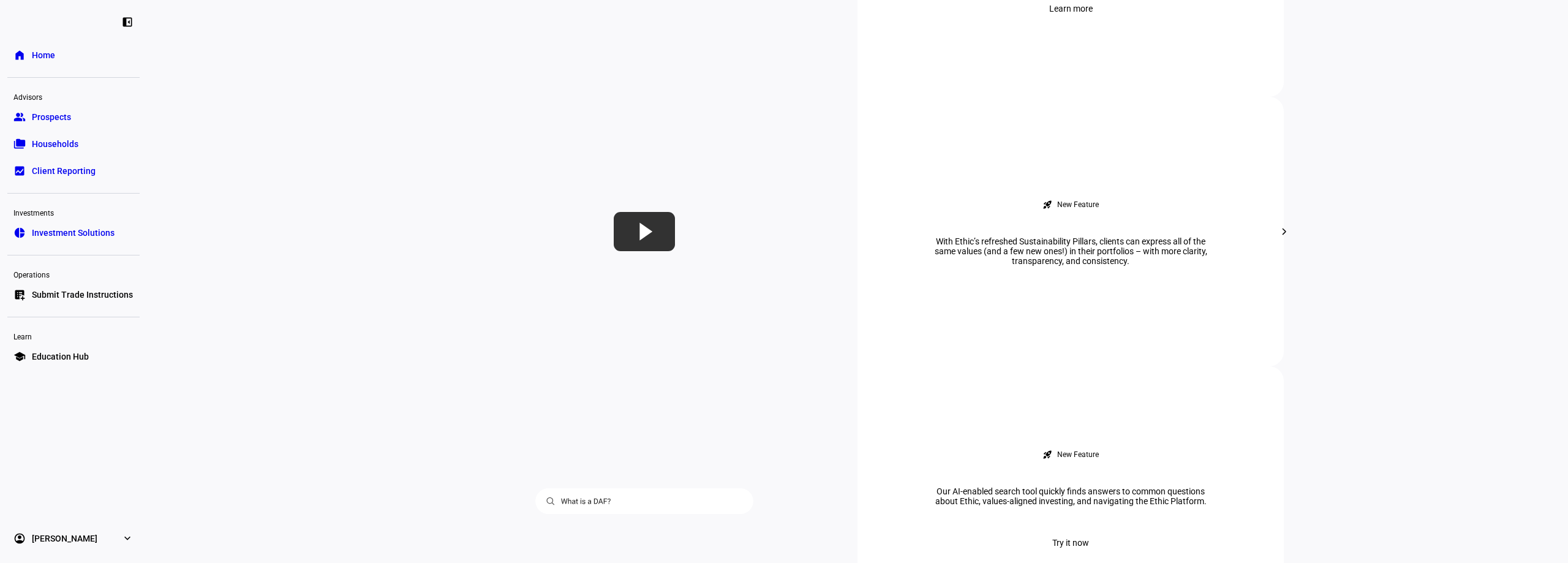
click at [58, 143] on span "Households" at bounding box center [55, 144] width 46 height 12
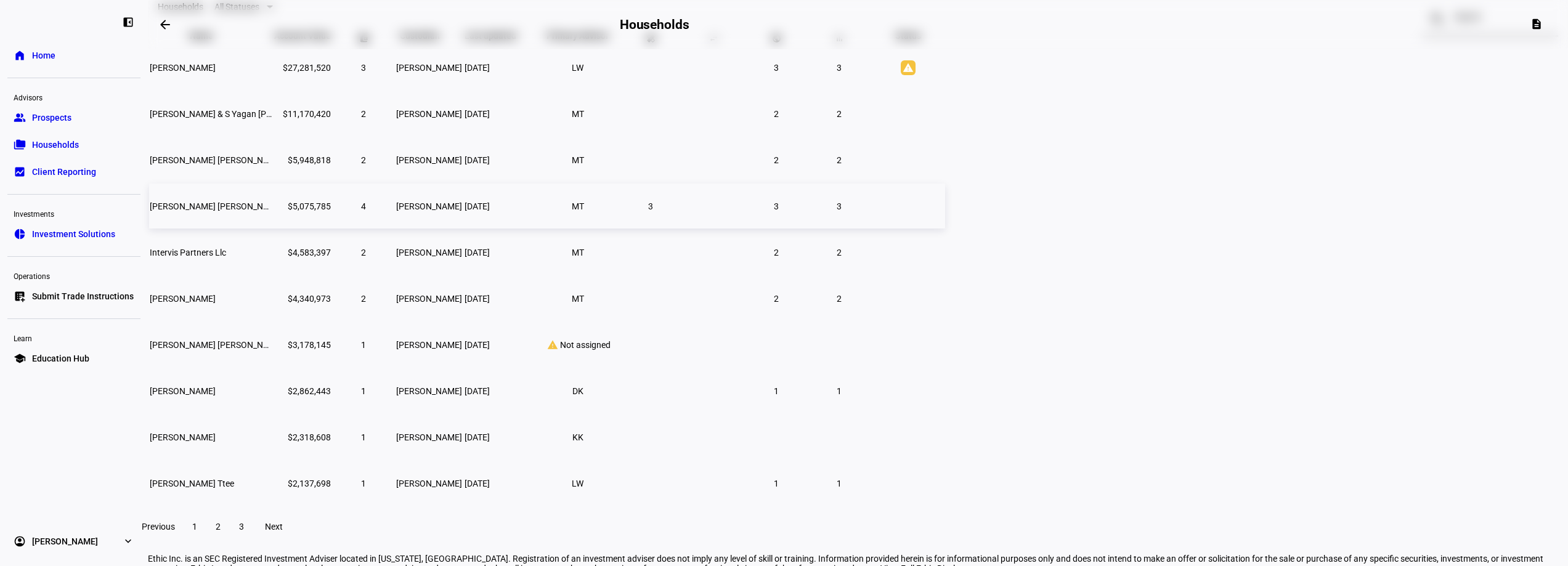
scroll to position [188, 0]
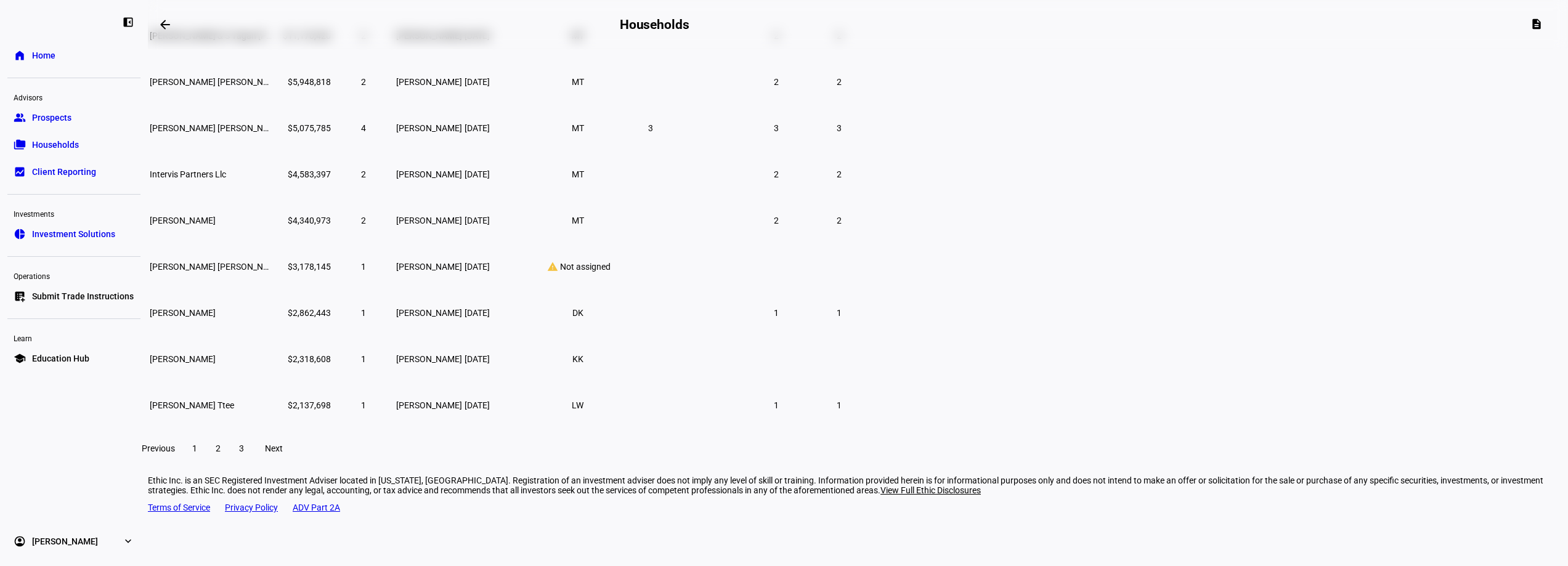
click at [229, 461] on span at bounding box center [218, 448] width 22 height 30
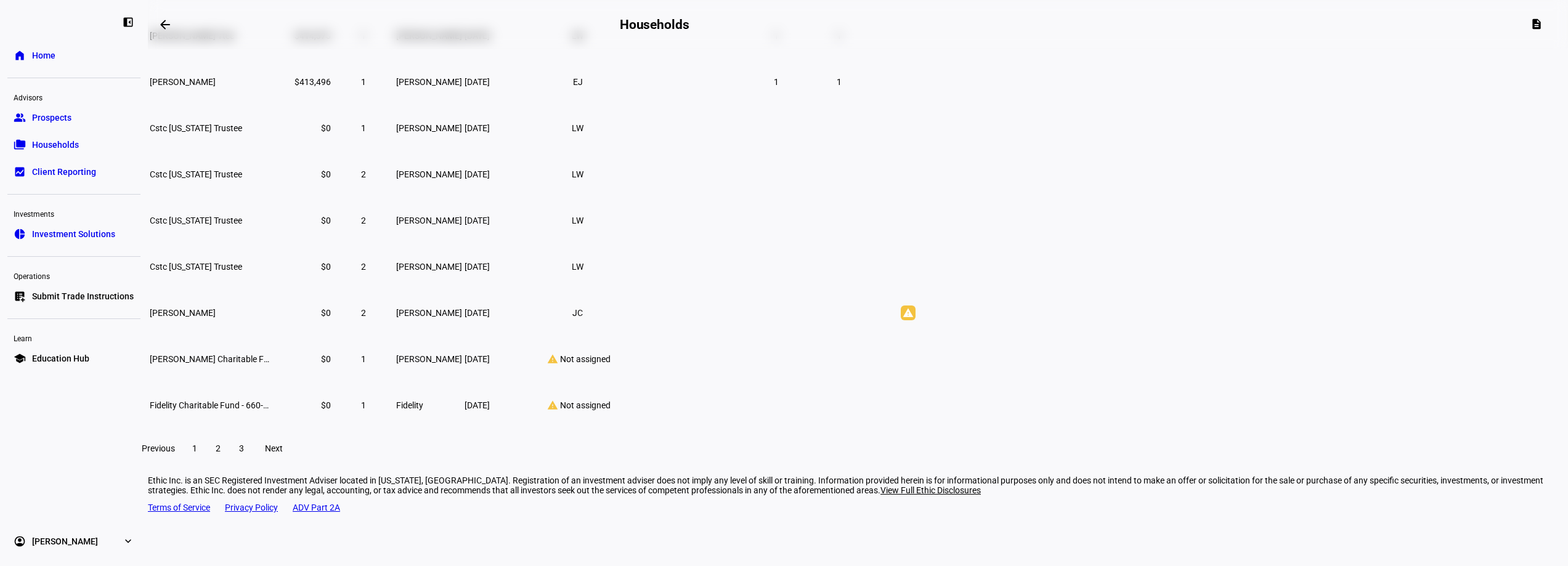
click at [253, 463] on span at bounding box center [241, 448] width 22 height 30
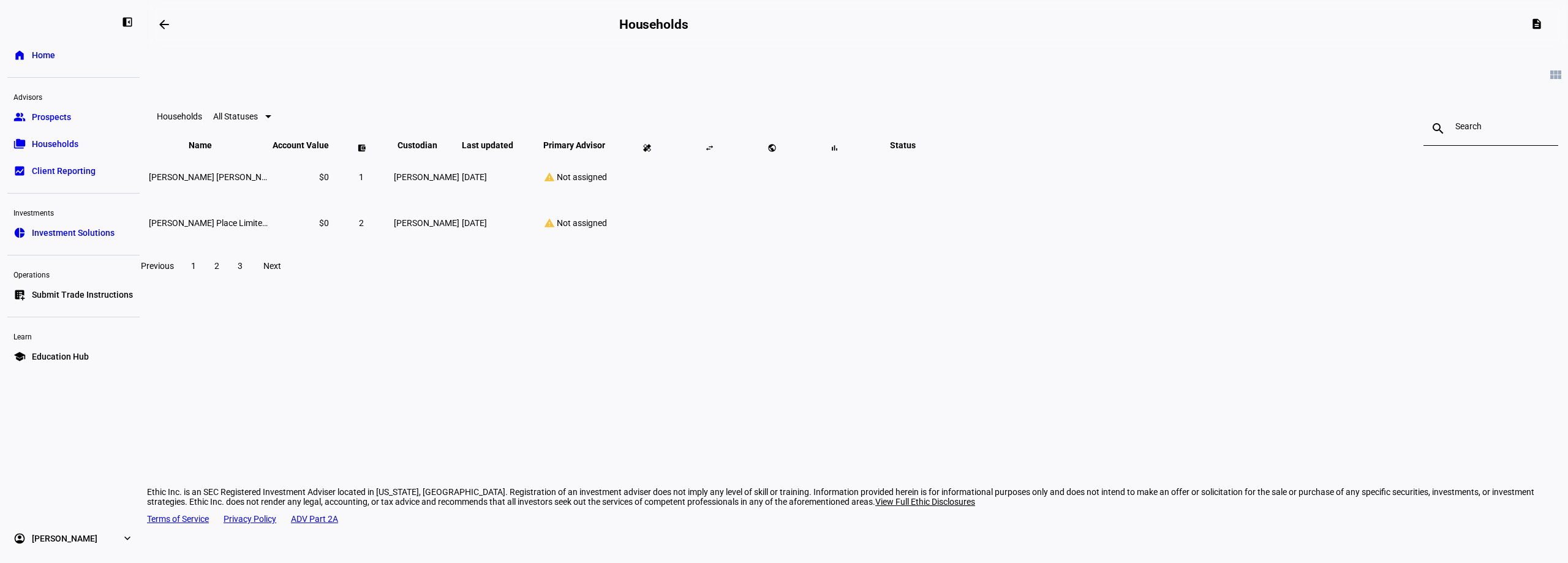
click at [196, 271] on span "1" at bounding box center [193, 266] width 5 height 10
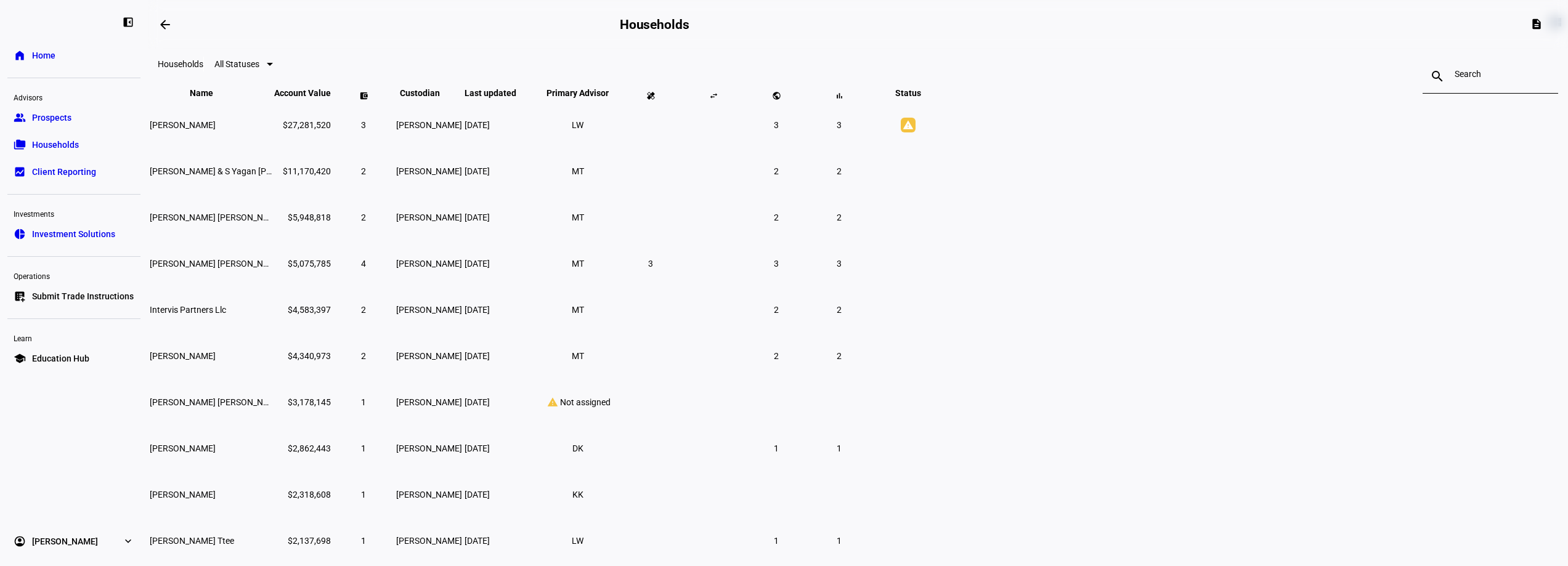
scroll to position [185, 0]
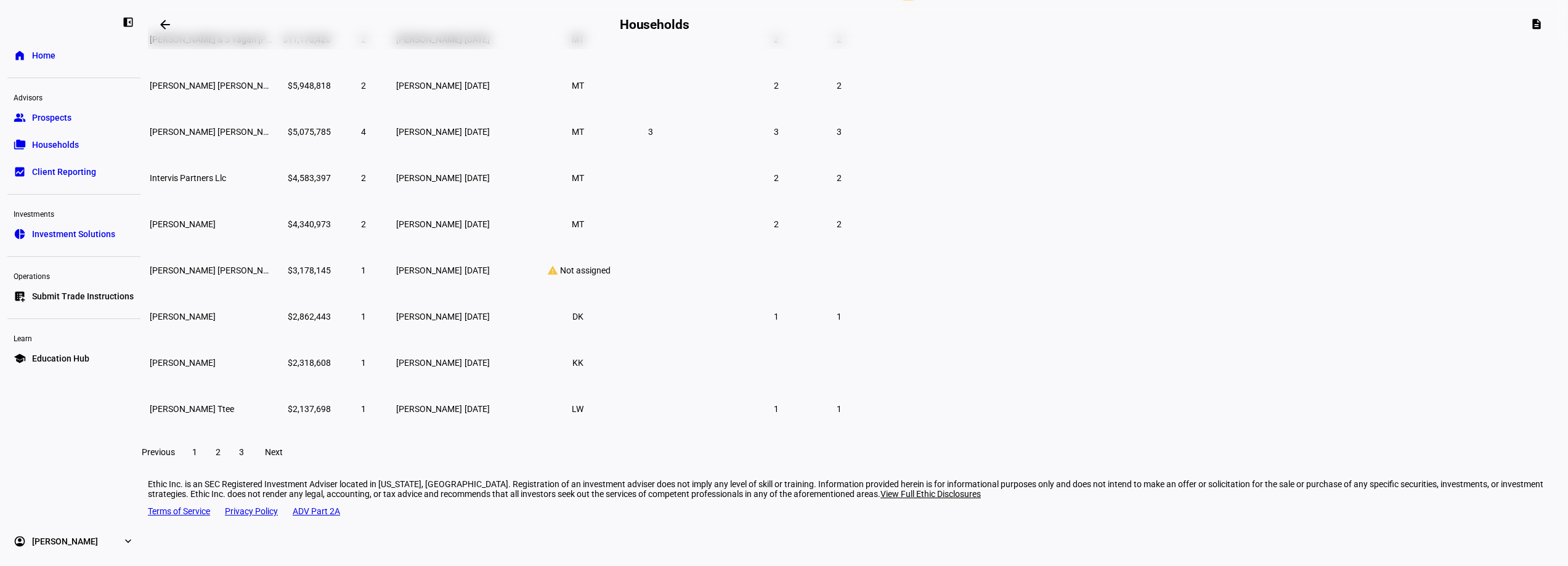
click at [229, 458] on span at bounding box center [218, 451] width 22 height 30
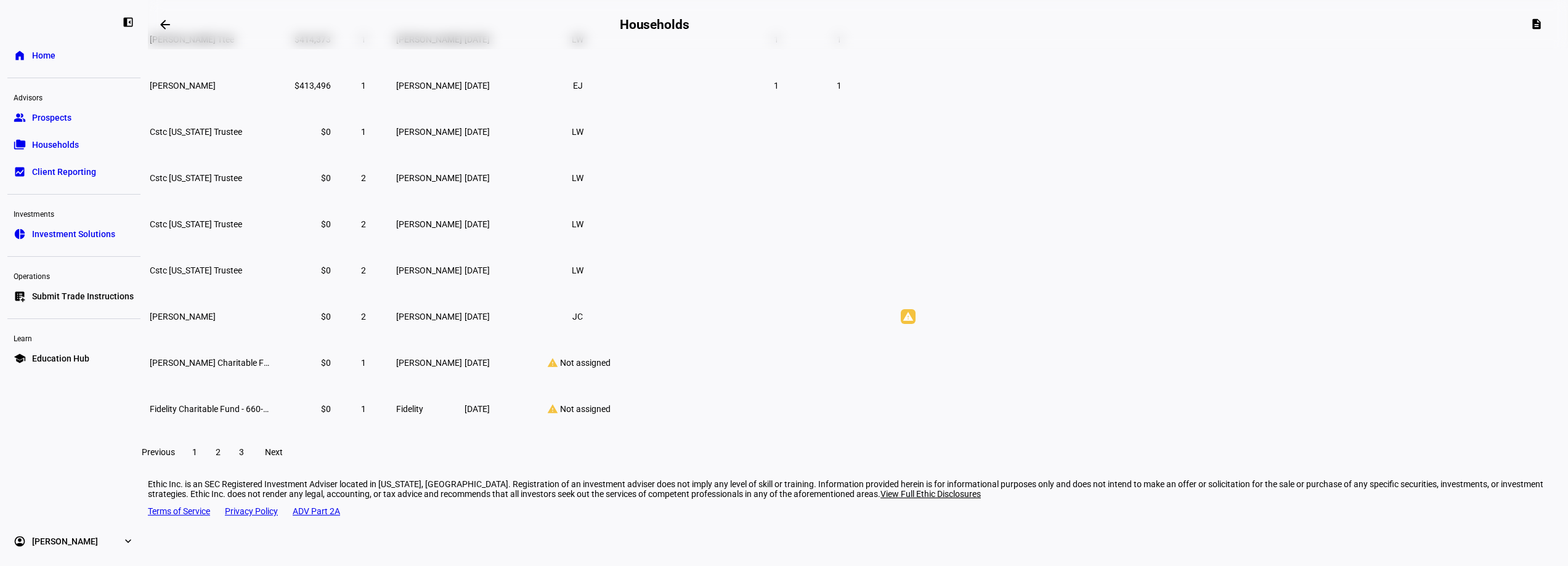
click at [253, 464] on span at bounding box center [241, 451] width 22 height 30
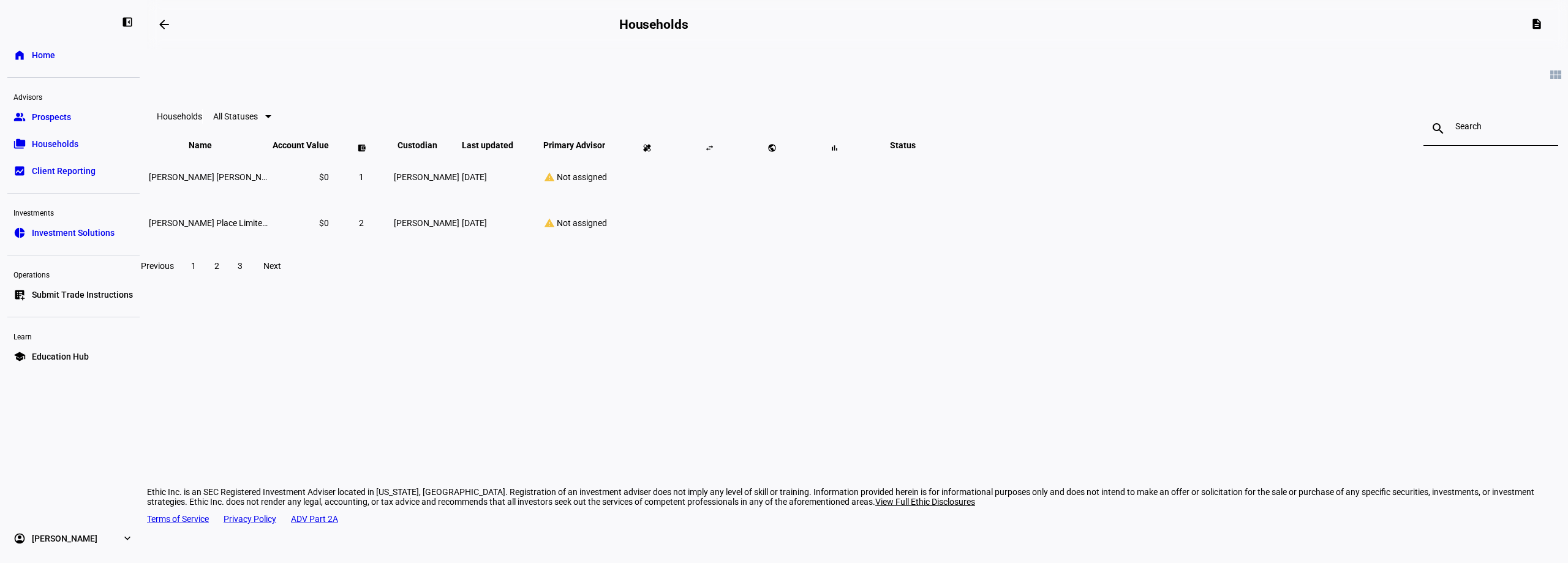
click at [228, 281] on span at bounding box center [217, 266] width 22 height 29
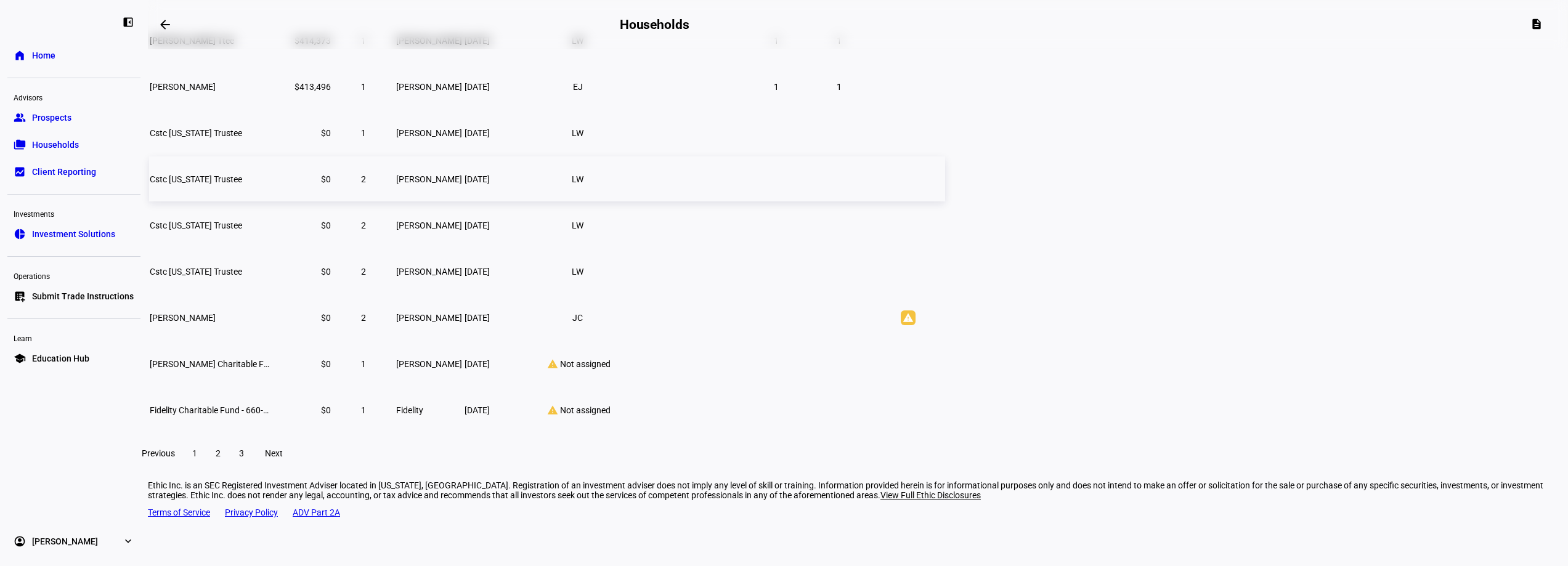
scroll to position [188, 0]
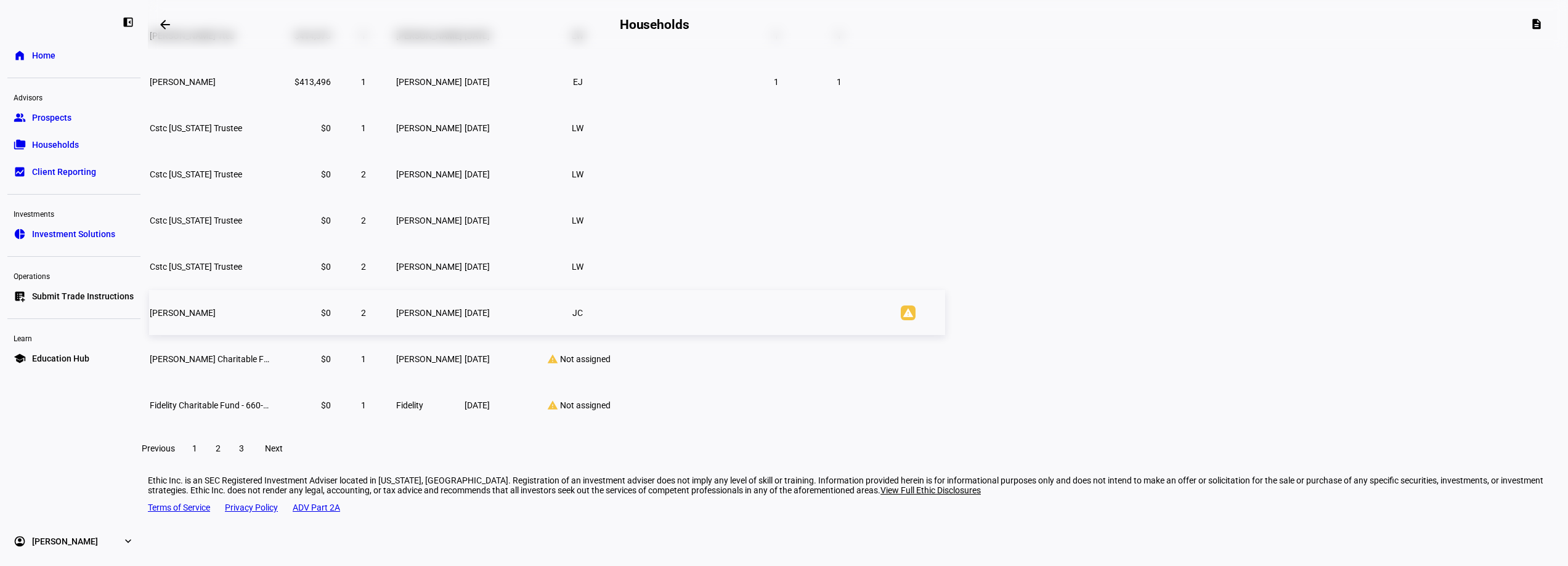
click at [272, 335] on td "Evan R Farese" at bounding box center [210, 312] width 123 height 45
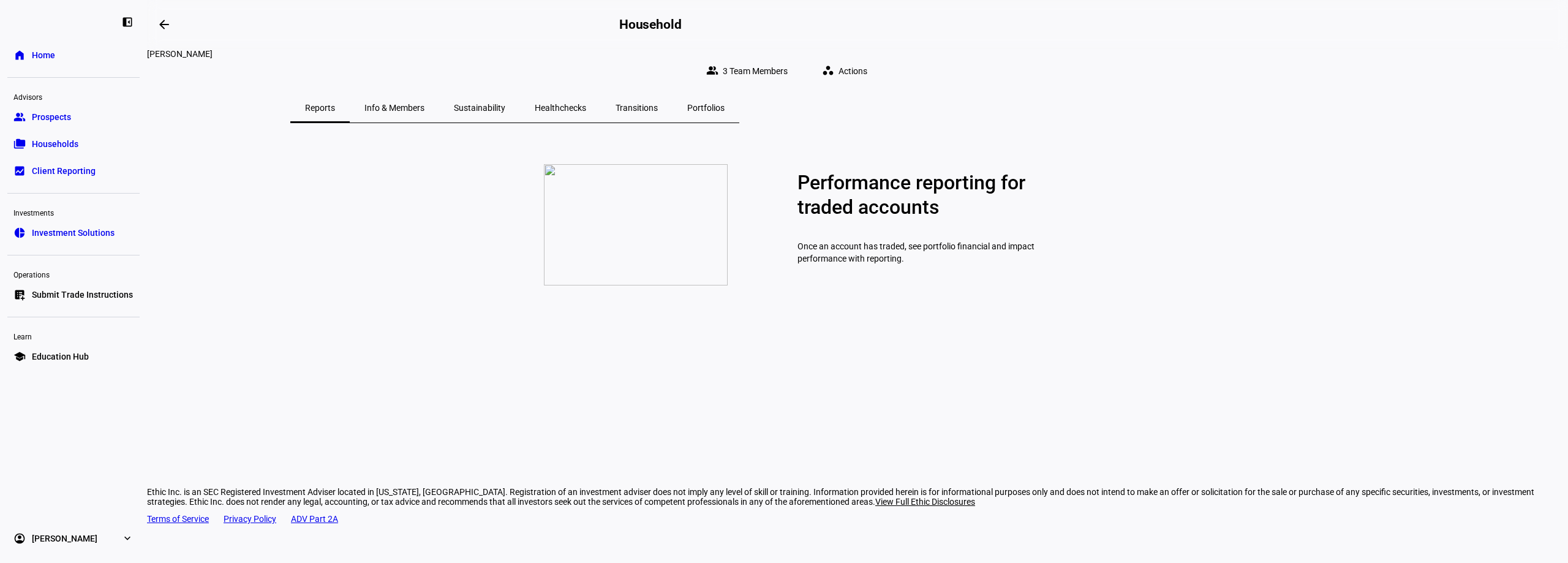
click at [424, 109] on span "Info & Members" at bounding box center [394, 107] width 60 height 29
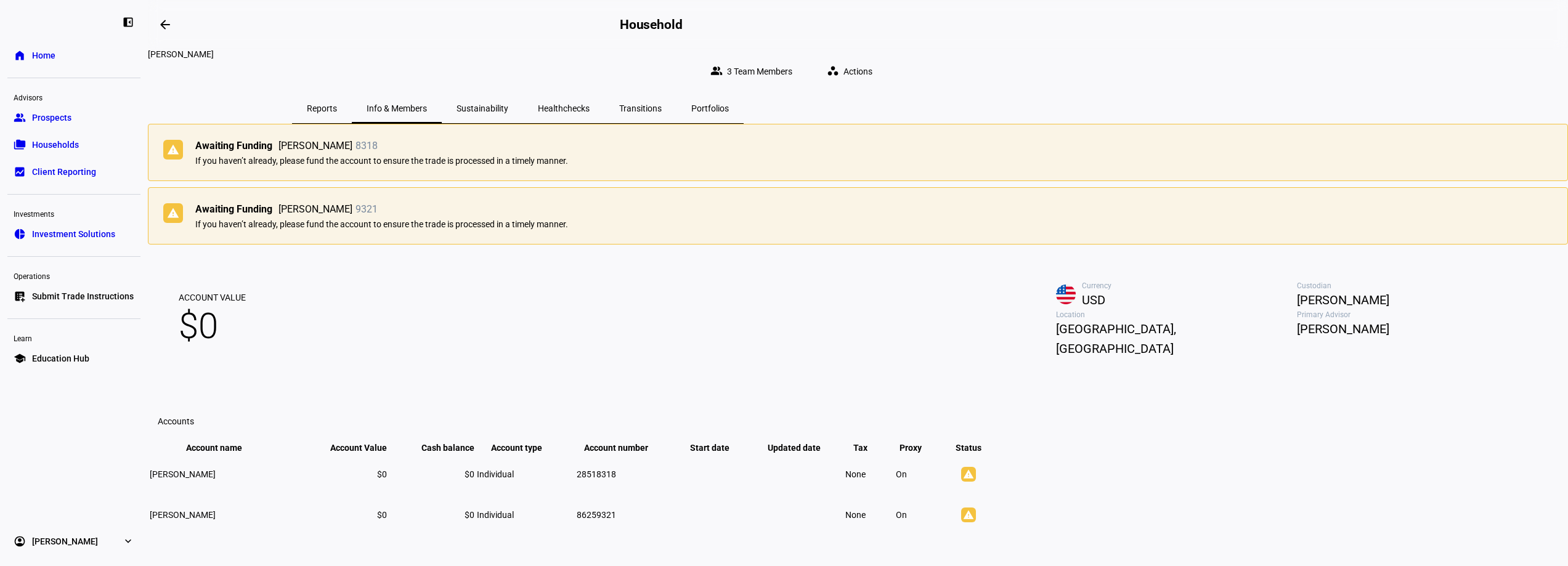
click at [758, 229] on div "warning Awaiting Funding Evan R Farese 9321 If you haven’t already, please fund…" at bounding box center [858, 215] width 1420 height 57
click at [780, 181] on div "warning Awaiting Funding Evan R Farese 8318 If you haven’t already, please fund…" at bounding box center [858, 152] width 1420 height 57
click at [509, 104] on span "Sustainability" at bounding box center [482, 108] width 52 height 9
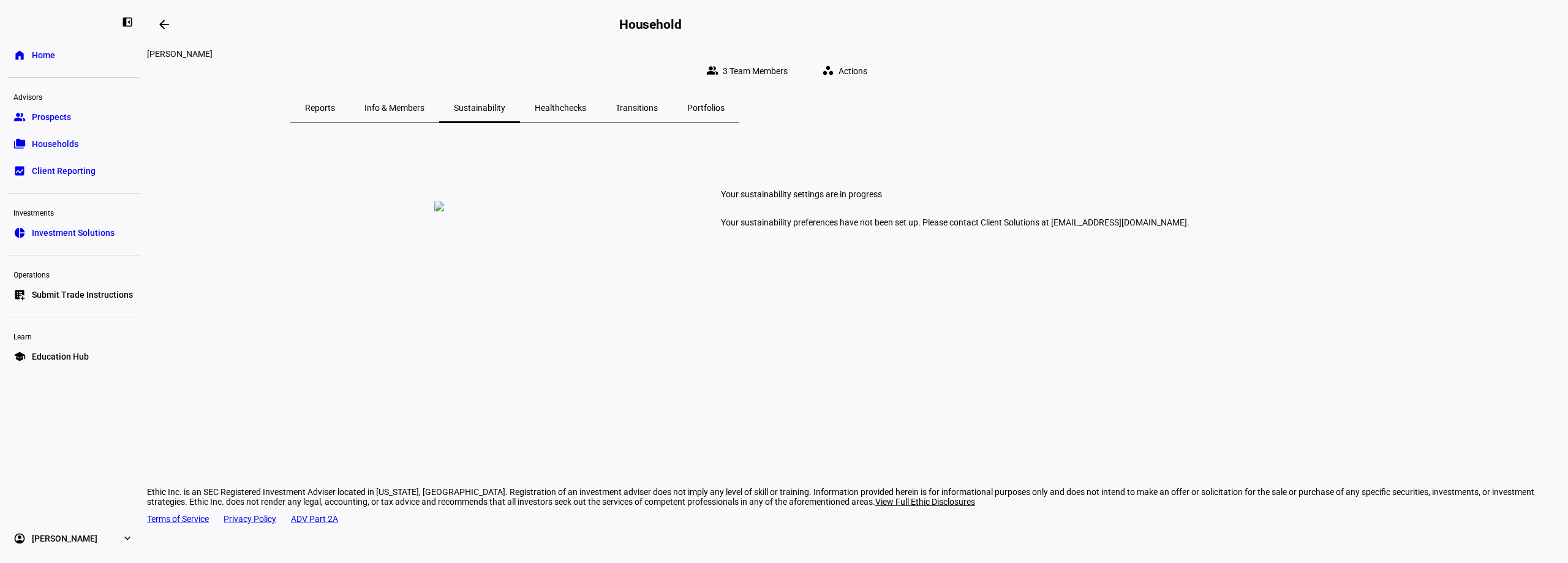
click at [601, 103] on div "Healthchecks" at bounding box center [560, 107] width 81 height 29
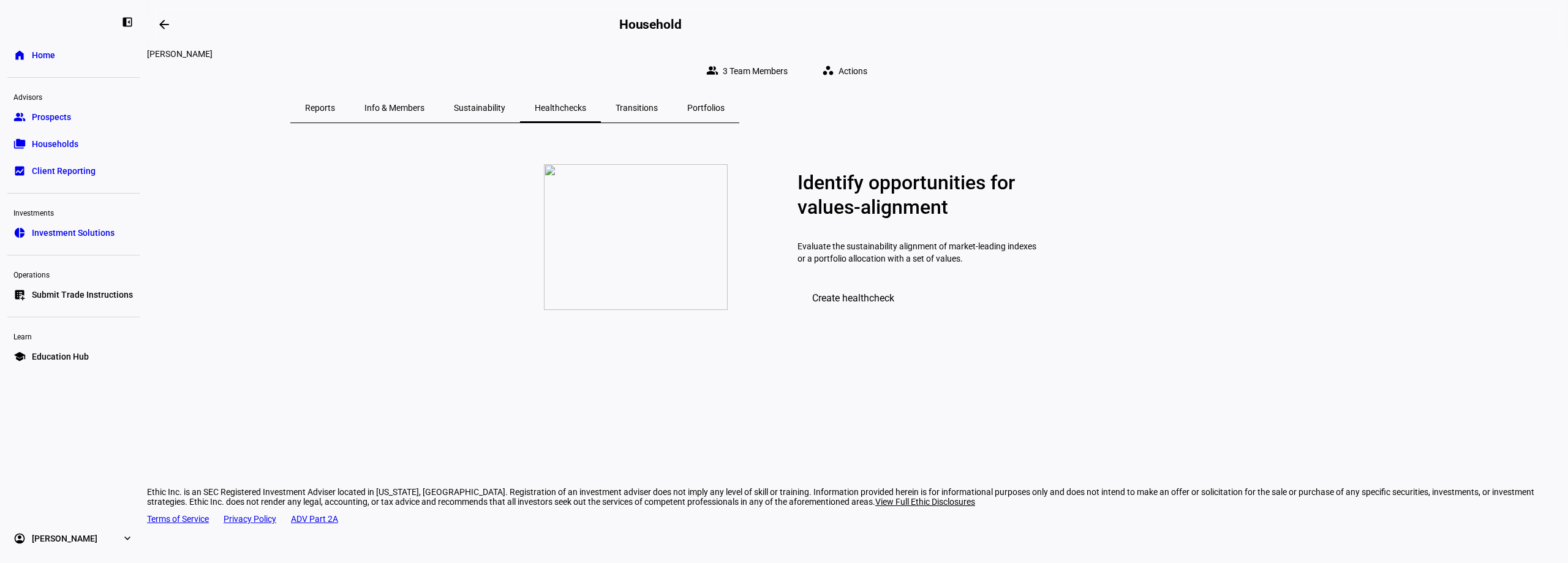
click at [658, 103] on span "Transitions" at bounding box center [637, 107] width 42 height 9
click at [724, 103] on span "Portfolios" at bounding box center [706, 107] width 38 height 9
click at [335, 103] on span "Reports" at bounding box center [320, 107] width 30 height 9
click at [424, 93] on span "Info & Members" at bounding box center [394, 107] width 60 height 29
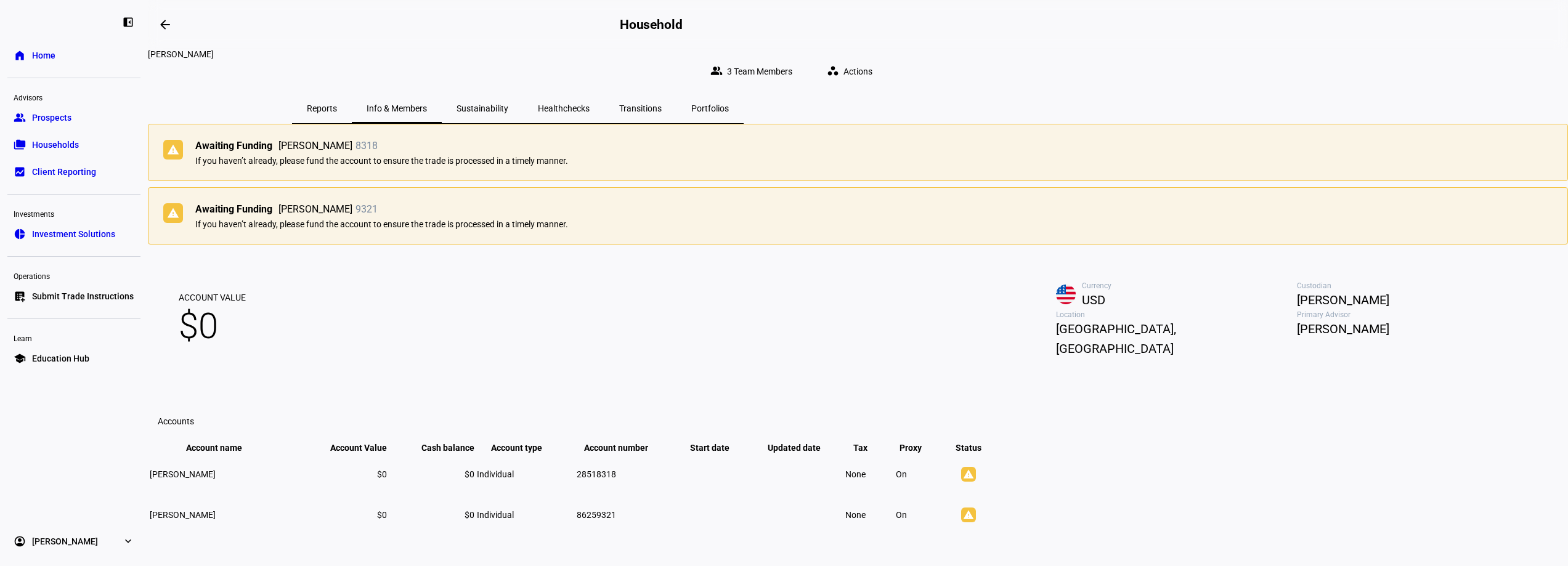
click at [353, 152] on span "Evan R Farese" at bounding box center [316, 146] width 74 height 12
click at [1082, 310] on span "USD" at bounding box center [1189, 299] width 215 height 20
click at [509, 110] on span "Sustainability" at bounding box center [482, 108] width 52 height 30
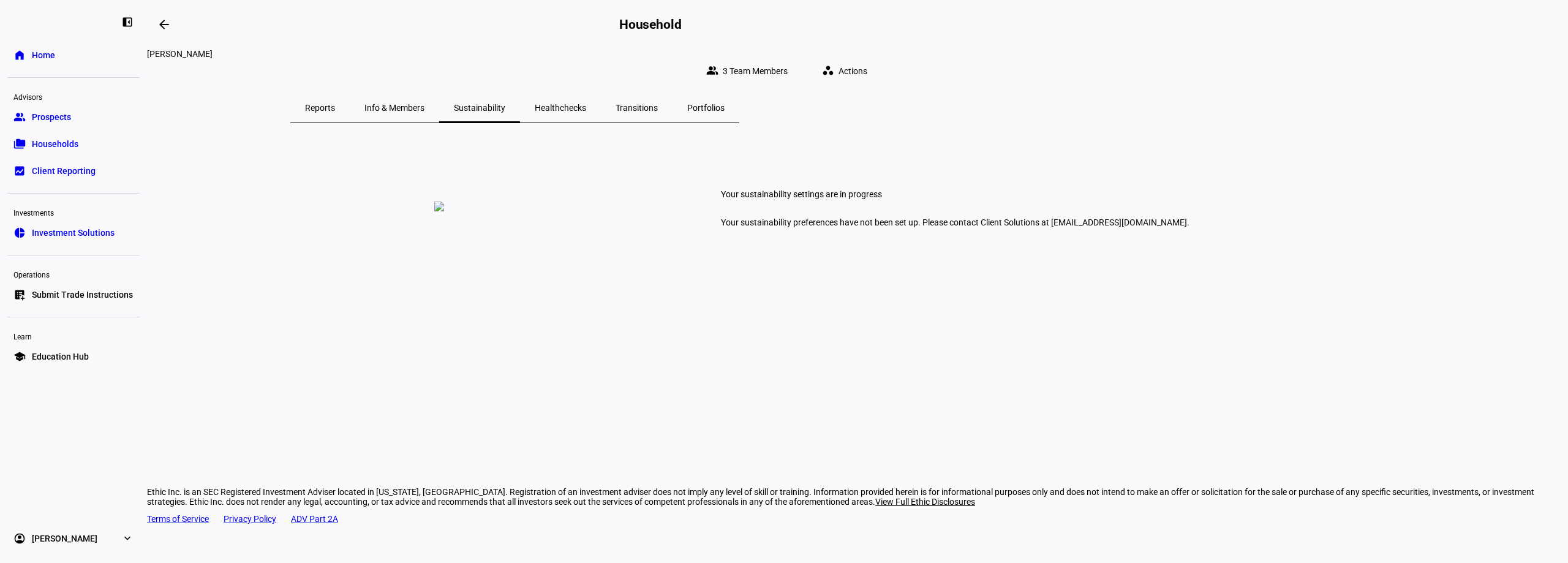
click at [586, 103] on span "Healthchecks" at bounding box center [560, 107] width 51 height 9
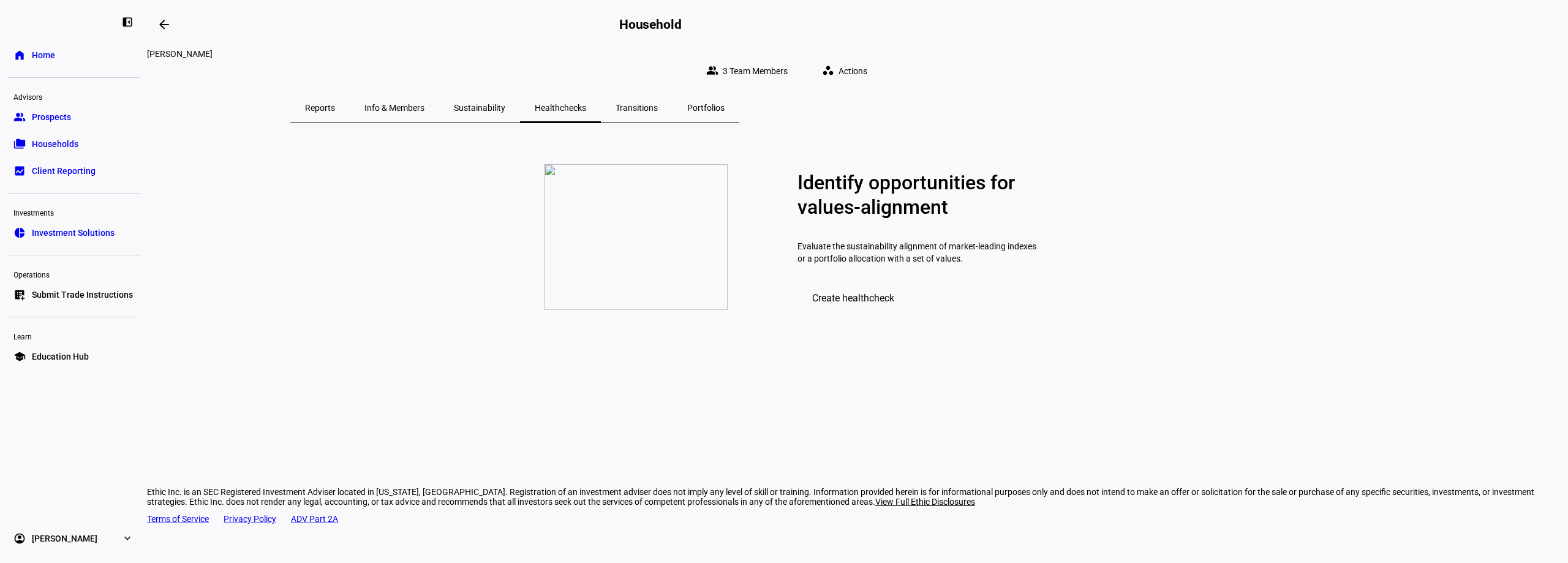
click at [658, 103] on span "Transitions" at bounding box center [637, 107] width 42 height 9
click at [724, 103] on span "Portfolios" at bounding box center [706, 107] width 38 height 9
click at [335, 103] on span "Reports" at bounding box center [320, 107] width 30 height 9
click at [724, 103] on span "Portfolios" at bounding box center [706, 107] width 38 height 9
